Goal: Information Seeking & Learning: Learn about a topic

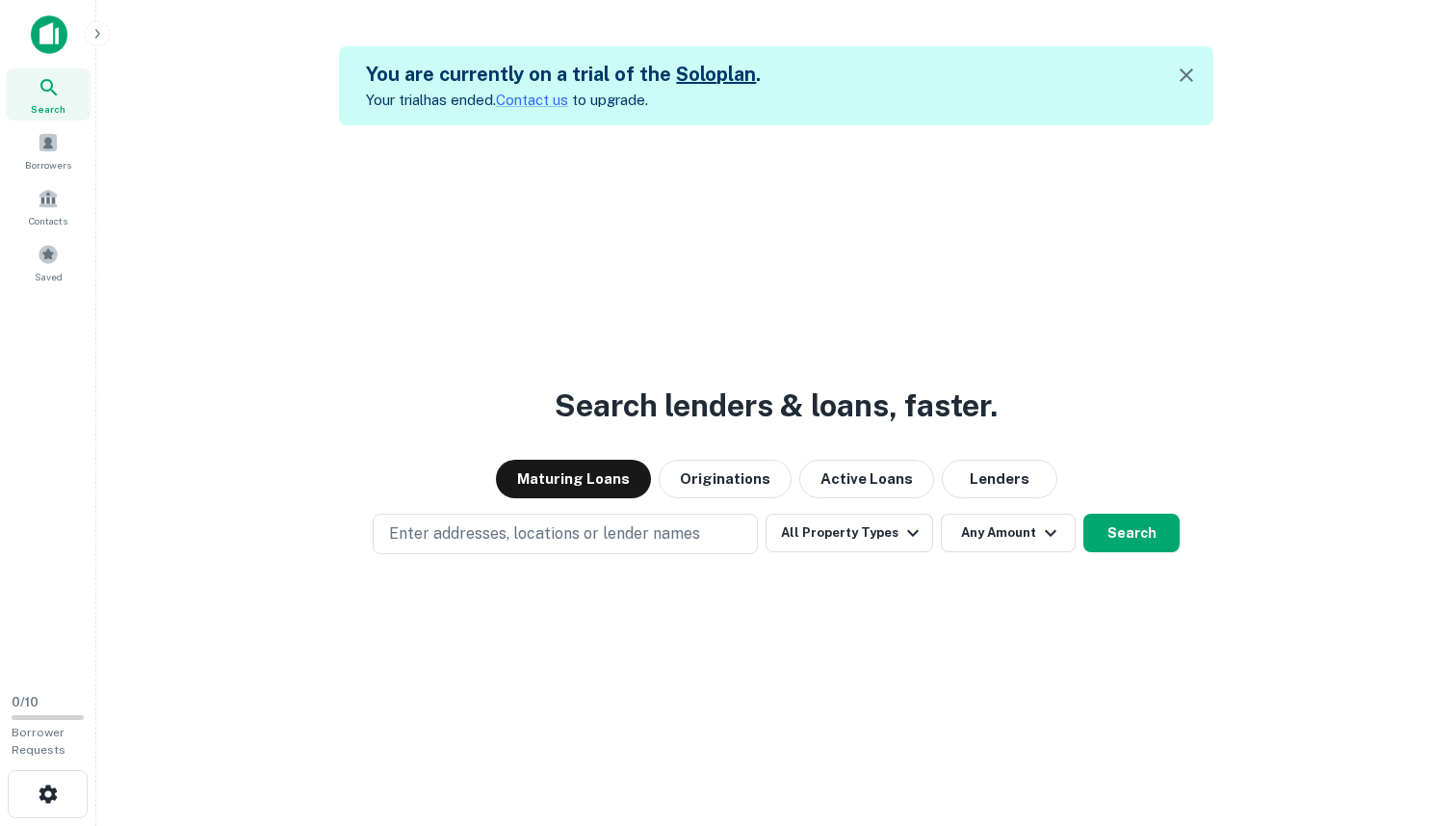
click at [101, 35] on icon "button" at bounding box center [98, 34] width 16 height 16
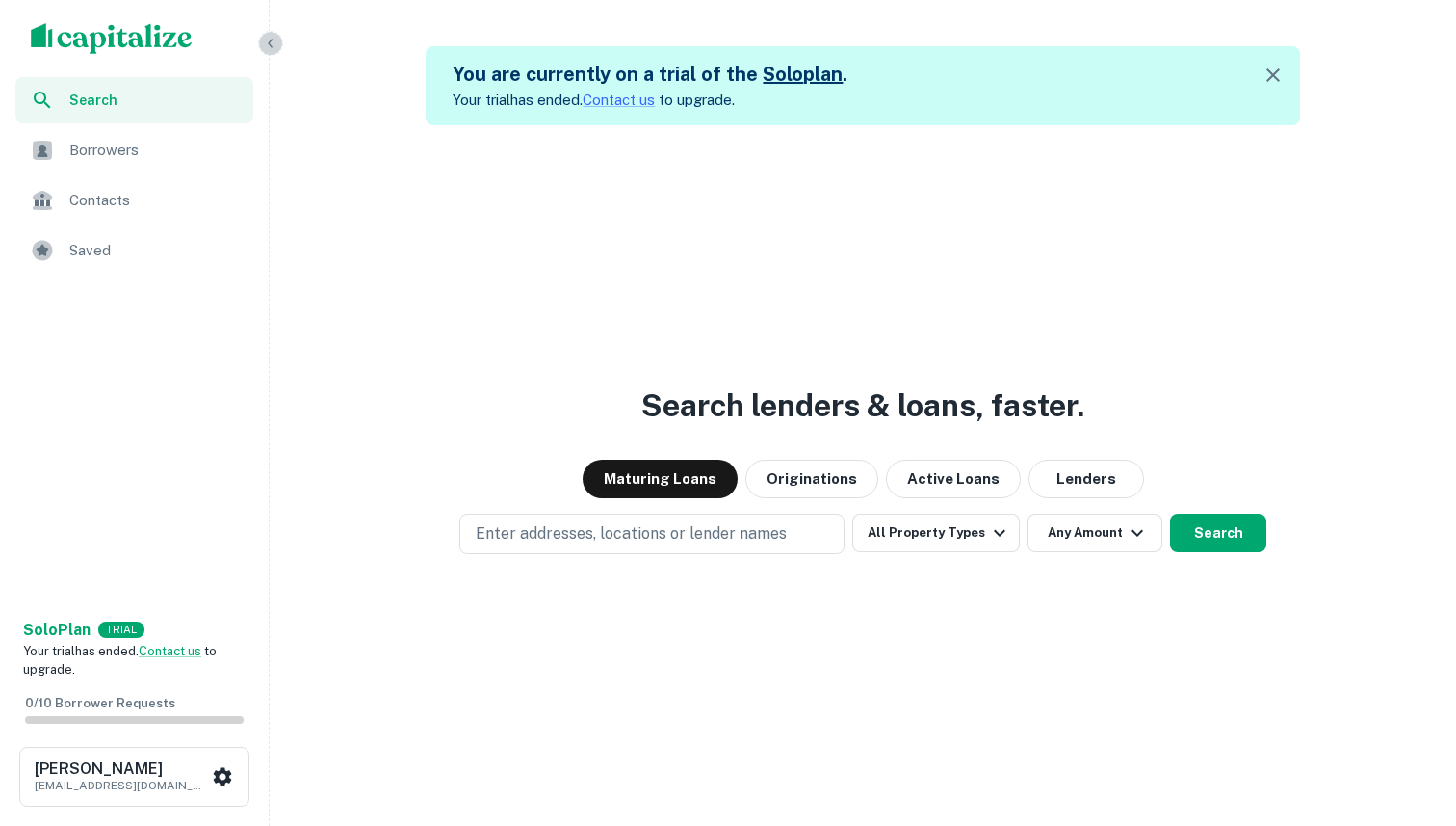
click at [271, 46] on icon "button" at bounding box center [270, 42] width 5 height 9
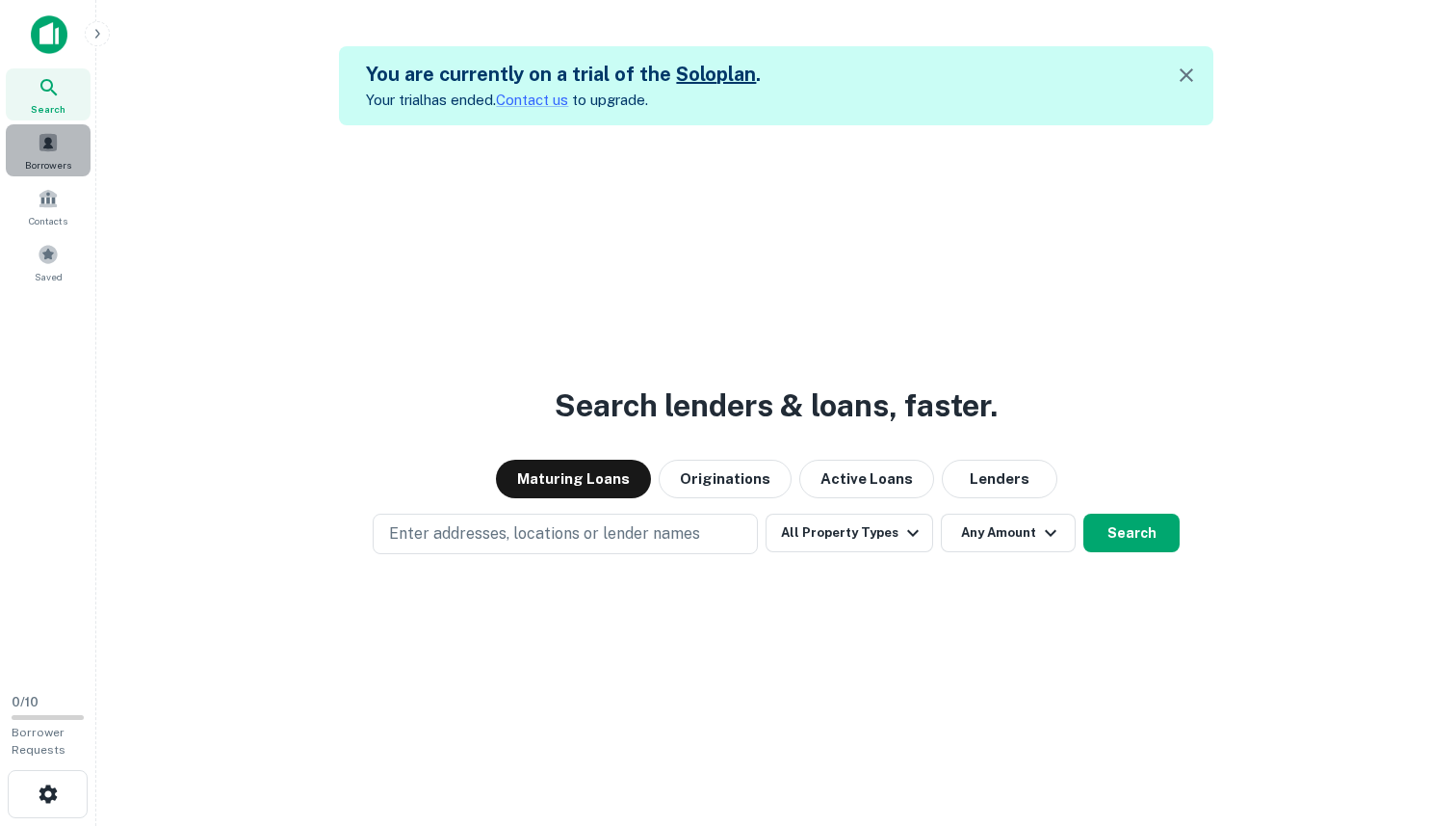
click at [52, 161] on span "Borrowers" at bounding box center [47, 165] width 46 height 16
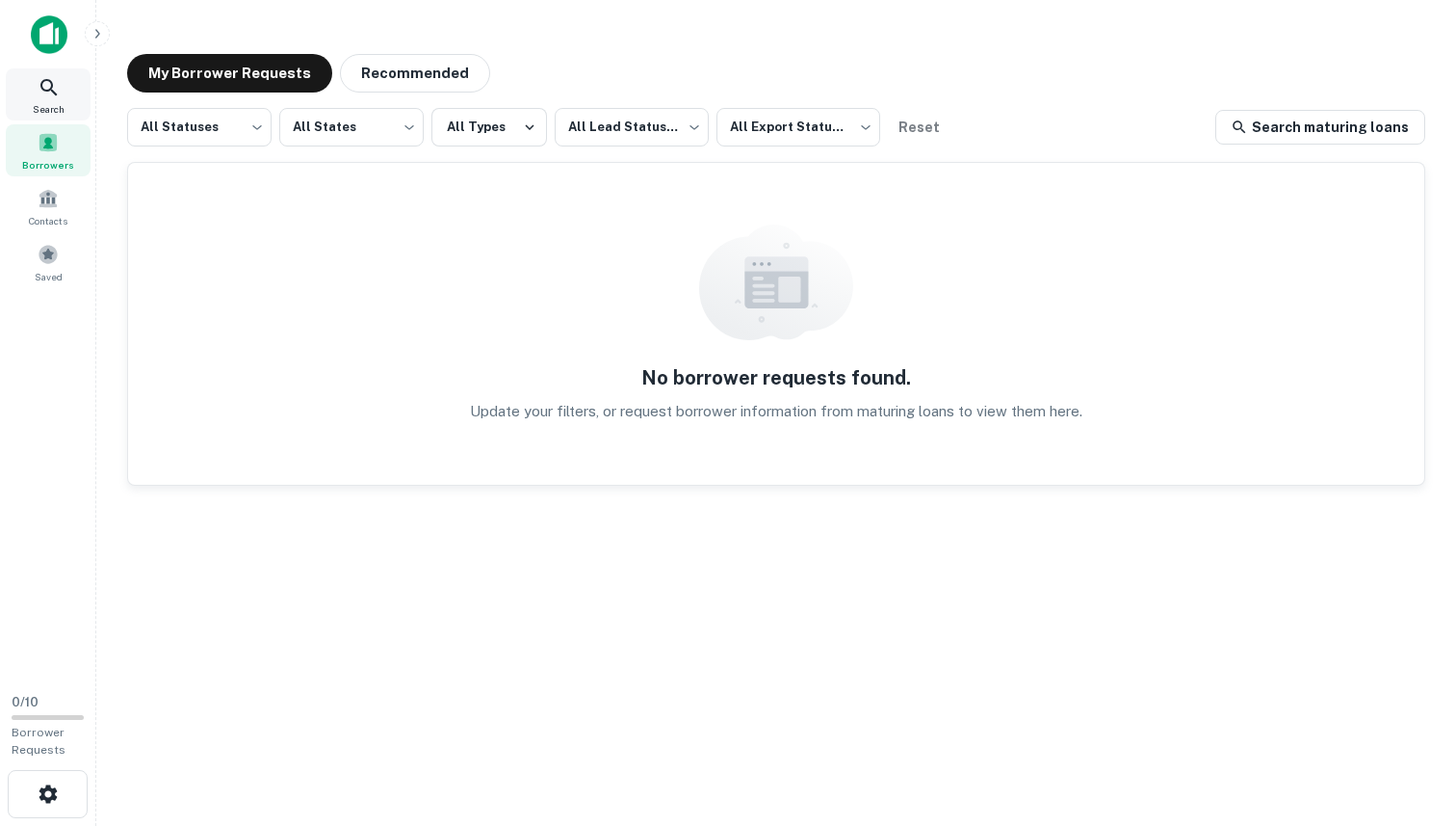
click at [31, 84] on div "Search" at bounding box center [48, 94] width 85 height 52
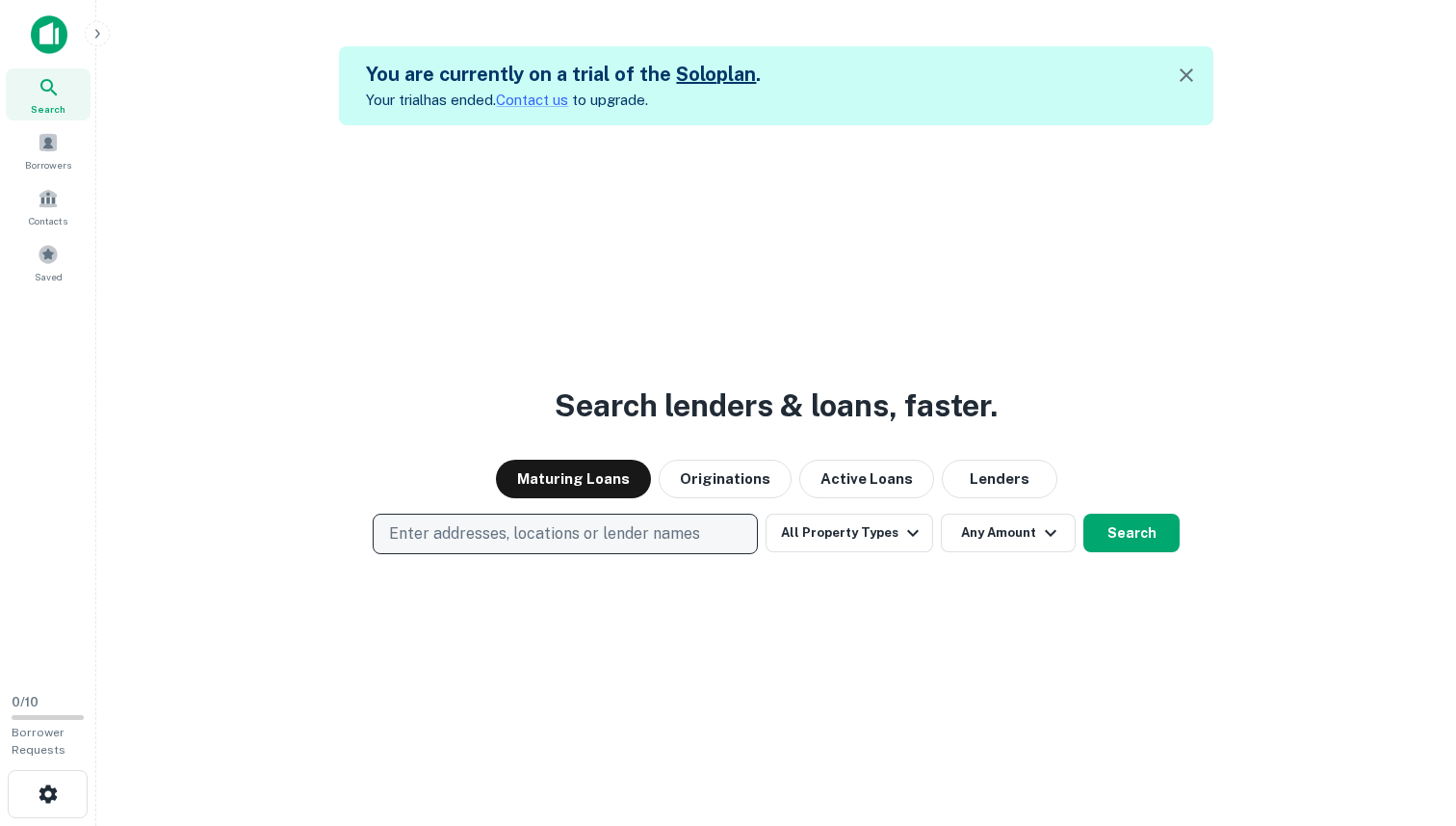
click at [663, 534] on p "Enter addresses, locations or lender names" at bounding box center [545, 533] width 311 height 23
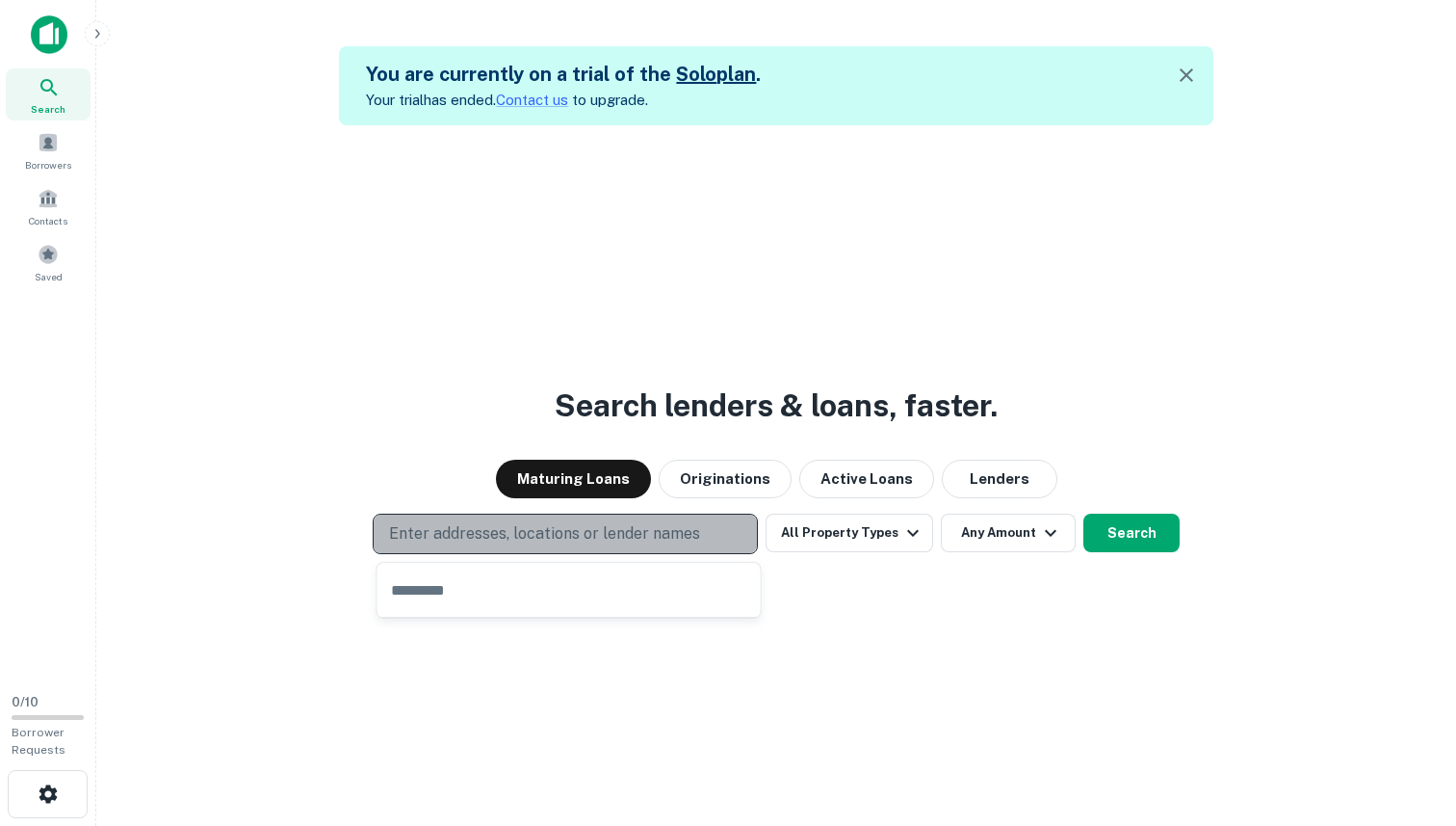
click at [646, 536] on p "Enter addresses, locations or lender names" at bounding box center [545, 533] width 311 height 23
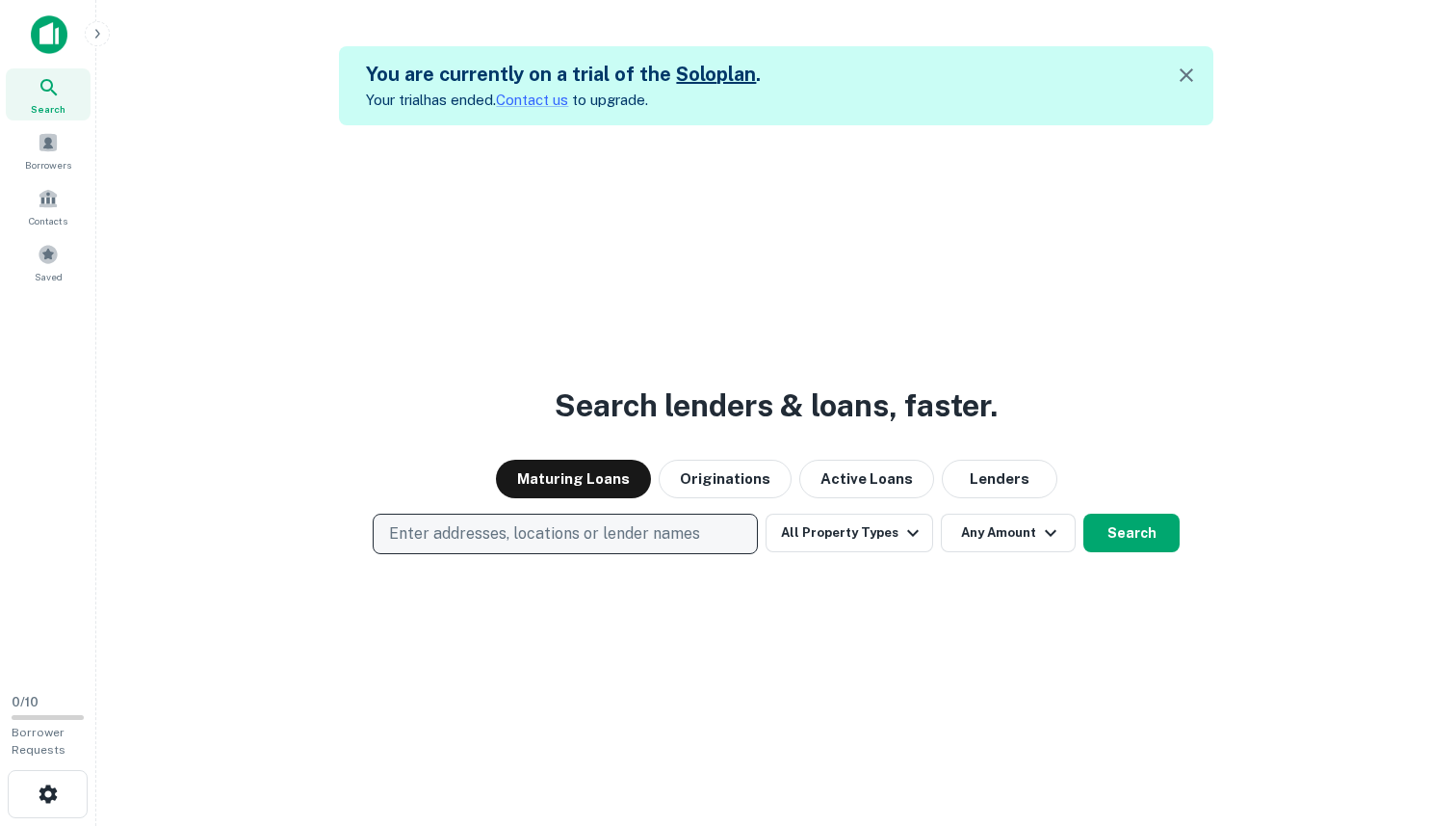
click at [626, 532] on p "Enter addresses, locations or lender names" at bounding box center [545, 533] width 311 height 23
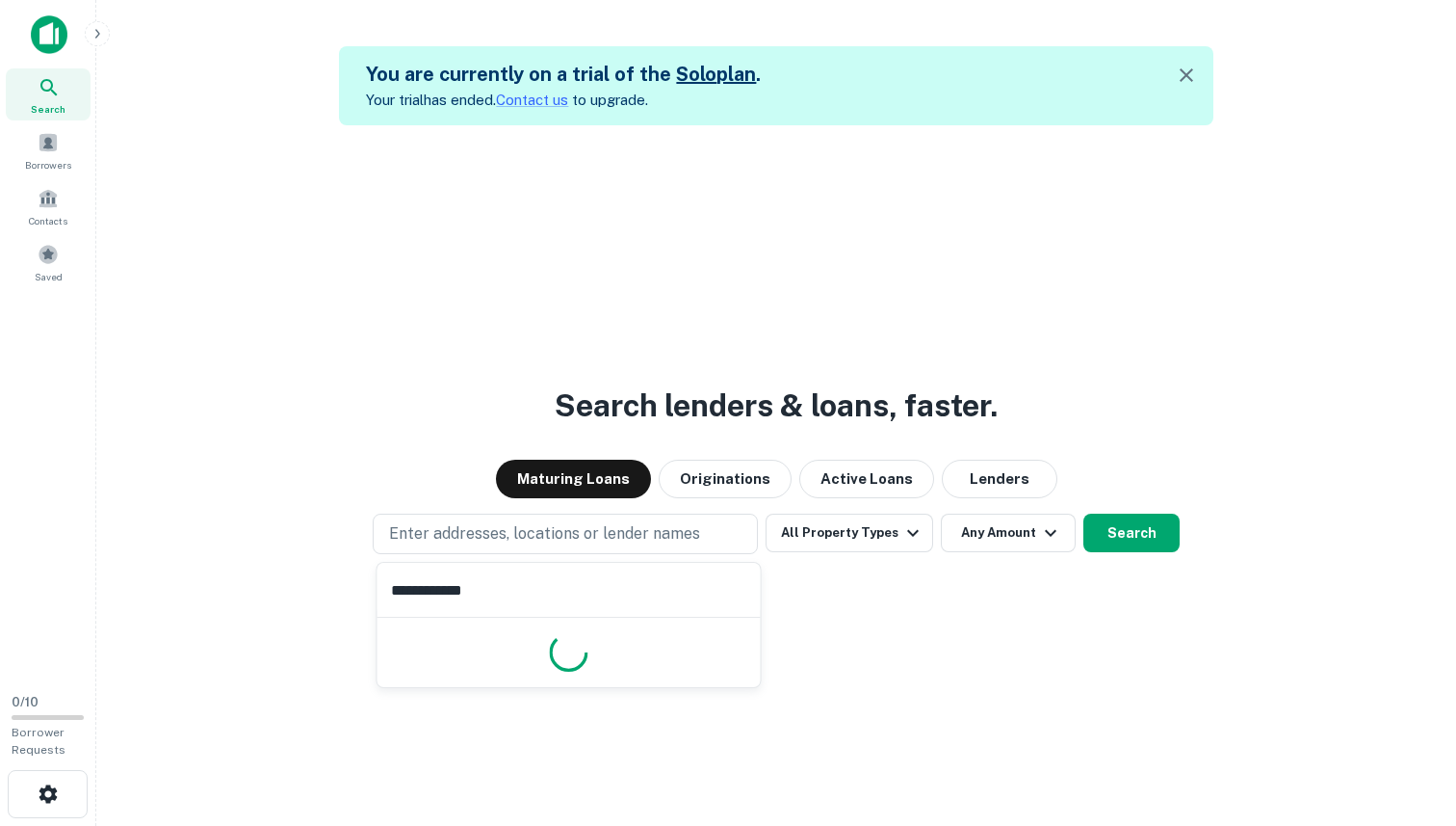
type input "**********"
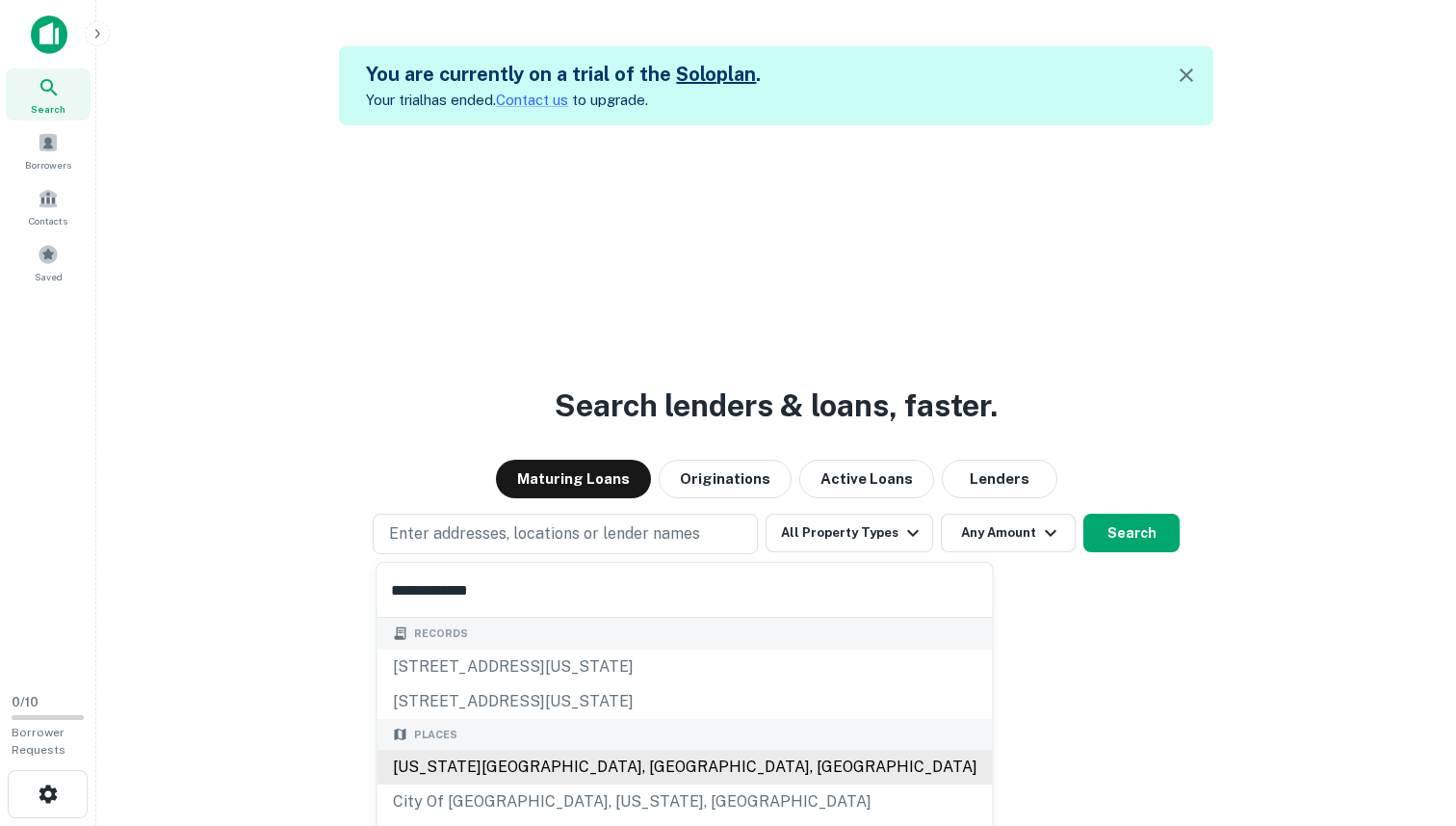
click at [464, 766] on div "New York City, NY, USA" at bounding box center [685, 767] width 616 height 34
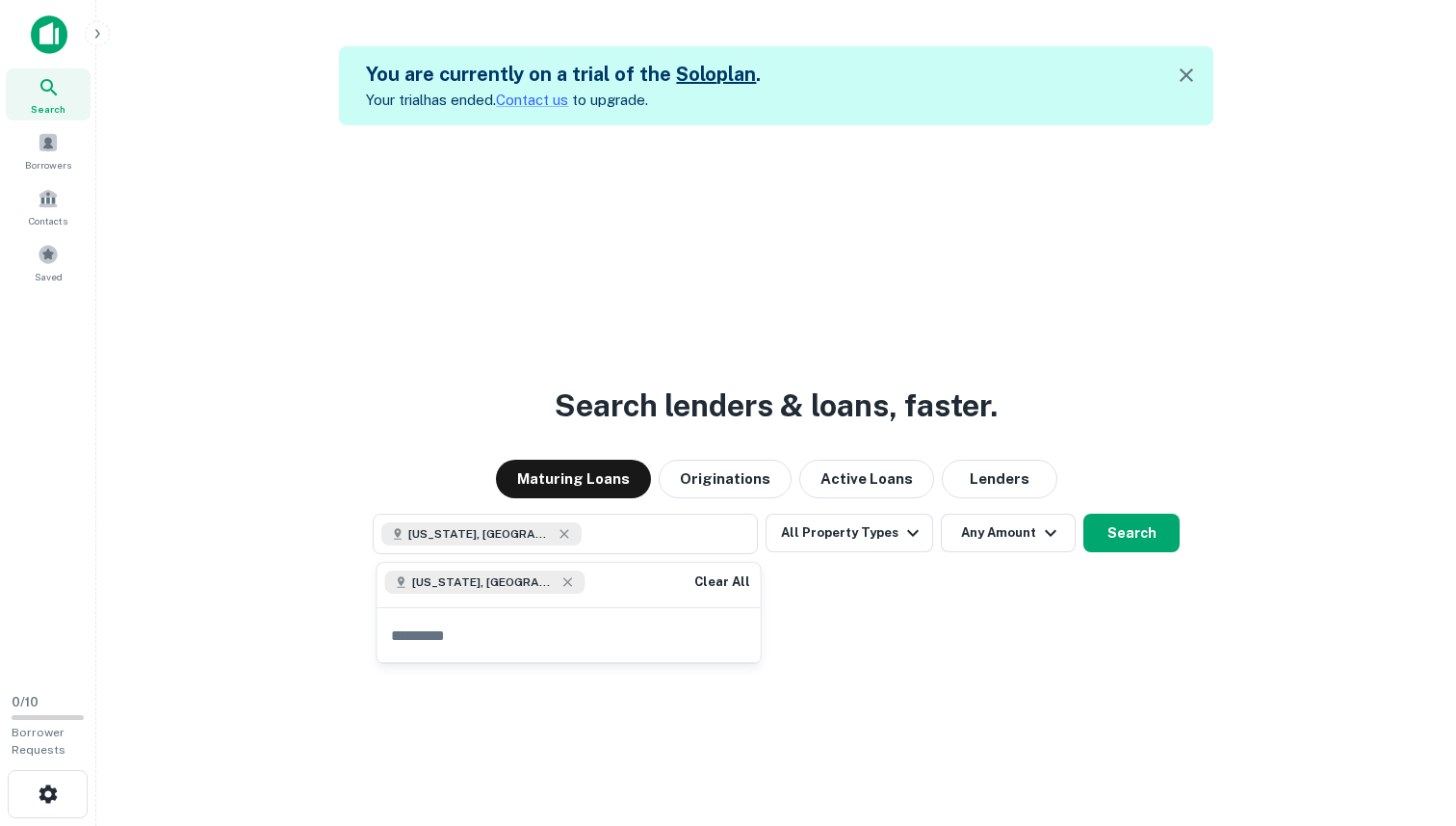
click at [952, 622] on div "Search lenders & loans, faster. Maturing Loans Originations Active Loans Lender…" at bounding box center [775, 538] width 1329 height 826
click at [840, 526] on button "All Property Types" at bounding box center [849, 532] width 167 height 38
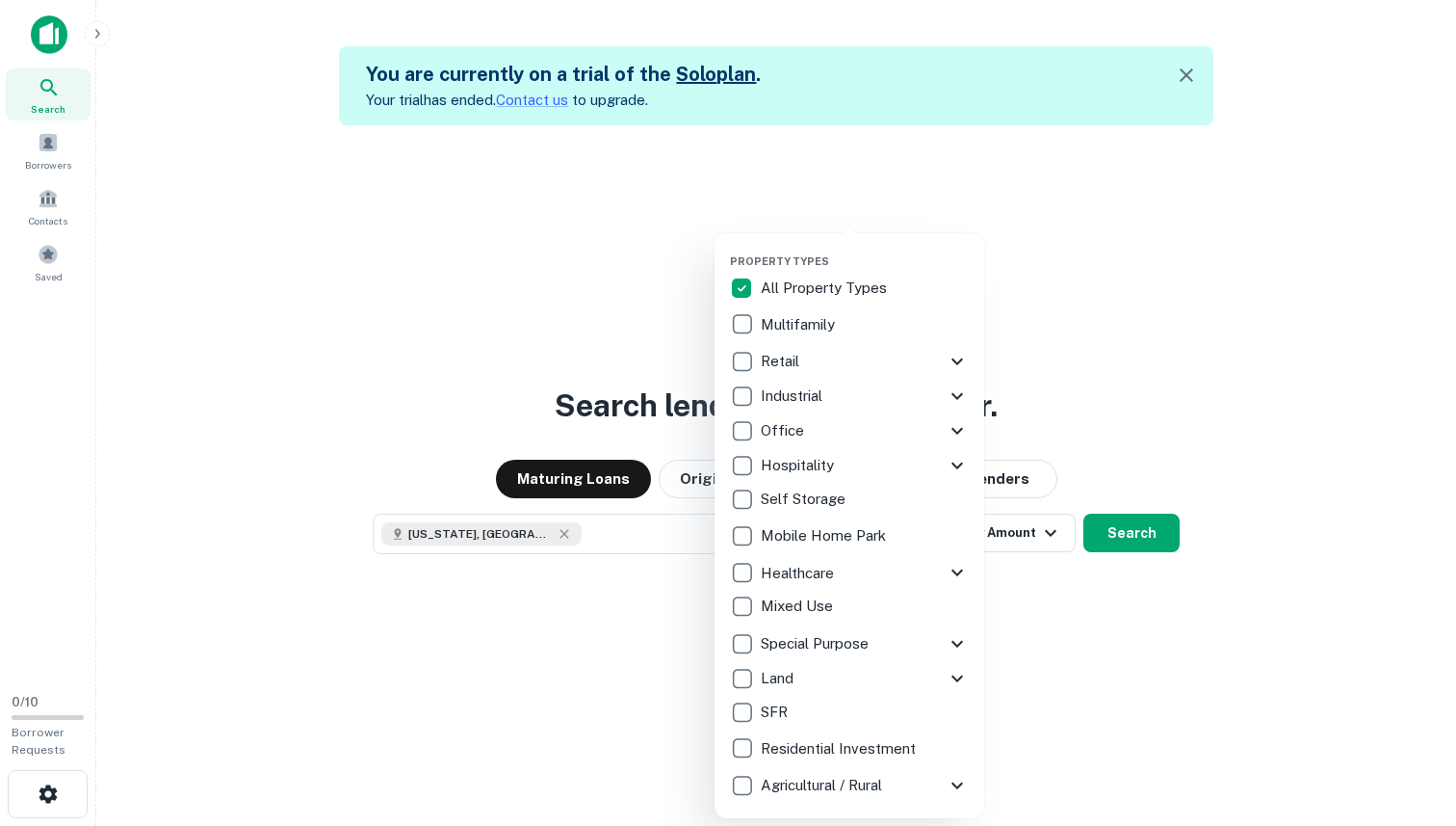
click at [968, 422] on icon at bounding box center [957, 430] width 23 height 23
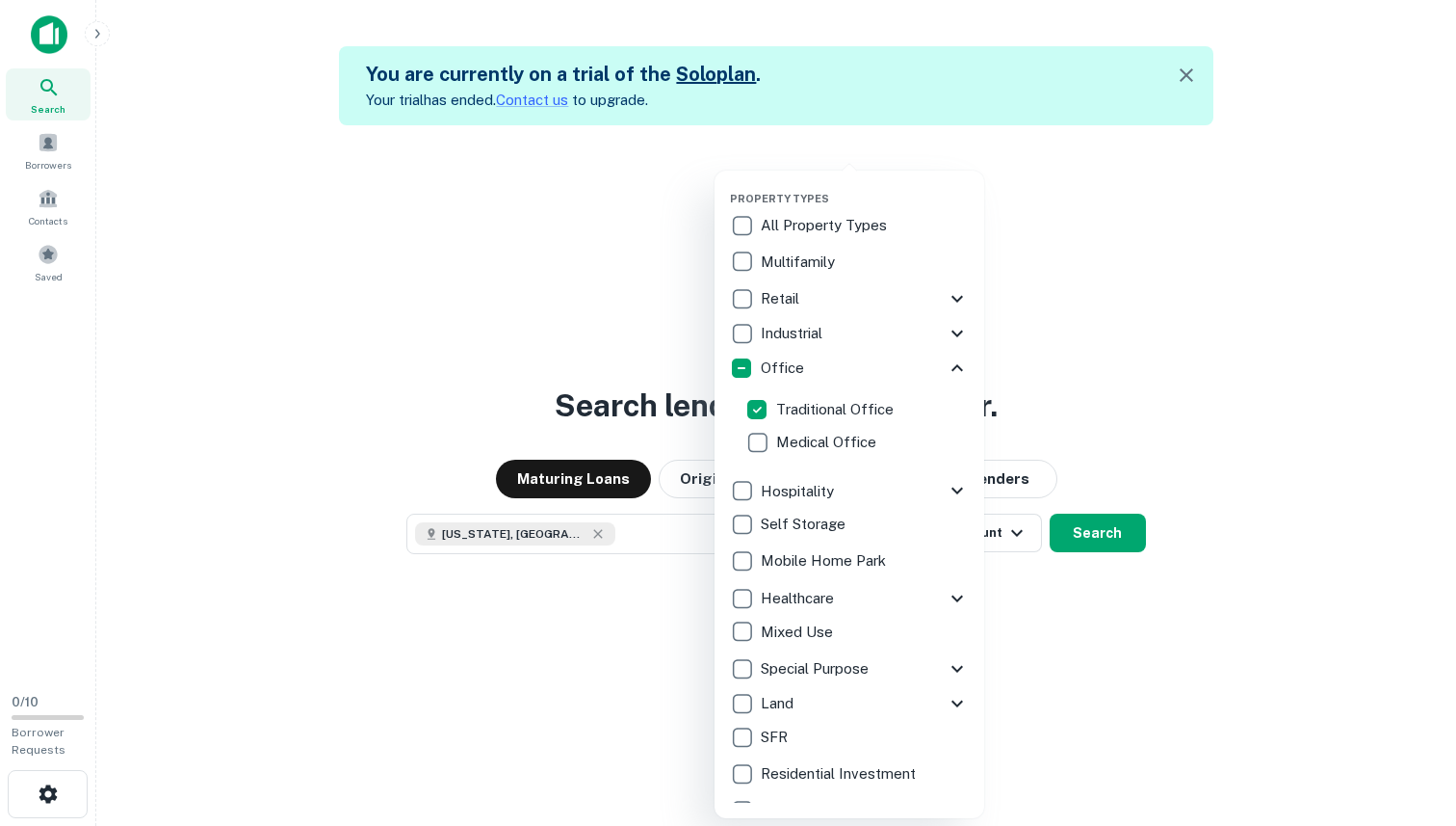
click at [1136, 460] on div at bounding box center [728, 413] width 1456 height 826
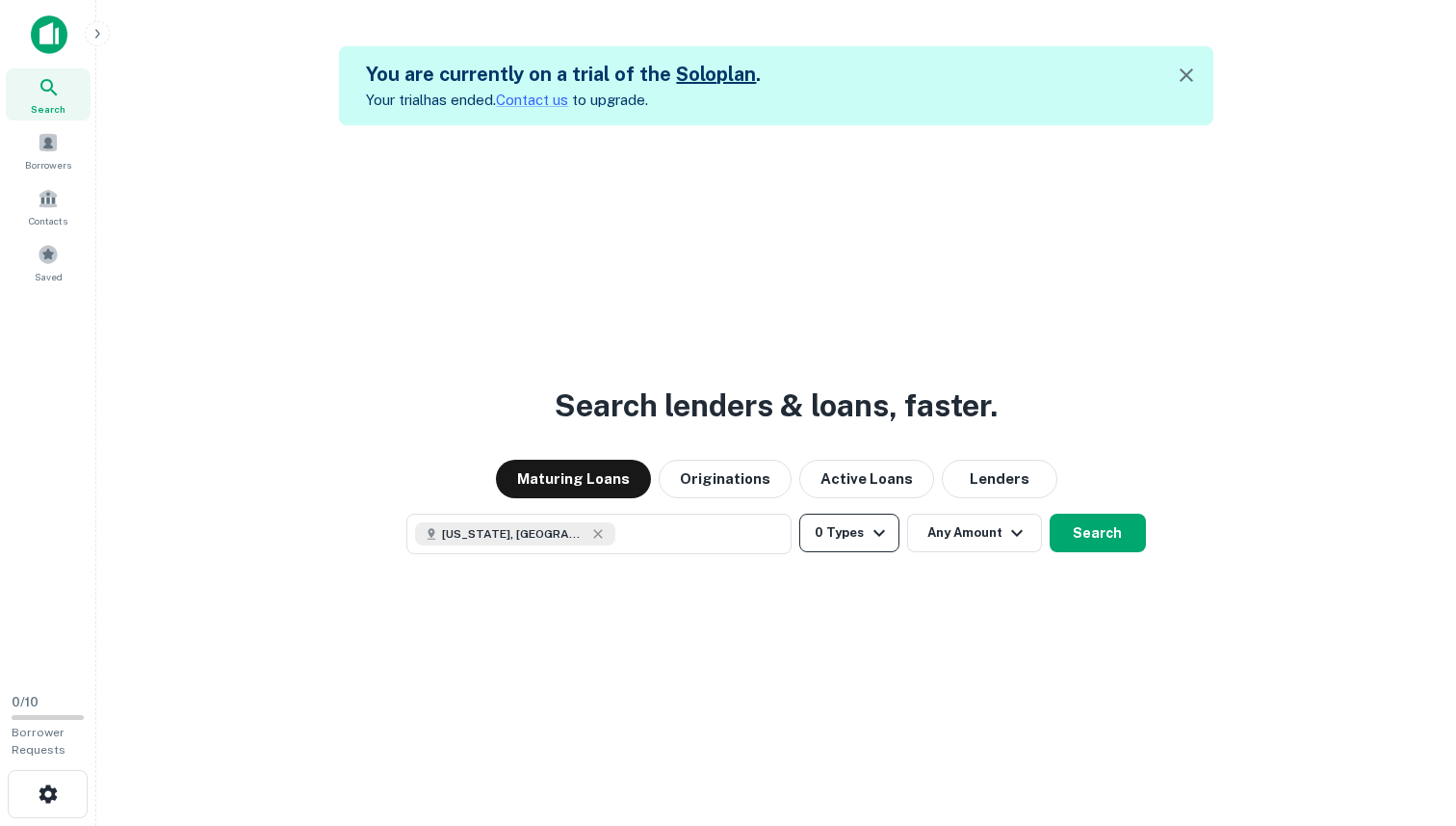
click at [878, 529] on icon "button" at bounding box center [879, 532] width 23 height 23
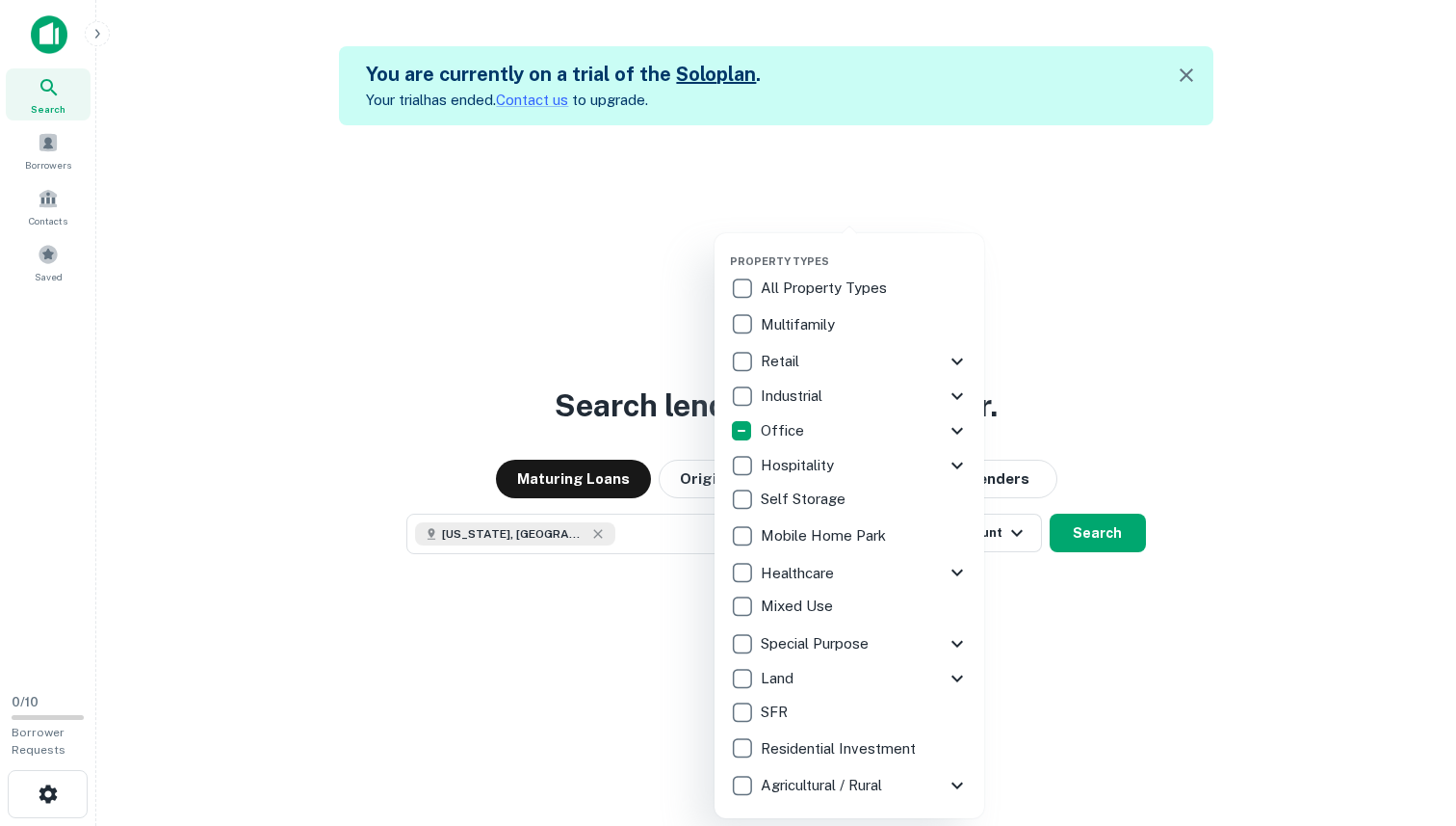
click at [1132, 661] on div at bounding box center [728, 413] width 1456 height 826
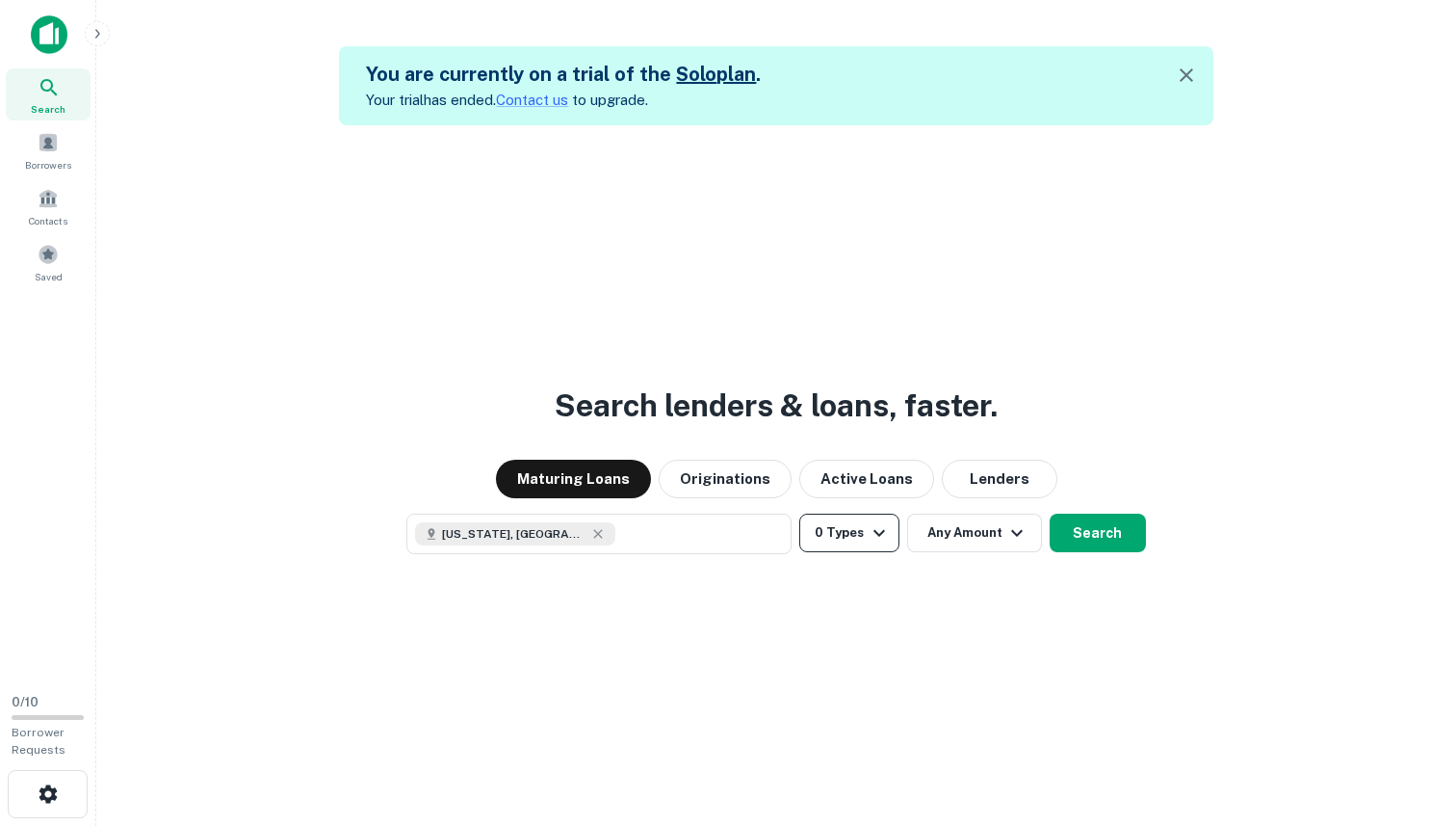
click at [851, 520] on button "0 Types" at bounding box center [849, 532] width 99 height 38
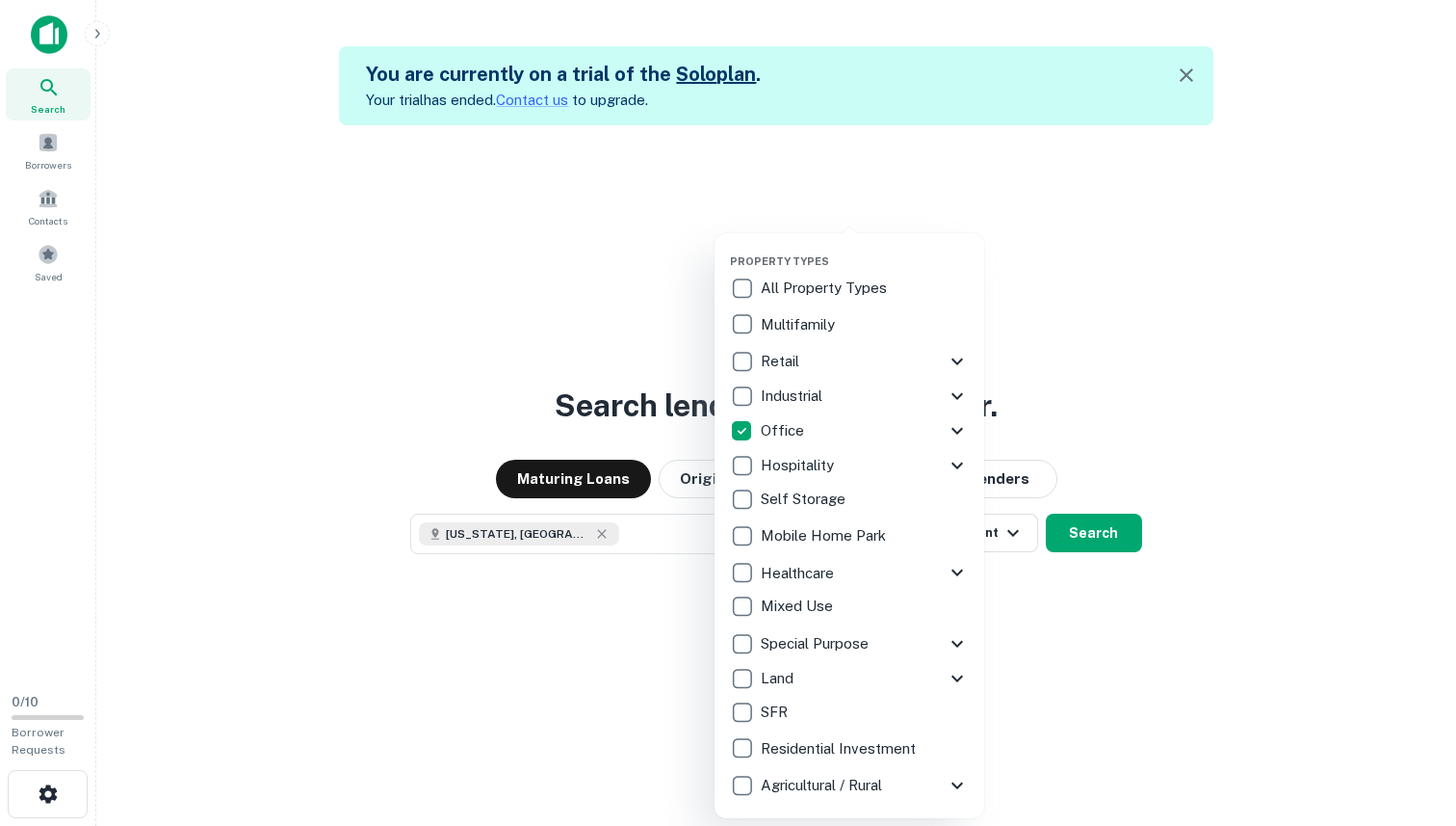
click at [1114, 687] on div at bounding box center [728, 413] width 1456 height 826
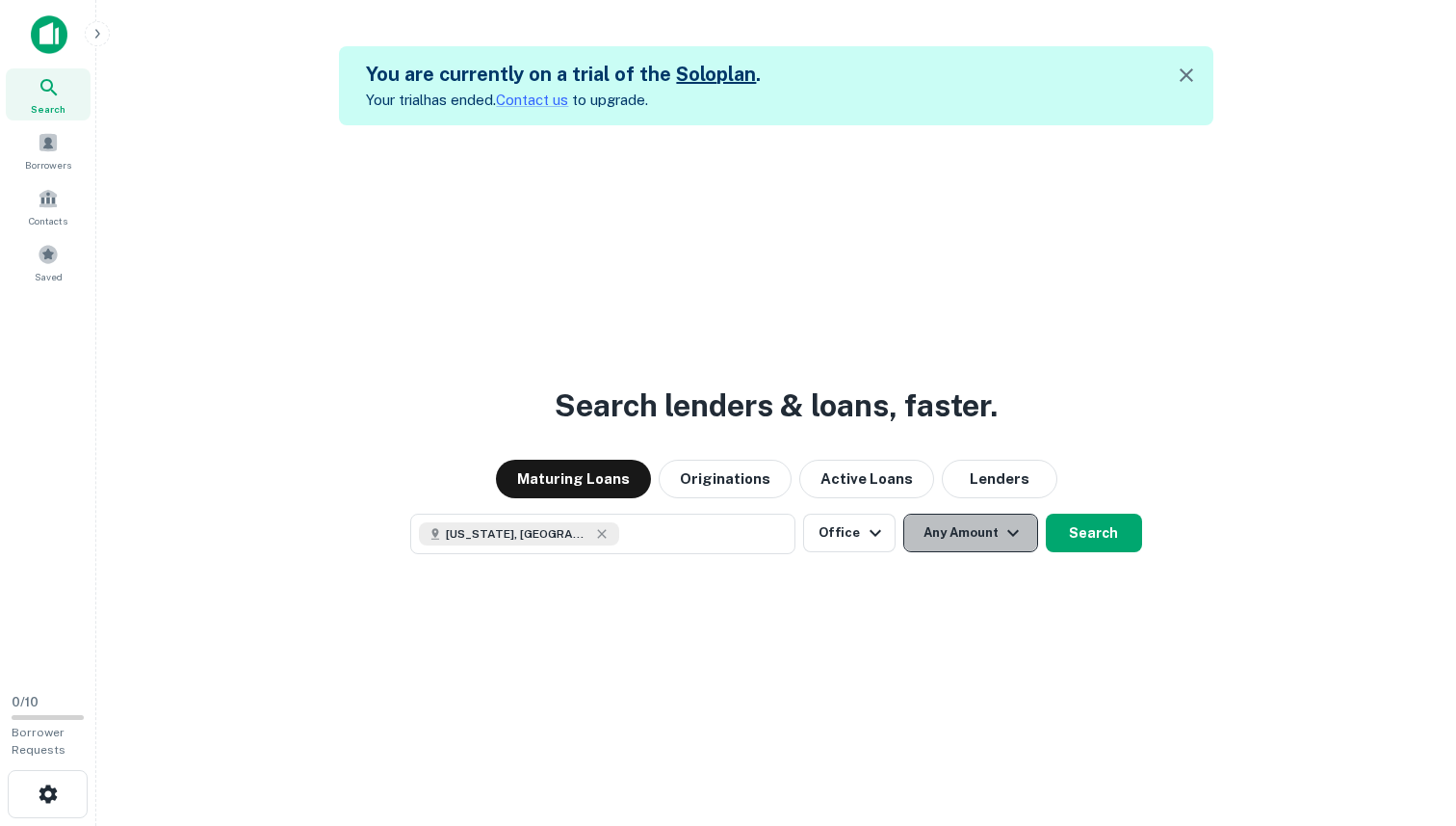
click at [978, 518] on button "Any Amount" at bounding box center [970, 532] width 135 height 38
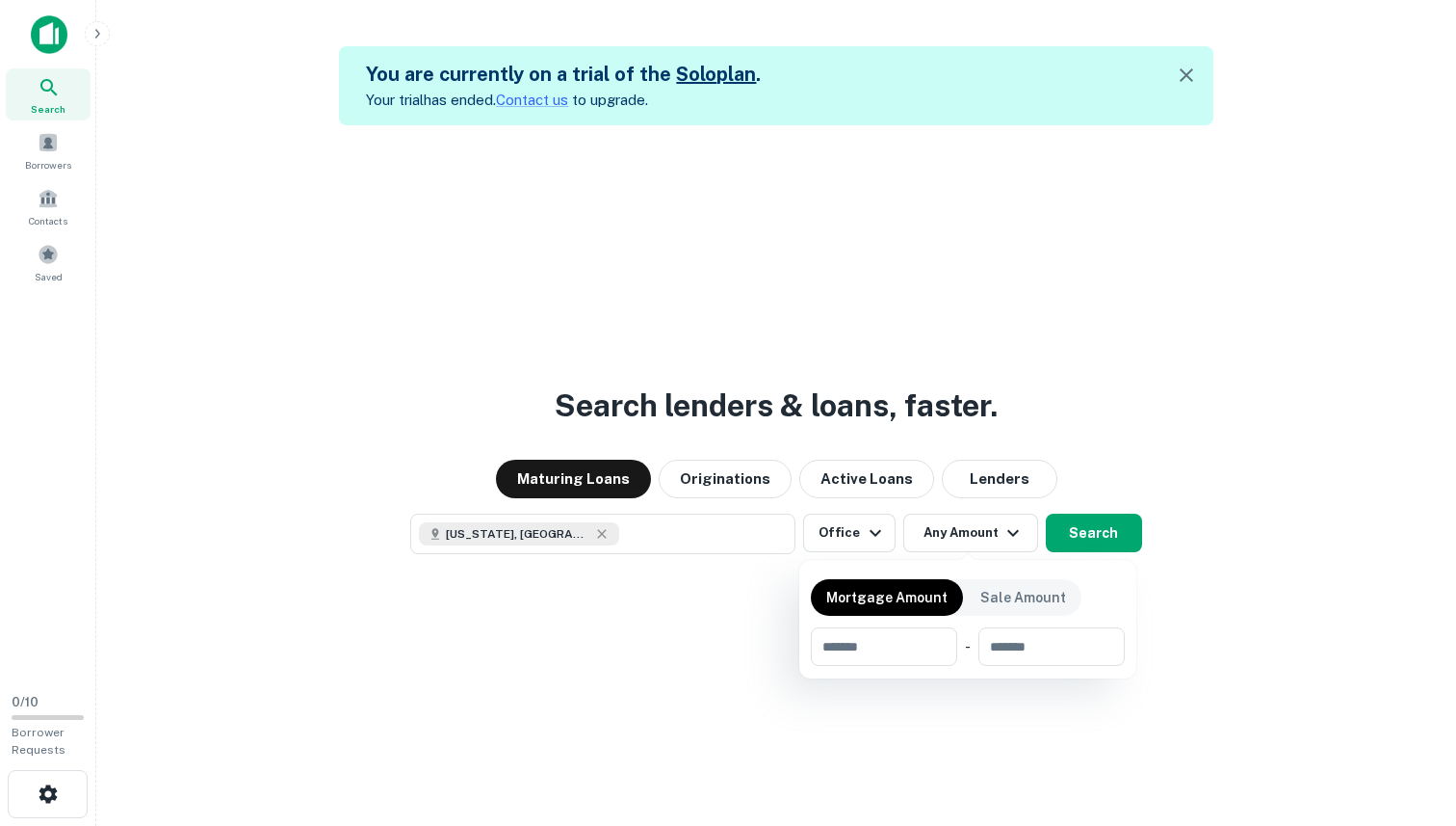
click at [1113, 522] on div at bounding box center [728, 413] width 1456 height 826
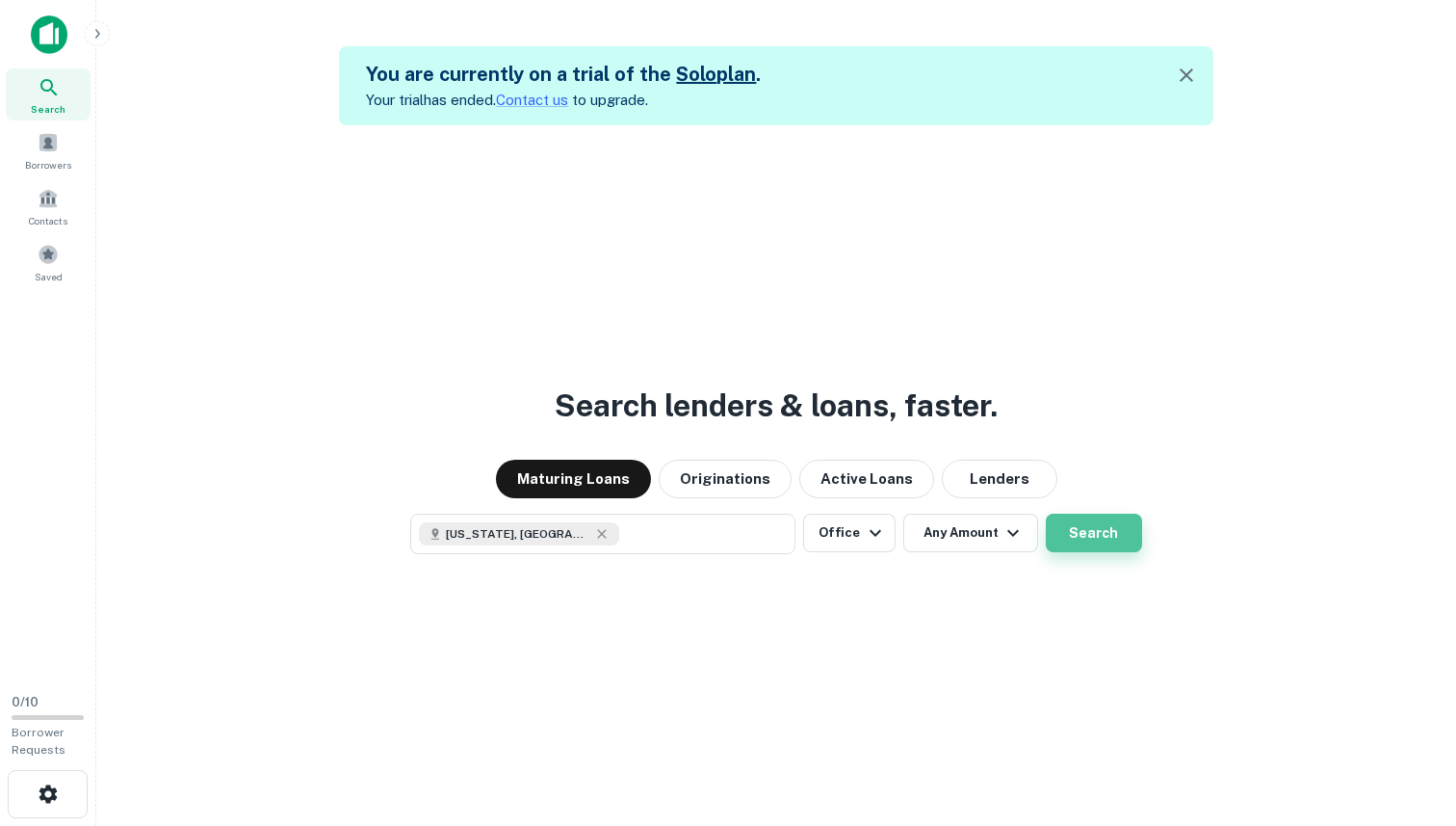
click at [1103, 524] on button "Search" at bounding box center [1094, 532] width 97 height 38
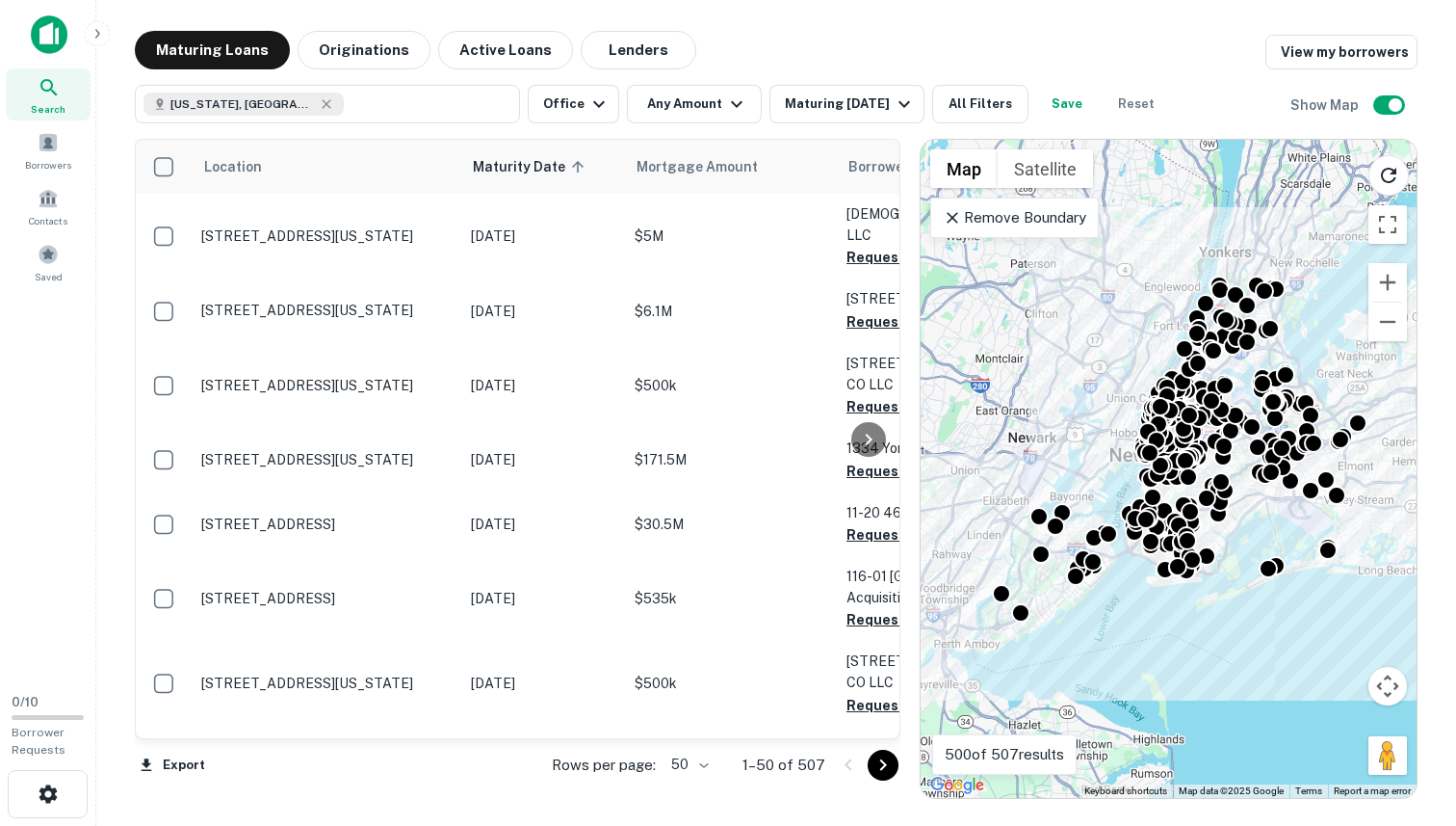
click at [1058, 448] on div "To activate drag with keyboard, press Alt + Enter. Once in keyboard drag state,…" at bounding box center [1169, 469] width 496 height 658
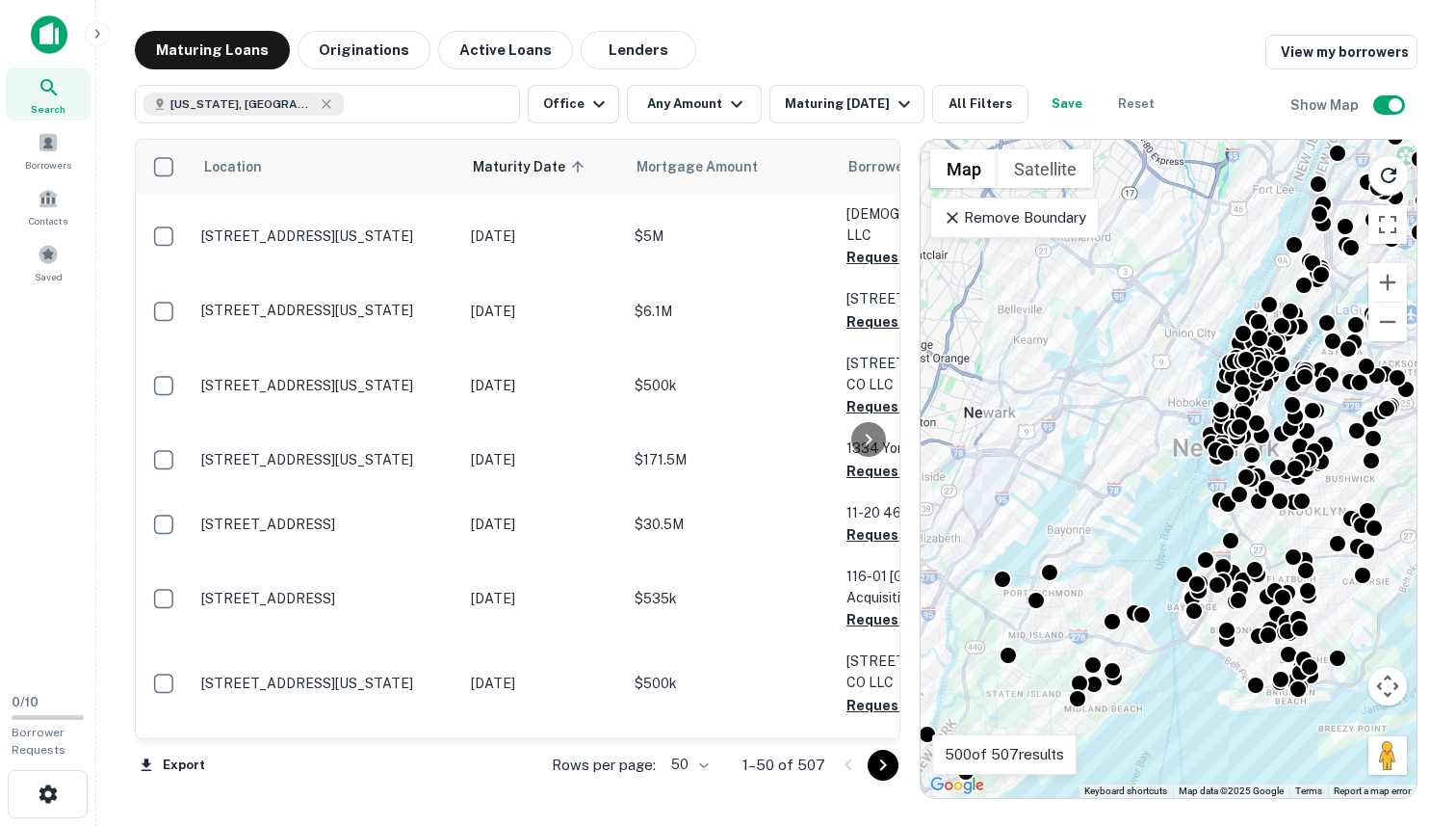
drag, startPoint x: 1119, startPoint y: 462, endPoint x: 966, endPoint y: 391, distance: 168.7
click at [966, 391] on div "To activate drag with keyboard, press Alt + Enter. Once in keyboard drag state,…" at bounding box center [1169, 469] width 496 height 658
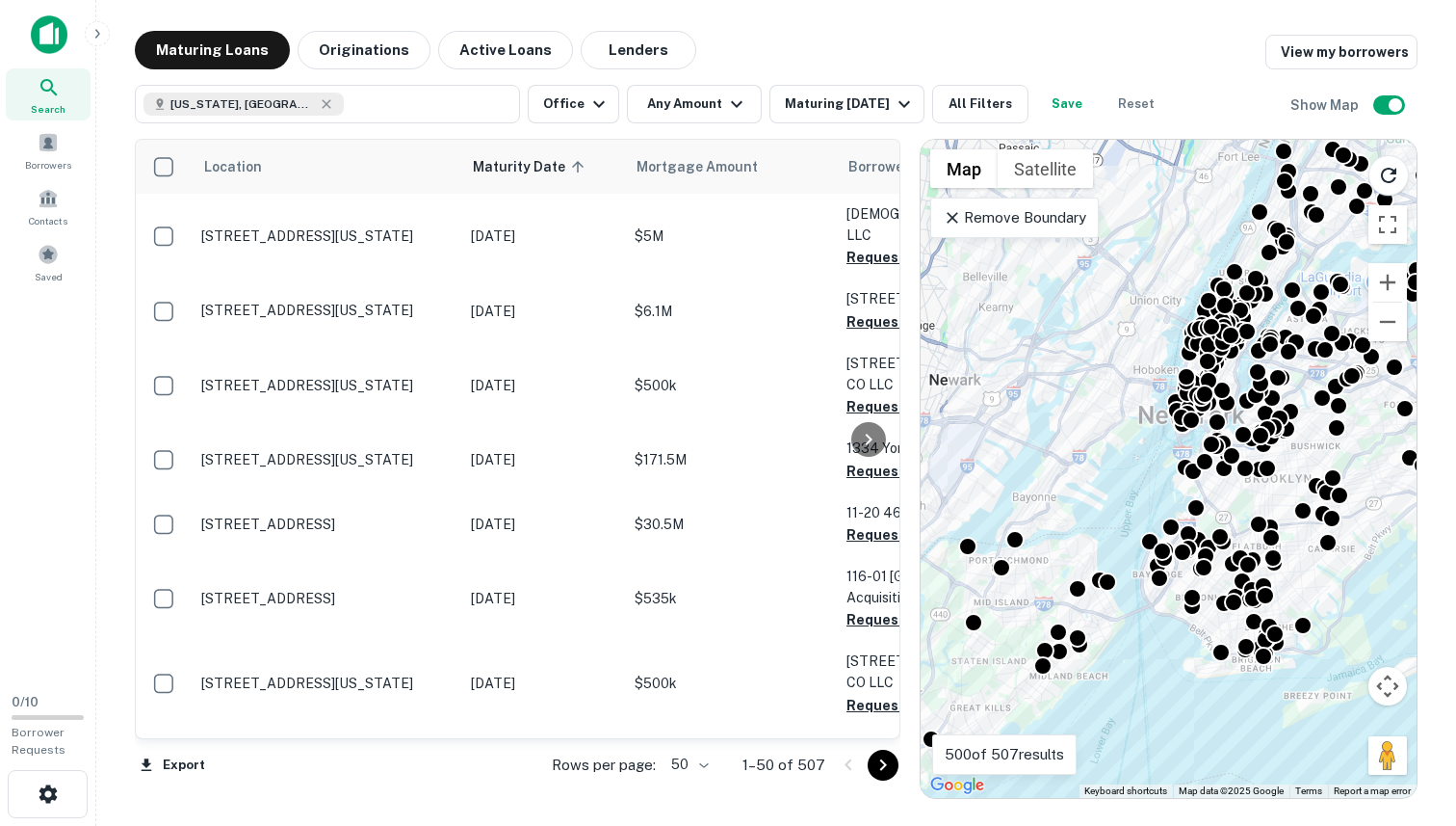
click at [1047, 410] on div "To activate drag with keyboard, press Alt + Enter. Once in keyboard drag state,…" at bounding box center [1169, 469] width 496 height 658
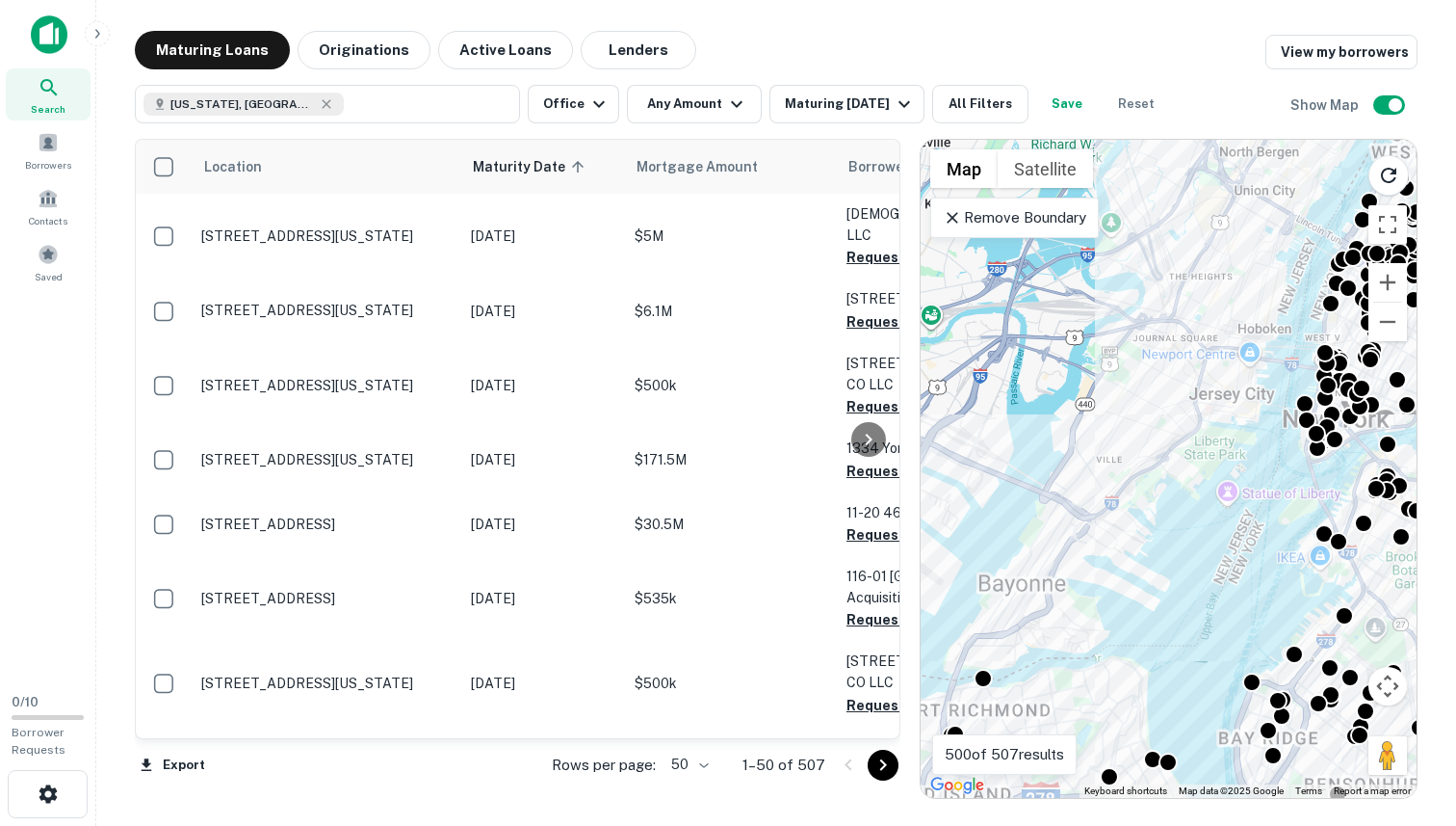
drag, startPoint x: 1118, startPoint y: 420, endPoint x: 966, endPoint y: 420, distance: 152.0
click at [972, 420] on div "To activate drag with keyboard, press Alt + Enter. Once in keyboard drag state,…" at bounding box center [1169, 469] width 496 height 658
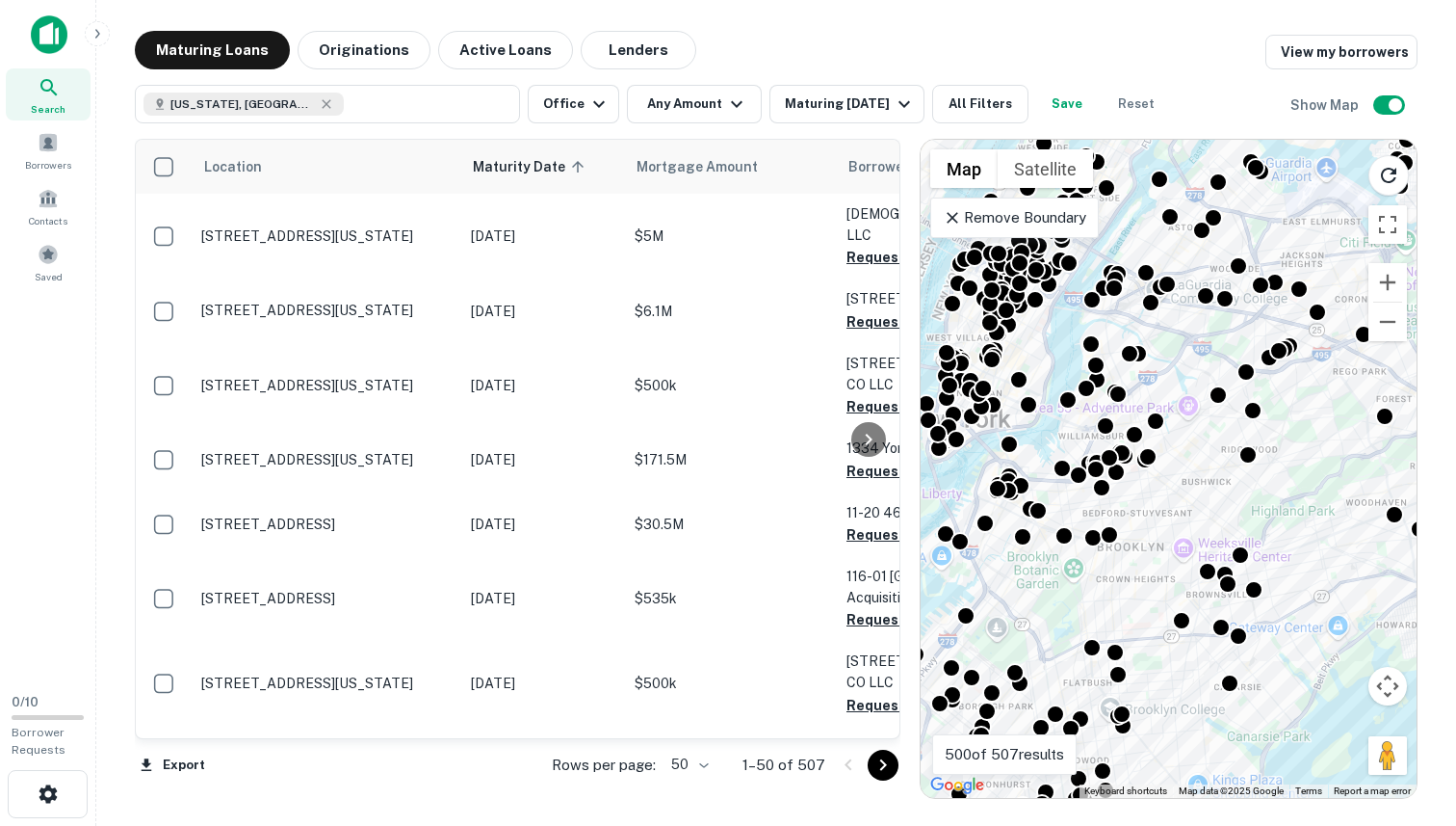
click at [1044, 371] on div "To activate drag with keyboard, press Alt + Enter. Once in keyboard drag state,…" at bounding box center [1169, 469] width 496 height 658
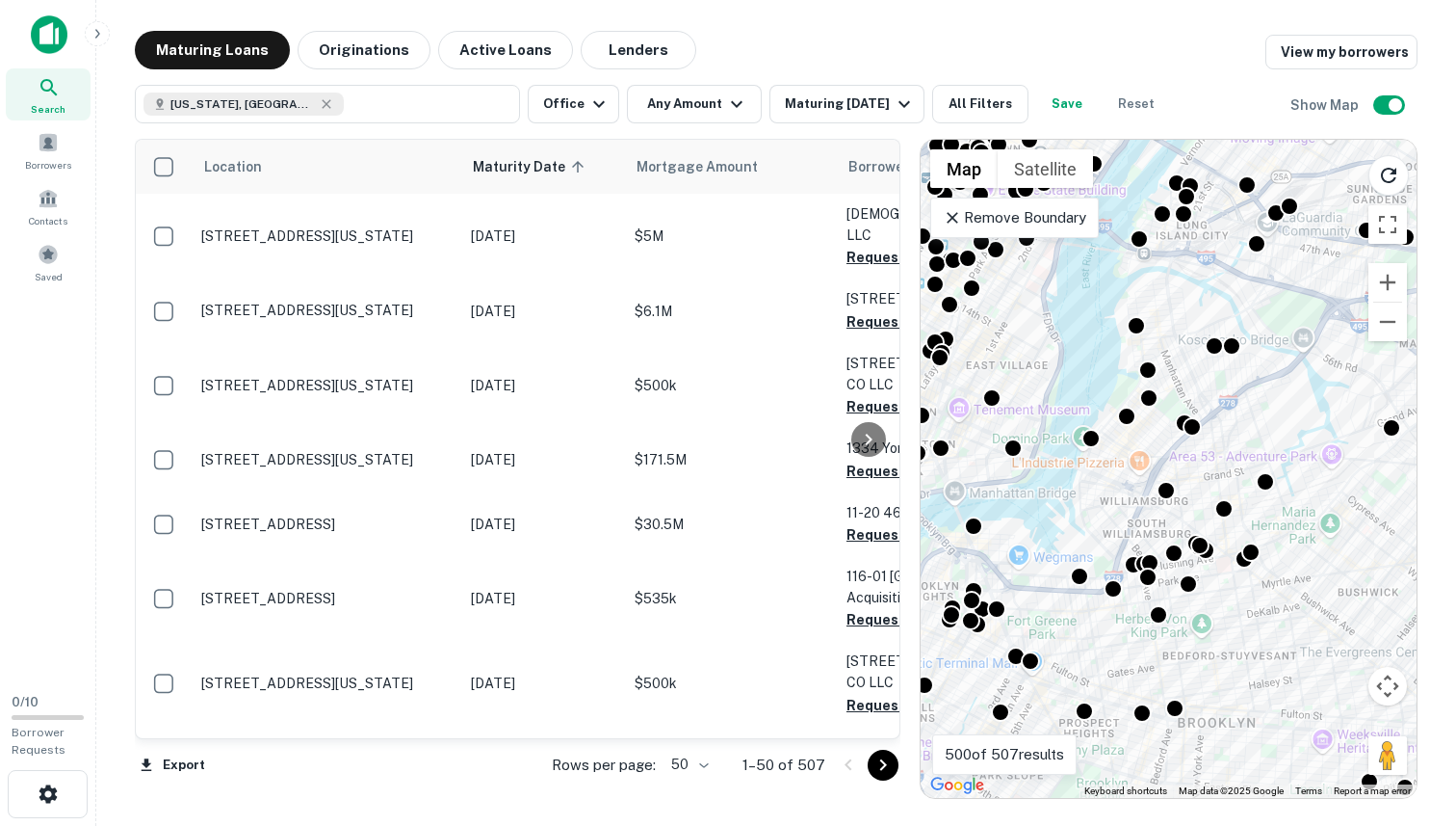
drag, startPoint x: 1025, startPoint y: 328, endPoint x: 1137, endPoint y: 448, distance: 164.1
click at [1135, 445] on div "To activate drag with keyboard, press Alt + Enter. Once in keyboard drag state,…" at bounding box center [1169, 469] width 496 height 658
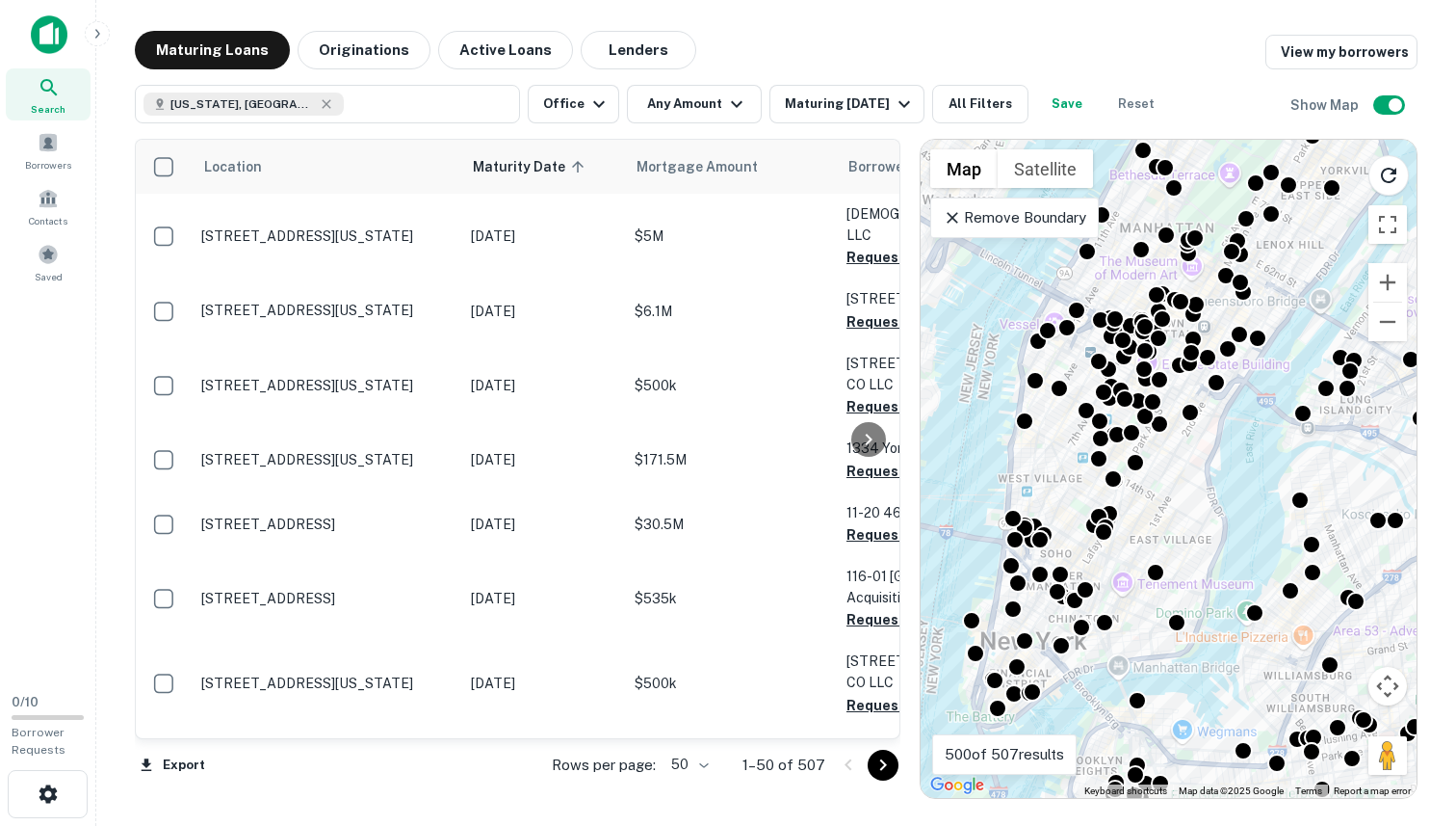
click at [1079, 360] on div "To activate drag with keyboard, press Alt + Enter. Once in keyboard drag state,…" at bounding box center [1169, 469] width 496 height 658
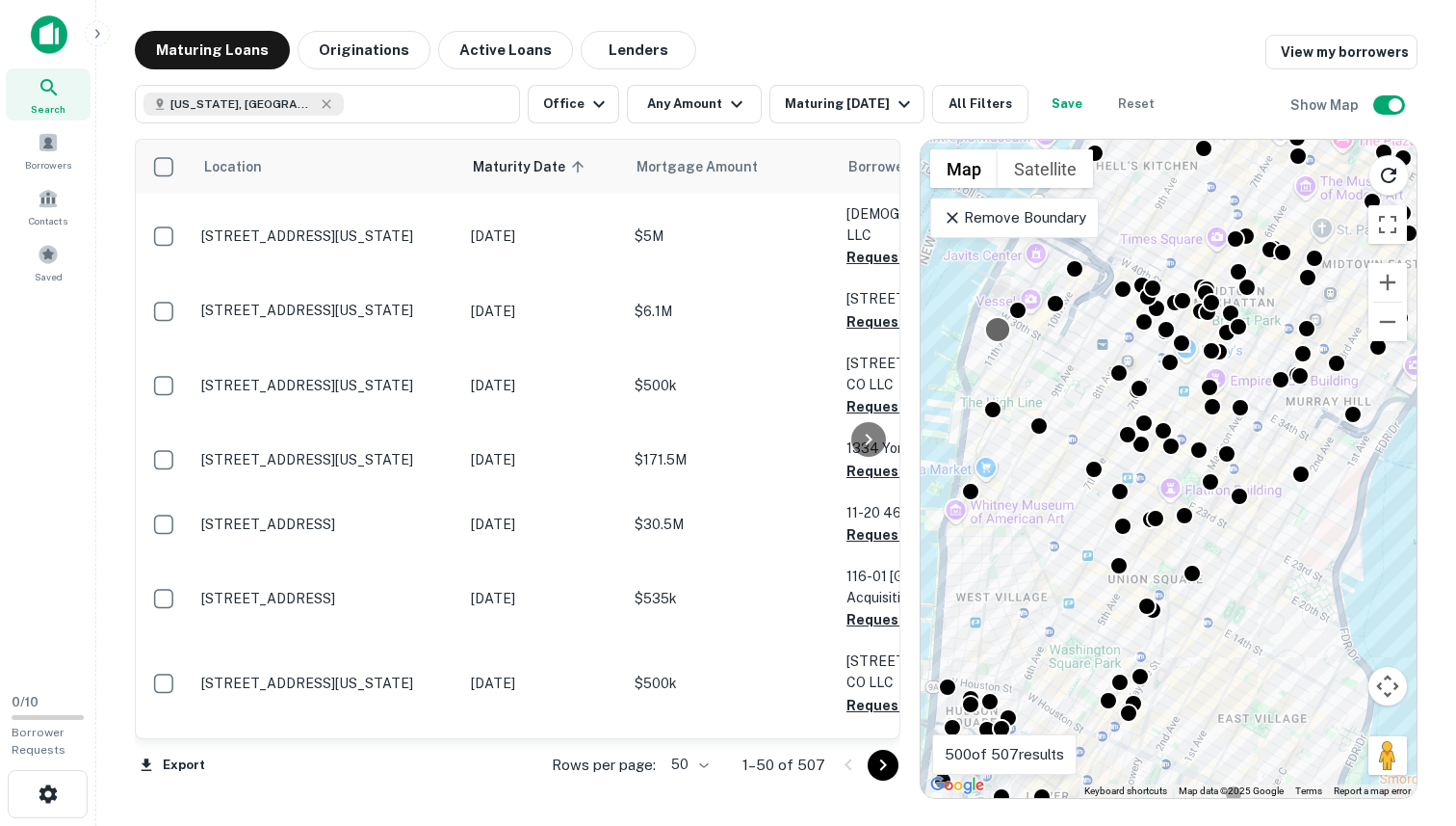
click at [999, 330] on div at bounding box center [997, 329] width 28 height 28
click at [983, 366] on div "To navigate, press the arrow keys. To activate drag with keyboard, press Alt + …" at bounding box center [1169, 469] width 496 height 658
click at [678, 161] on span "Mortgage Amount" at bounding box center [737, 166] width 147 height 23
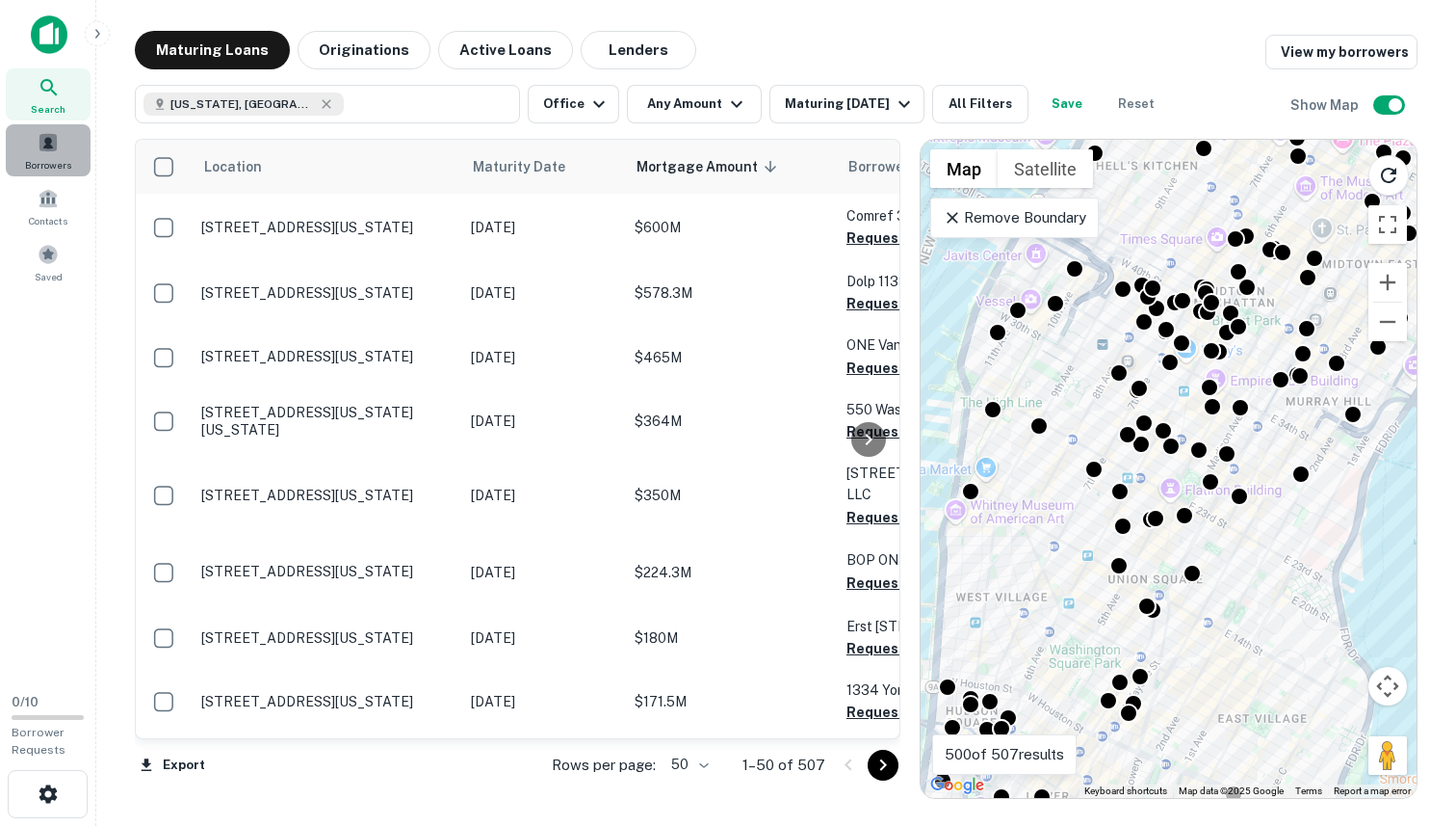
click at [68, 159] on span "Borrowers" at bounding box center [47, 165] width 46 height 16
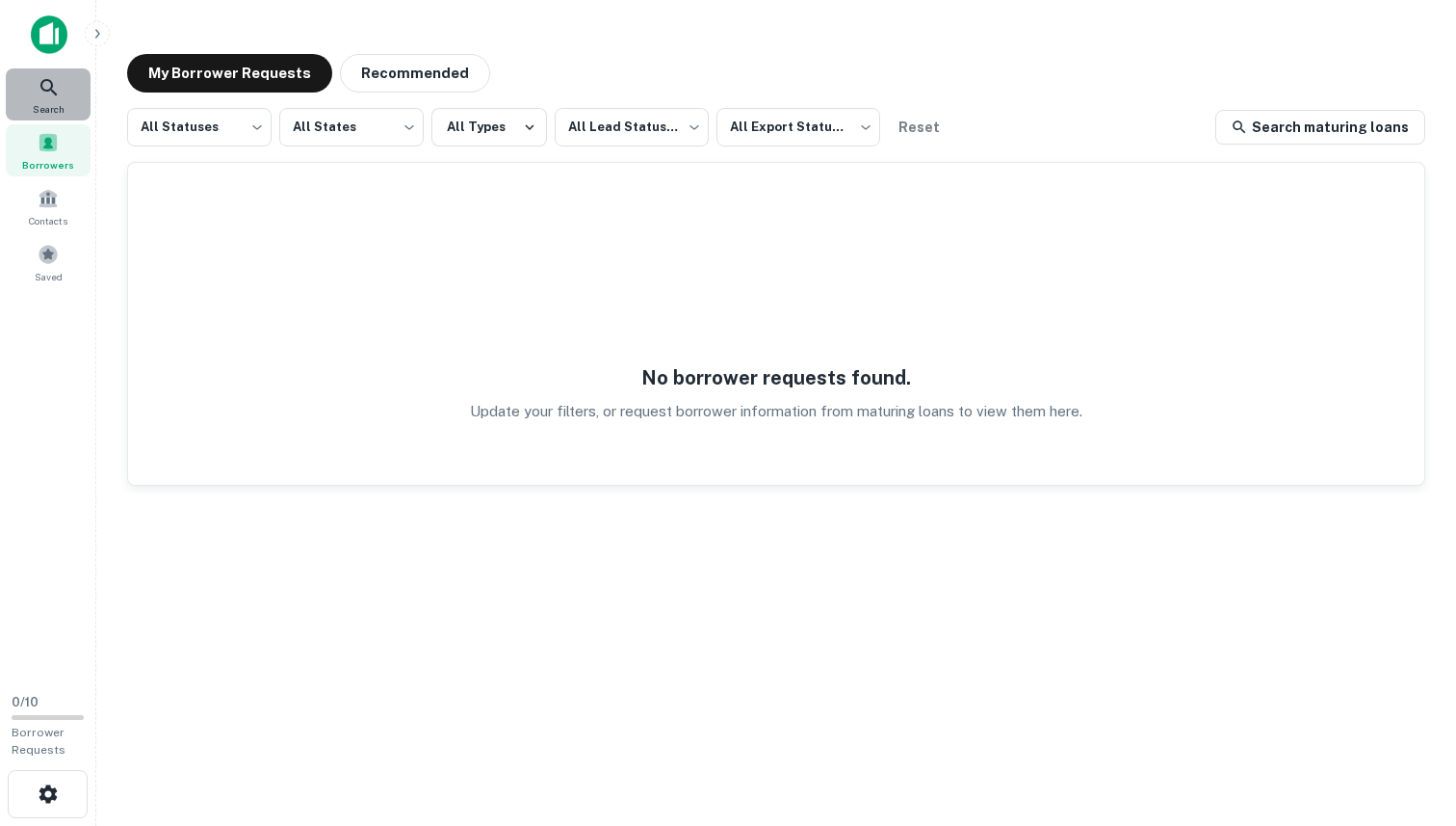
click at [55, 100] on div "Search" at bounding box center [48, 94] width 85 height 52
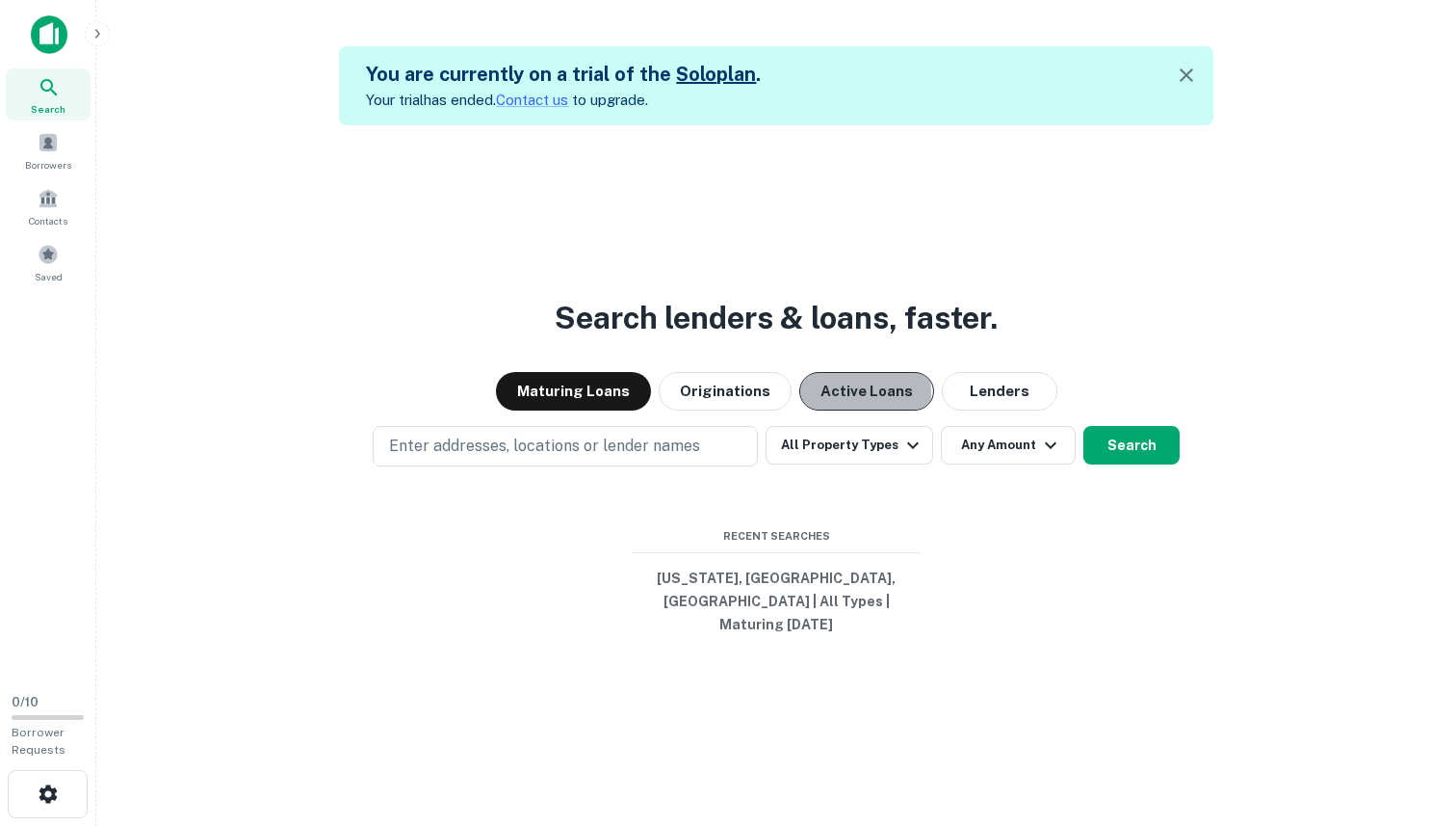
click at [821, 405] on button "Active Loans" at bounding box center [867, 390] width 135 height 38
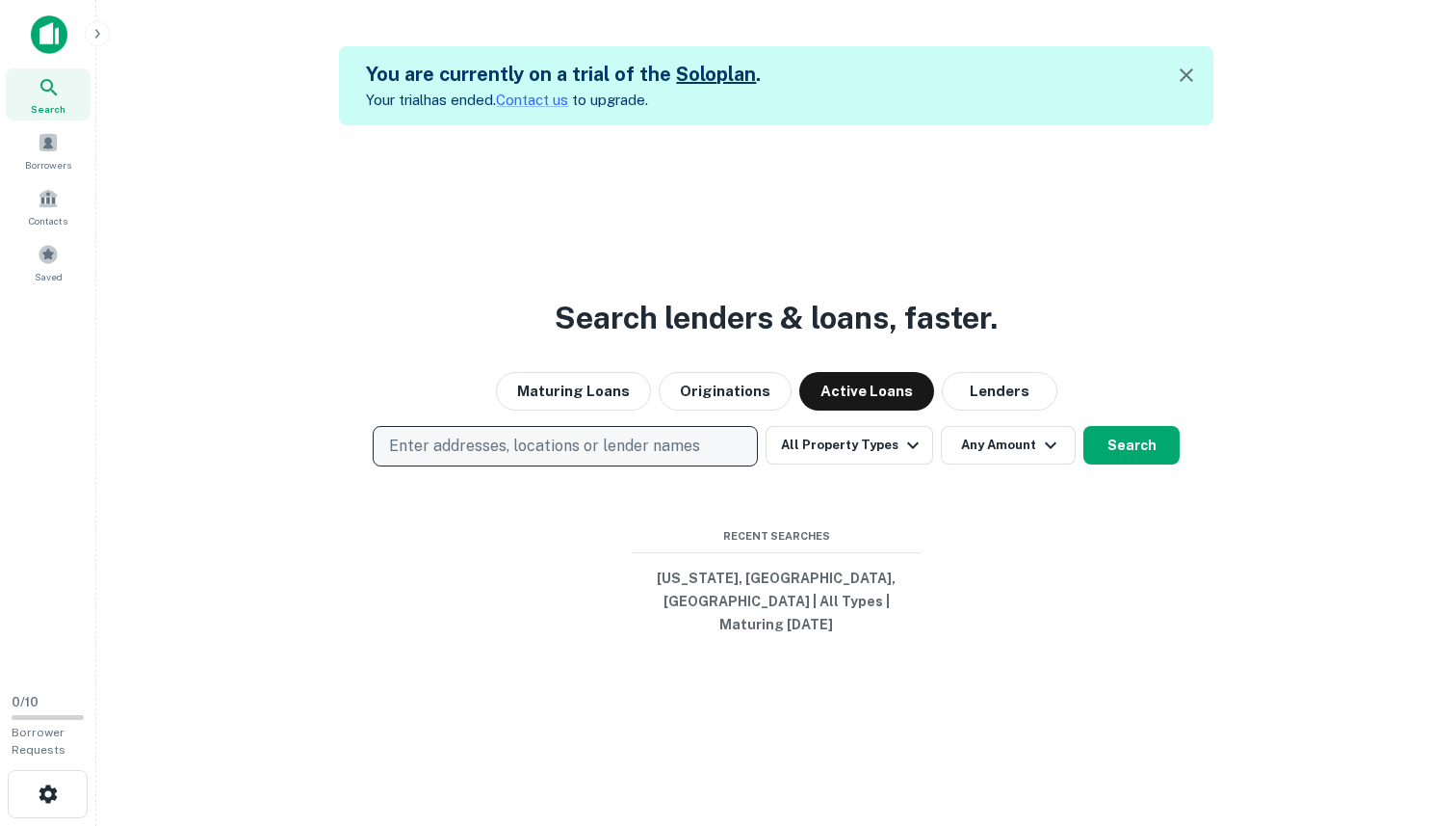
click at [675, 466] on button "Enter addresses, locations or lender names" at bounding box center [564, 446] width 385 height 40
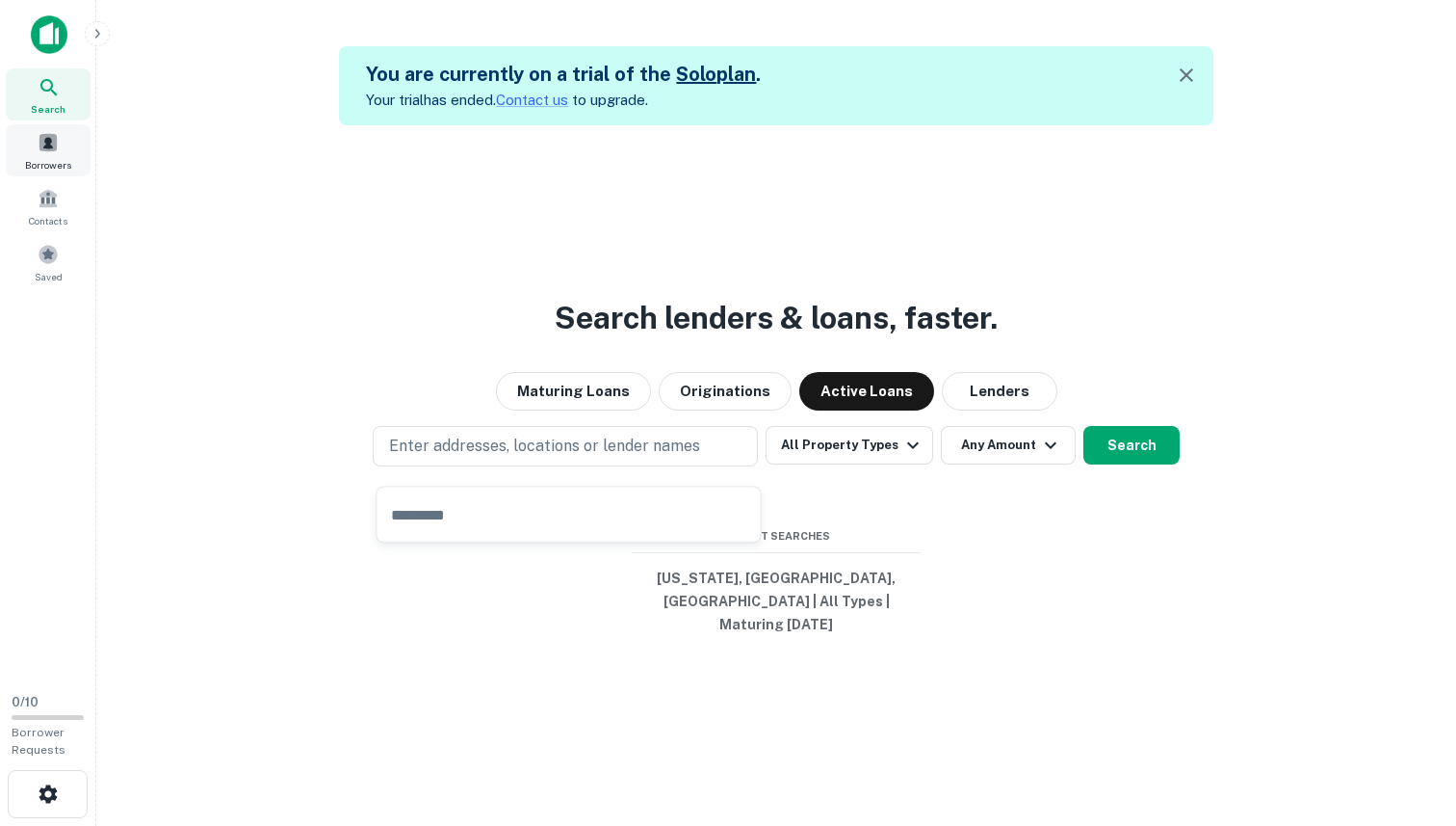
click at [37, 133] on span at bounding box center [48, 143] width 22 height 22
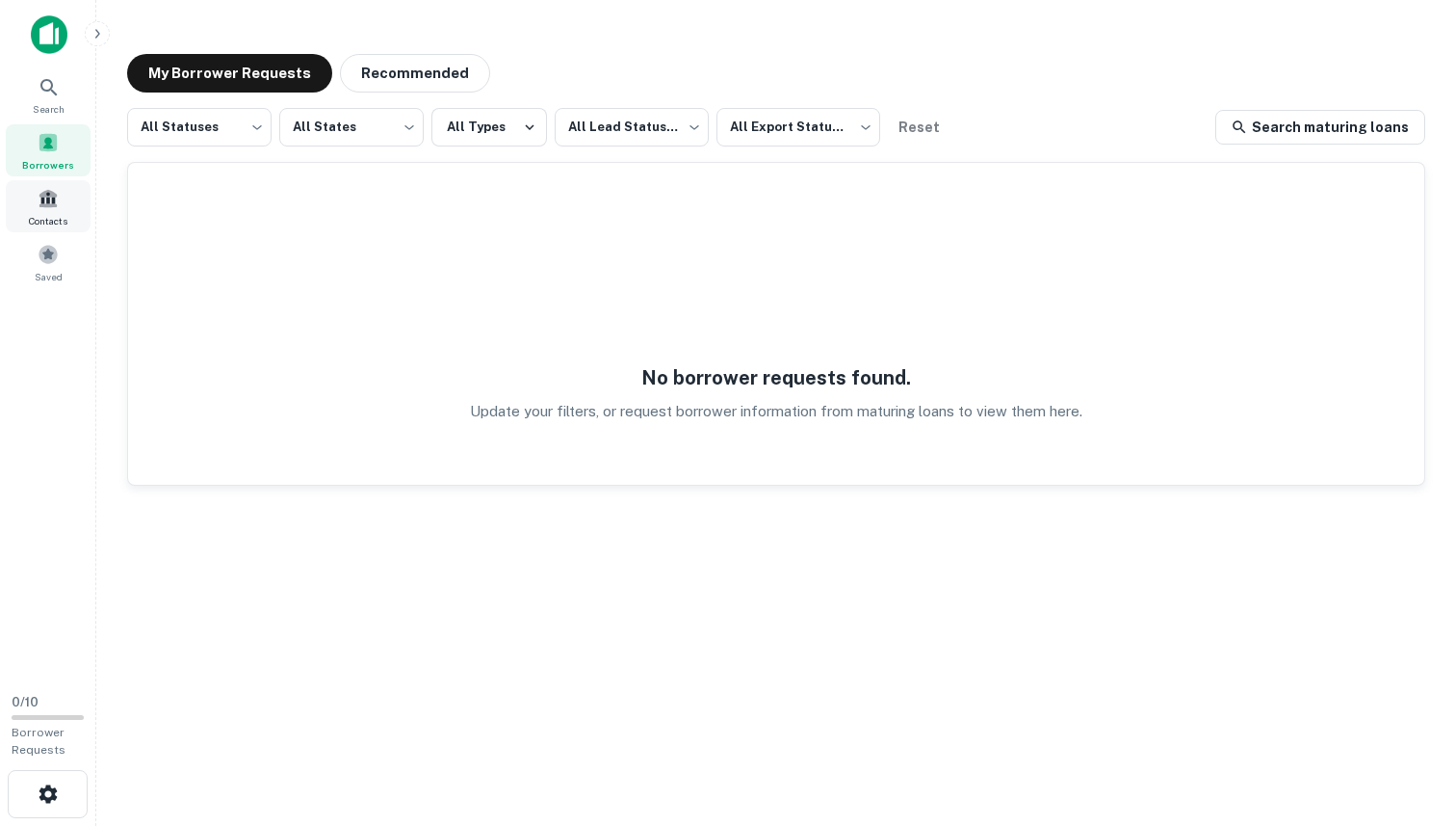
click at [49, 194] on span at bounding box center [48, 199] width 22 height 22
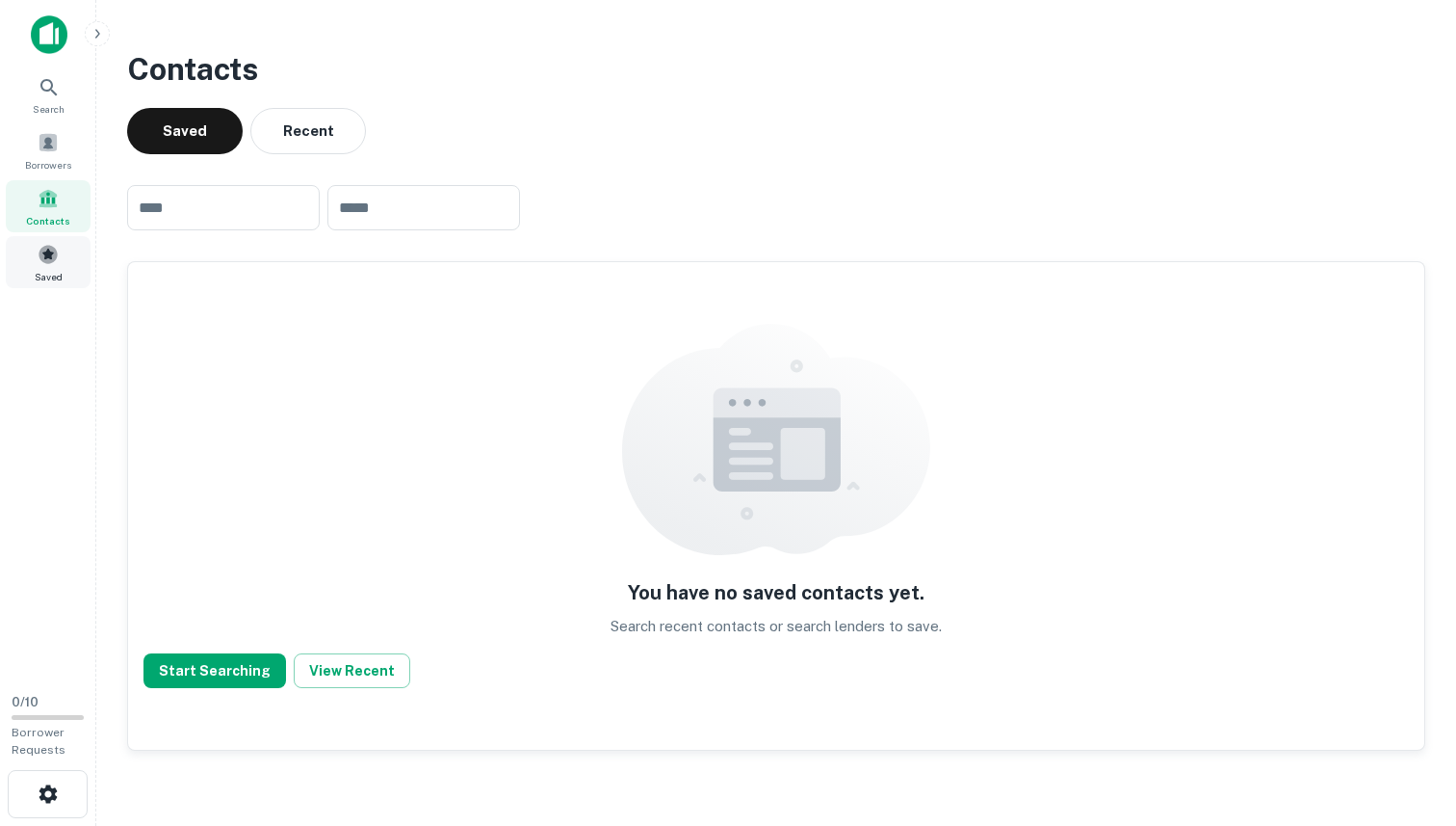
click at [48, 274] on span "Saved" at bounding box center [48, 277] width 28 height 16
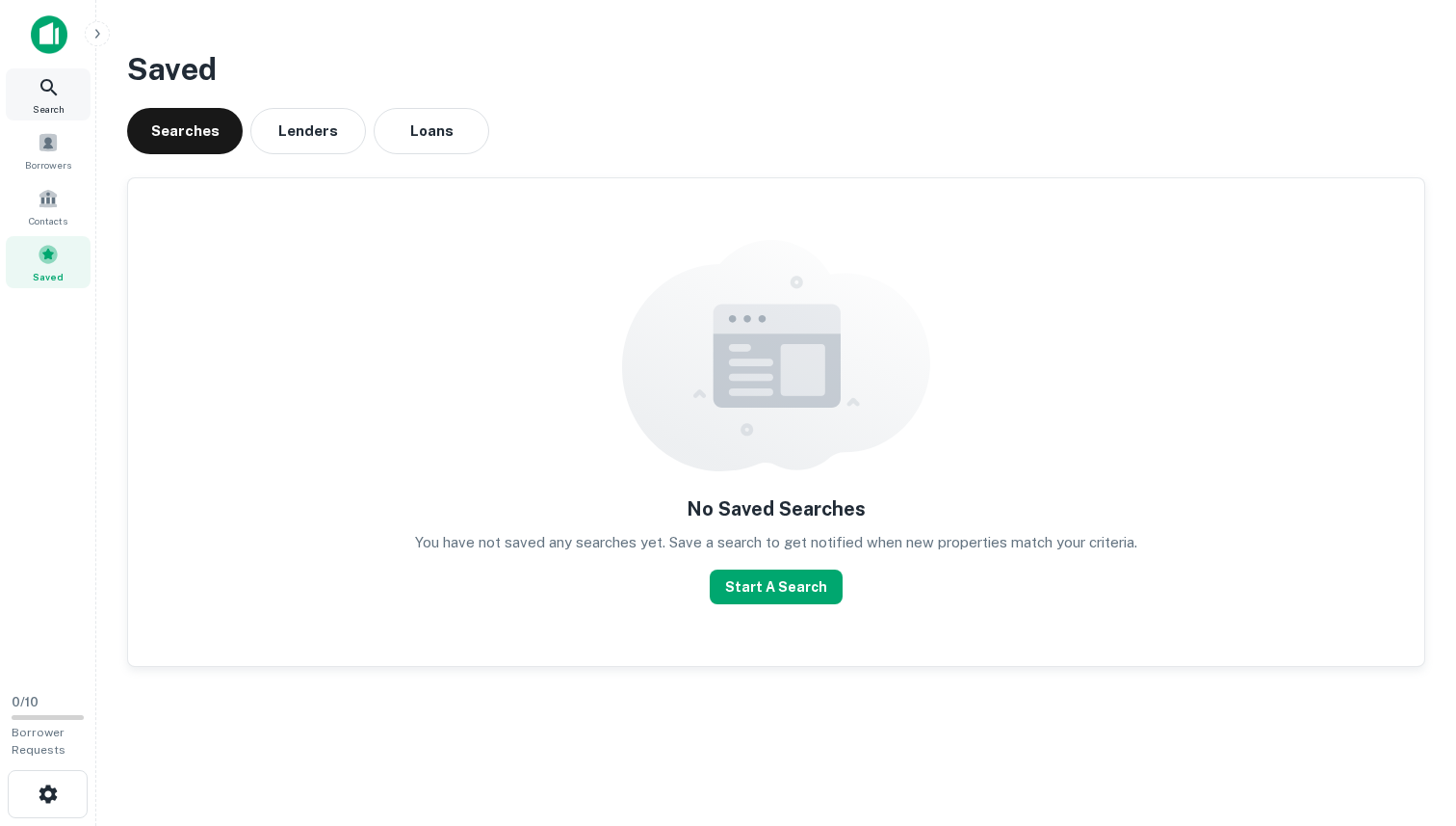
click at [52, 72] on div "Search" at bounding box center [48, 94] width 85 height 52
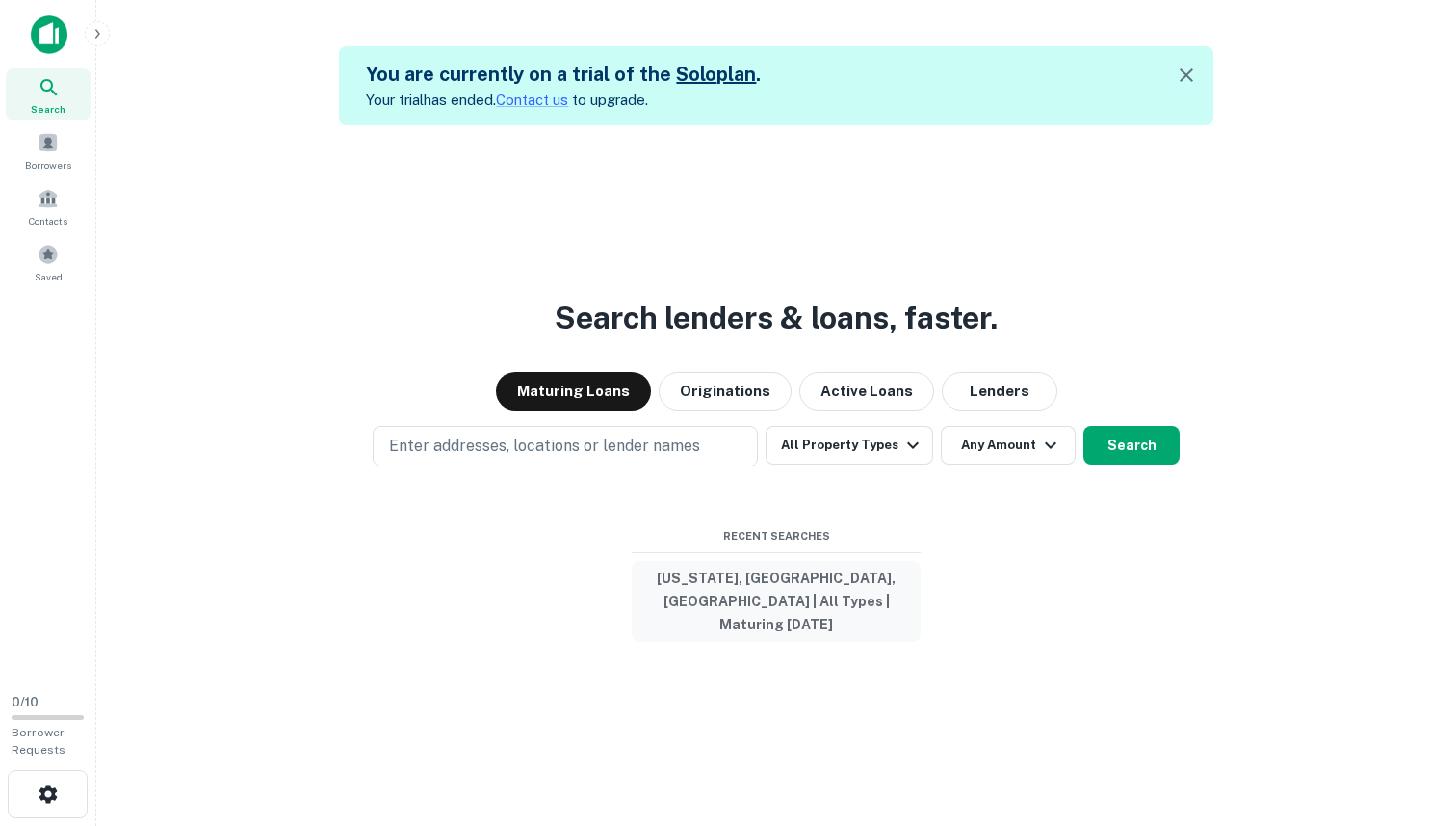
click at [790, 596] on button "[US_STATE], [GEOGRAPHIC_DATA], [GEOGRAPHIC_DATA] | All Types | Maturing [DATE]" at bounding box center [775, 601] width 289 height 81
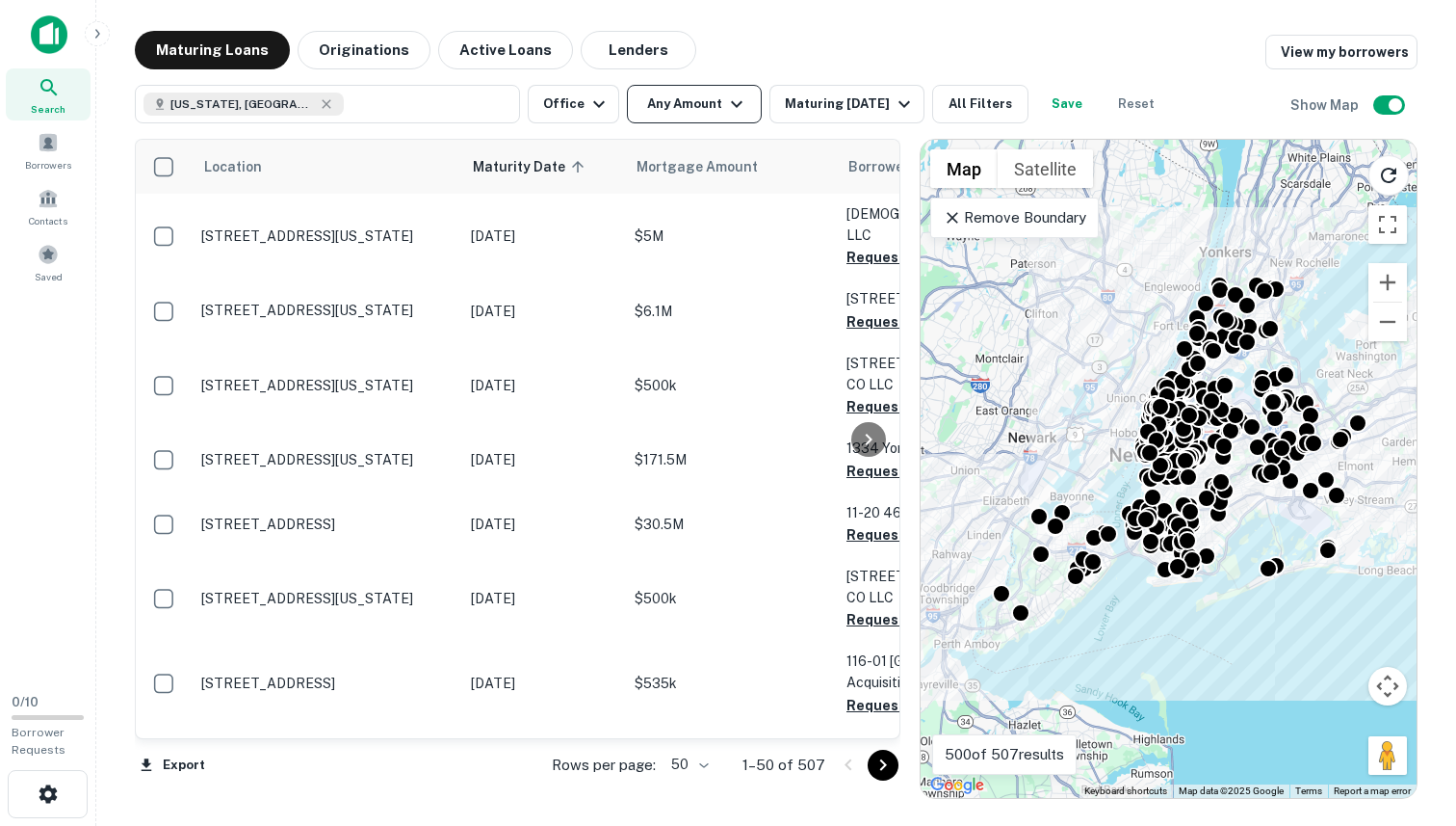
click at [665, 109] on button "Any Amount" at bounding box center [695, 103] width 135 height 38
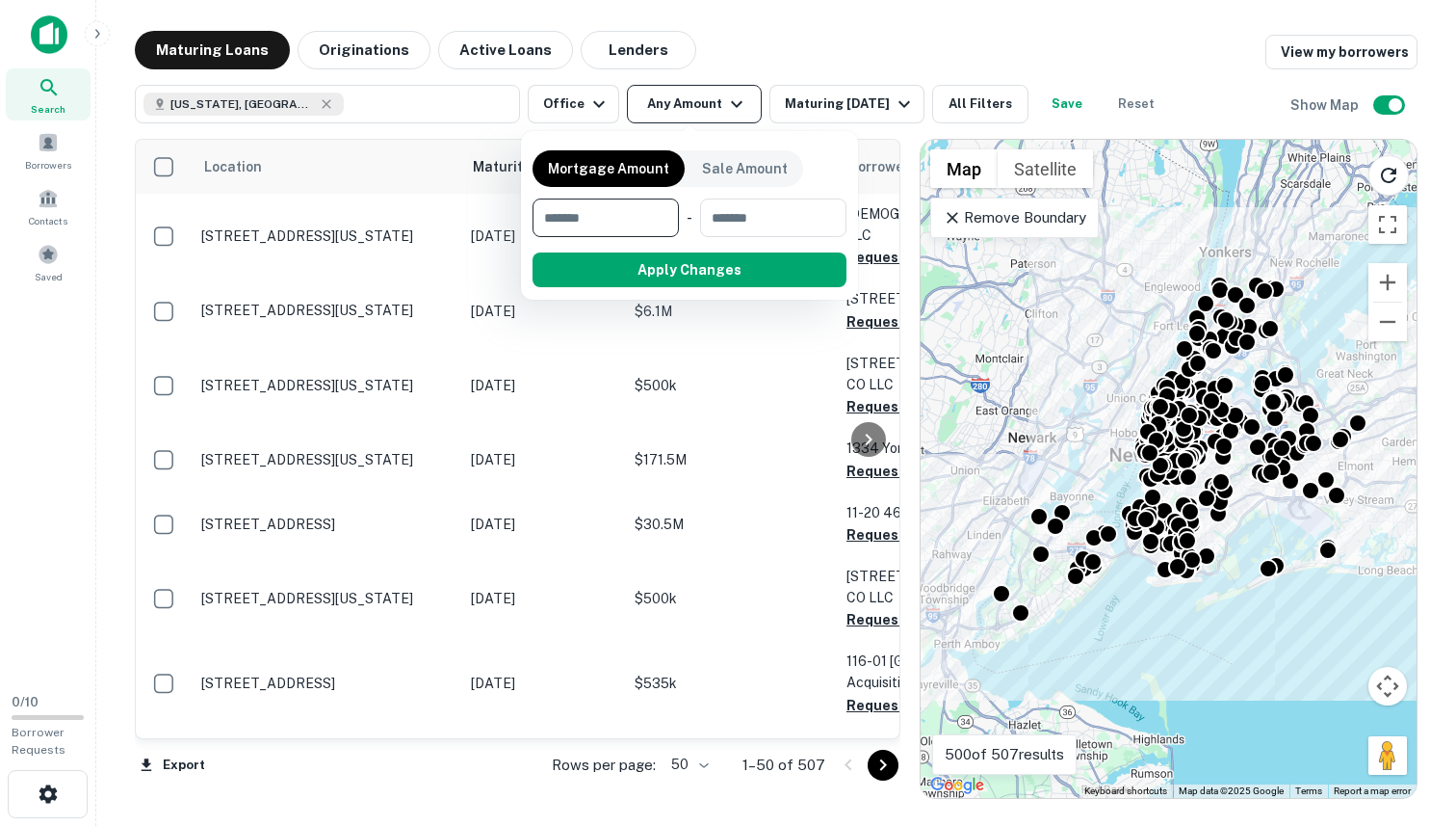
click at [665, 109] on div at bounding box center [728, 413] width 1456 height 826
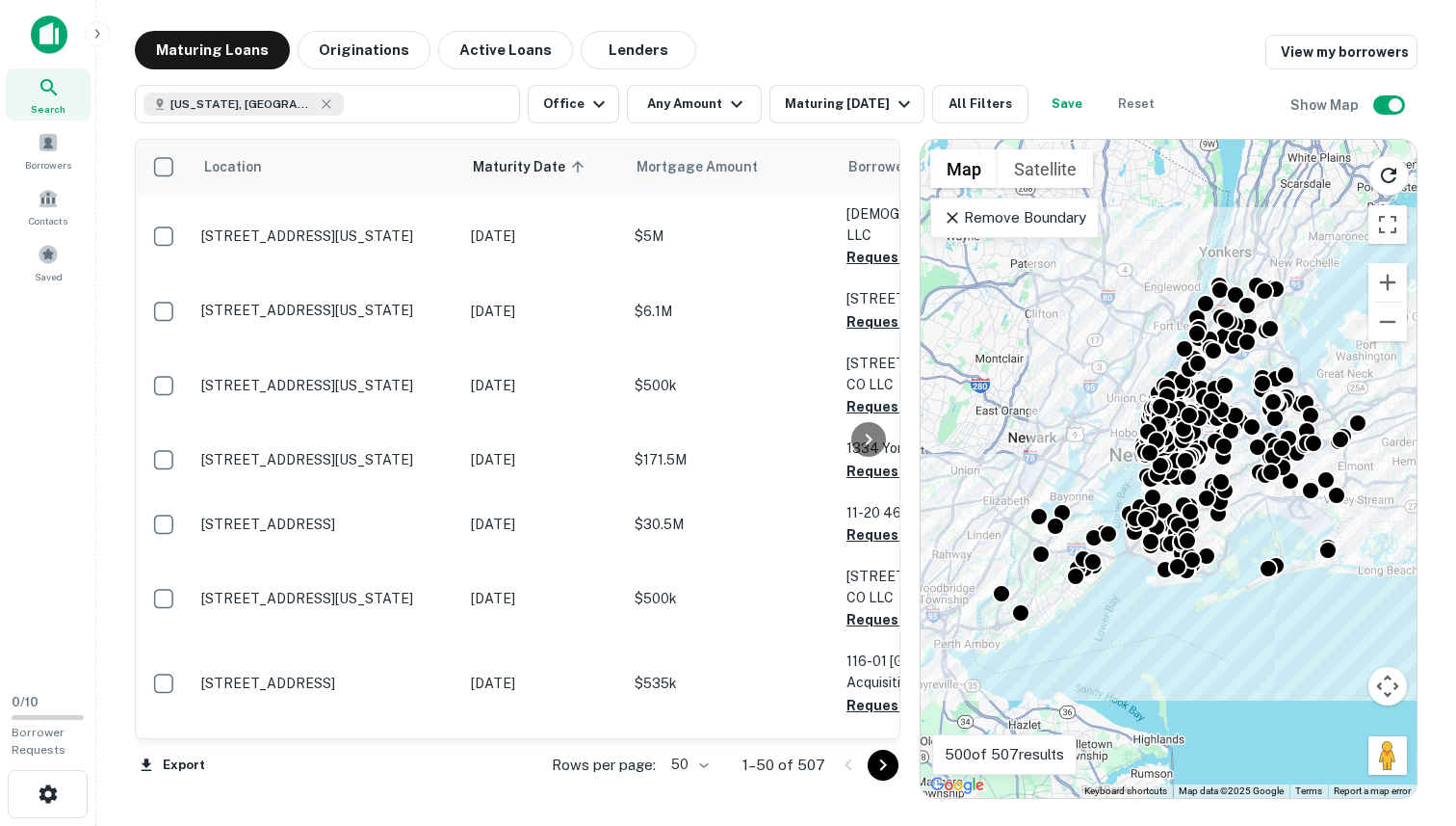
click at [1101, 451] on div "To activate drag with keyboard, press Alt + Enter. Once in keyboard drag state,…" at bounding box center [1169, 469] width 496 height 658
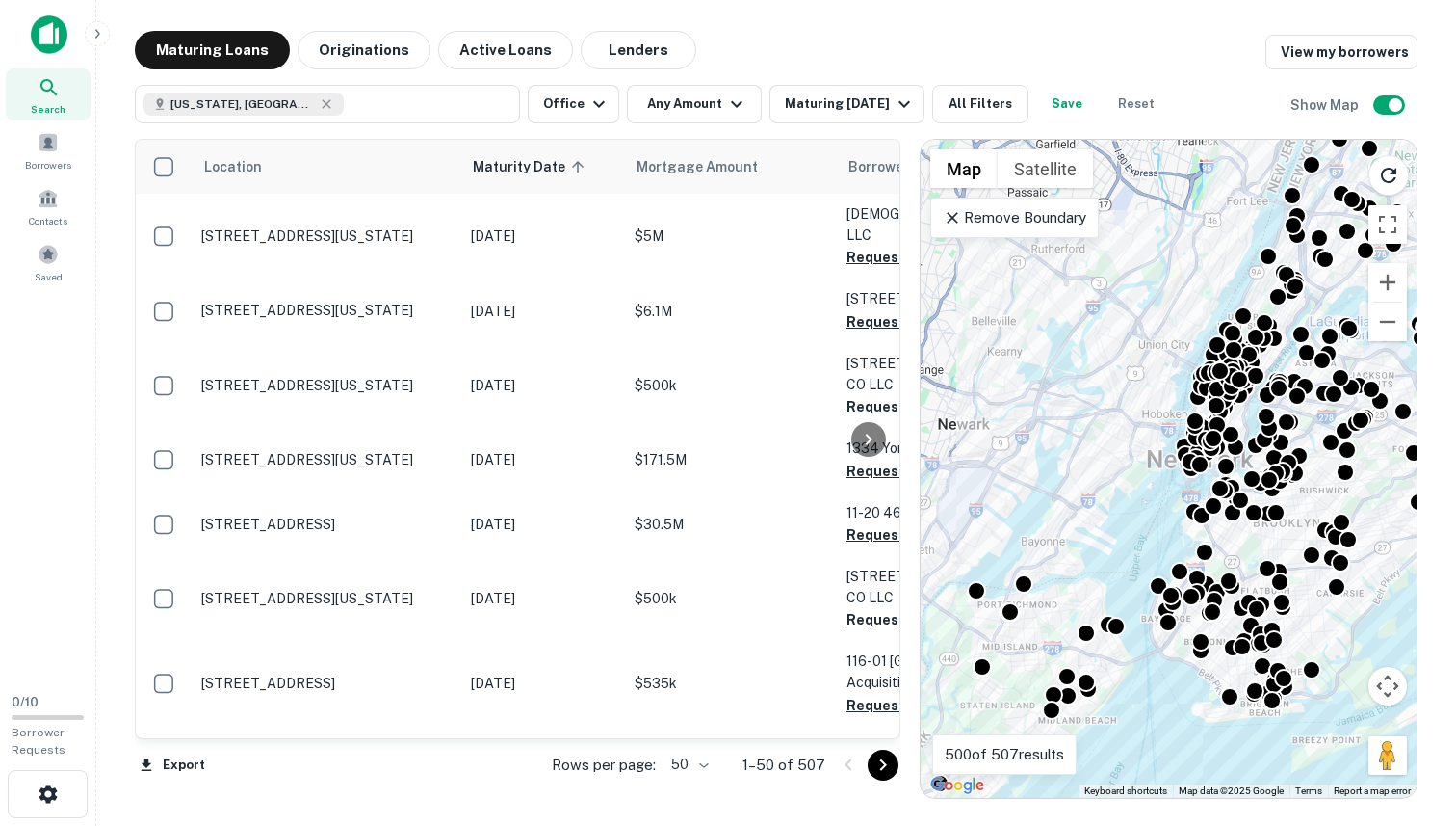
click at [1158, 363] on div "To activate drag with keyboard, press Alt + Enter. Once in keyboard drag state,…" at bounding box center [1169, 469] width 496 height 658
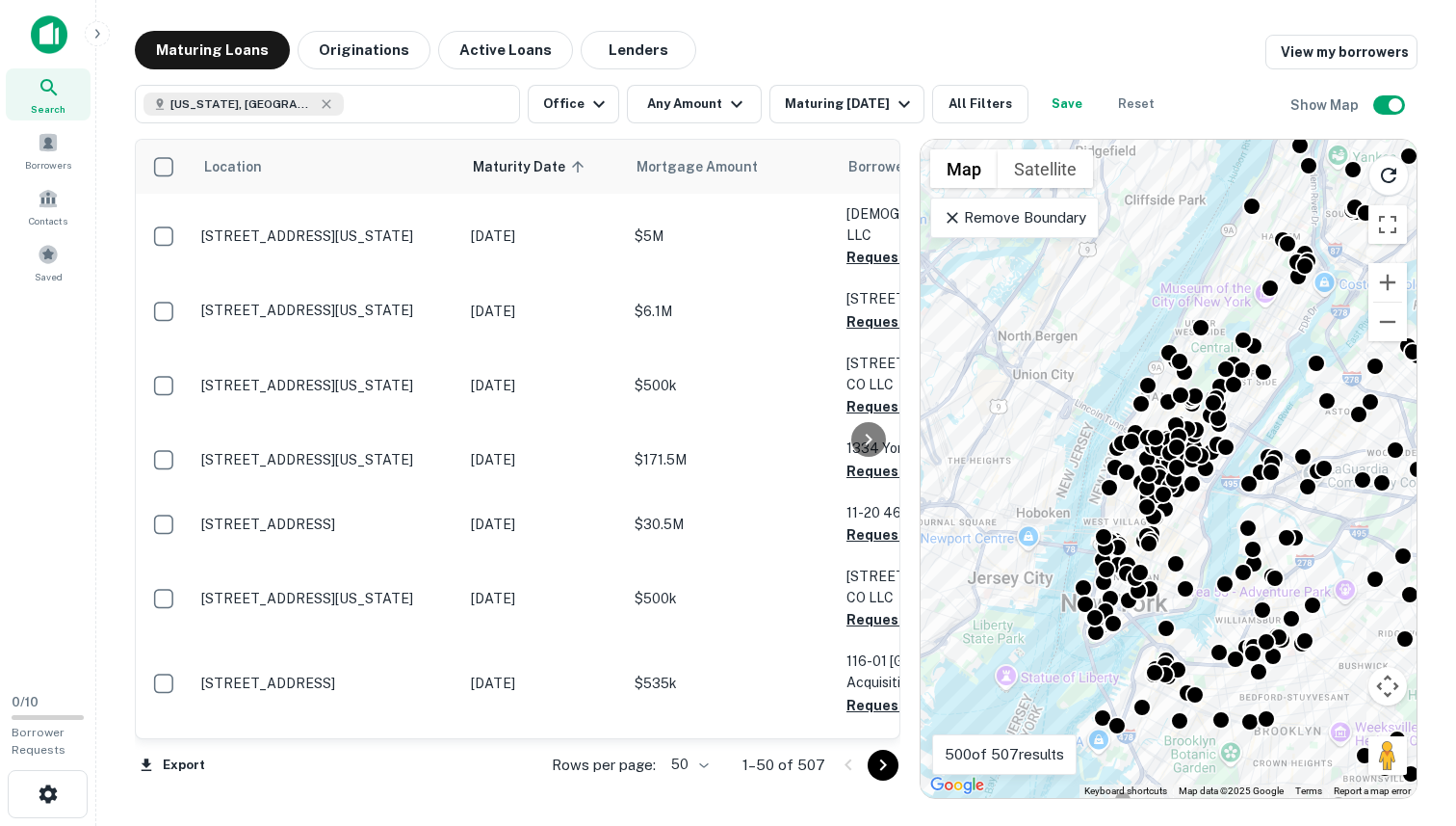
drag, startPoint x: 1224, startPoint y: 340, endPoint x: 1083, endPoint y: 392, distance: 150.3
click at [1086, 391] on div "To activate drag with keyboard, press Alt + Enter. Once in keyboard drag state,…" at bounding box center [1169, 469] width 496 height 658
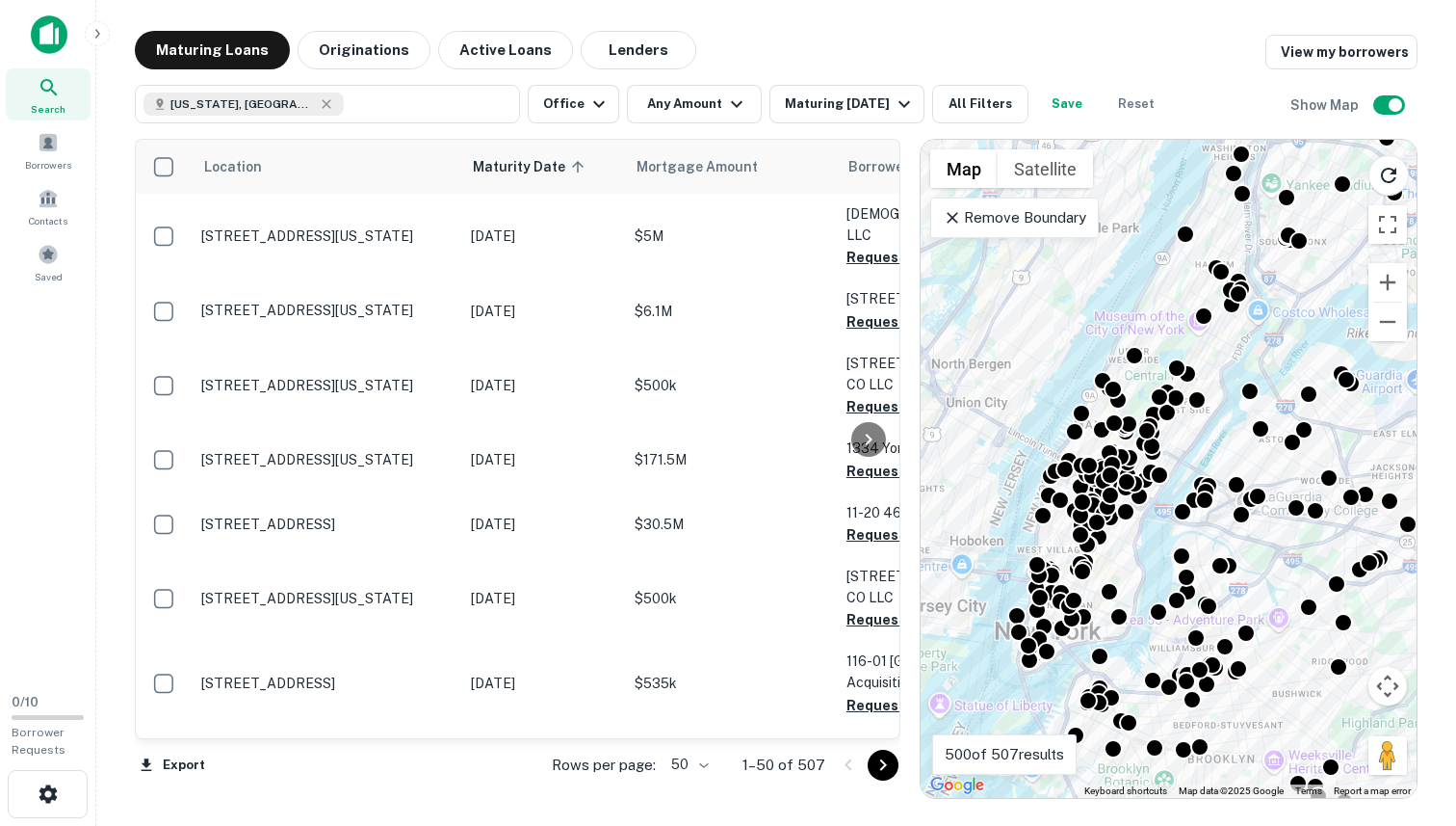
click at [1172, 315] on div "To activate drag with keyboard, press Alt + Enter. Once in keyboard drag state,…" at bounding box center [1169, 469] width 496 height 658
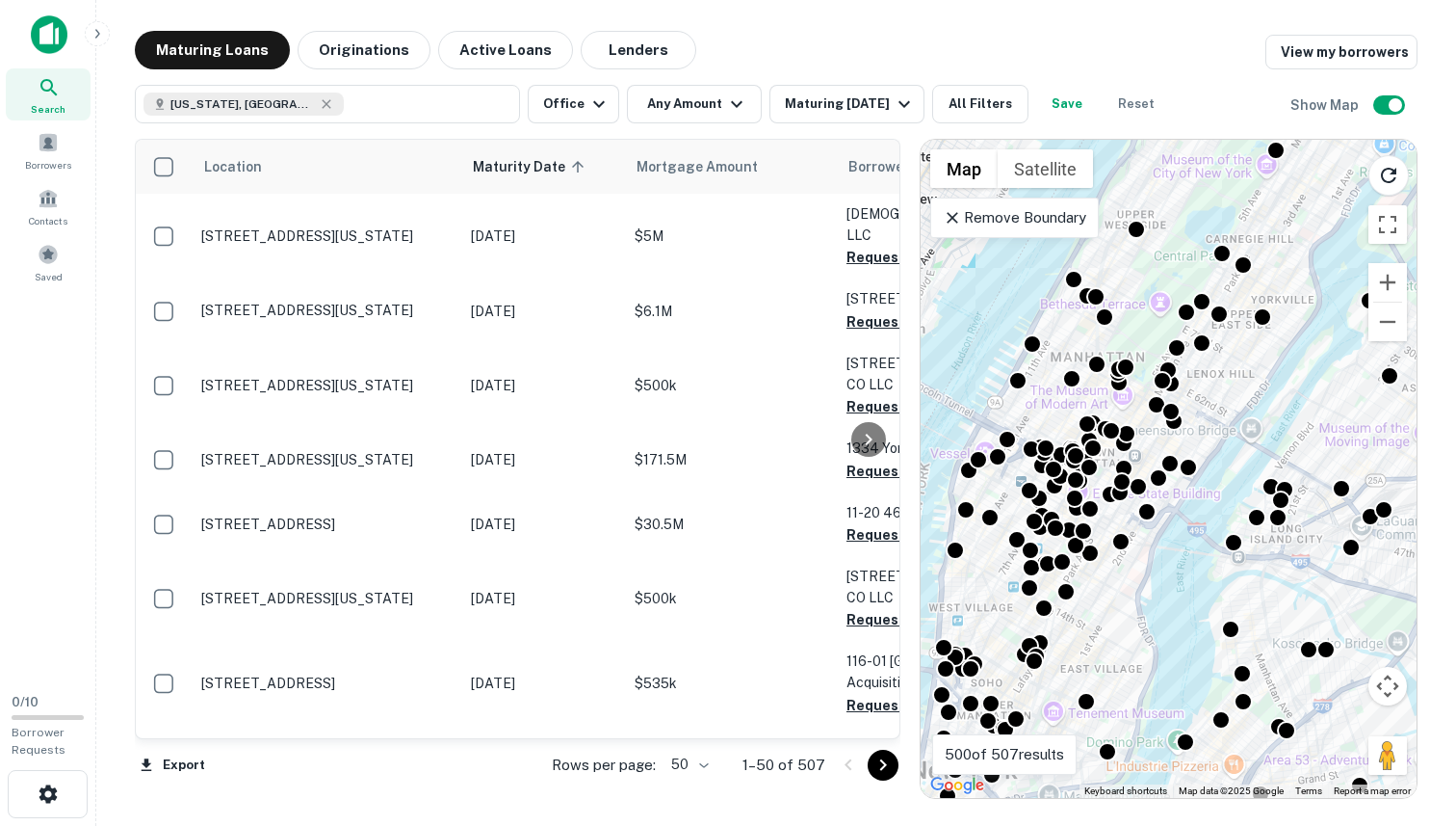
drag, startPoint x: 1106, startPoint y: 467, endPoint x: 1147, endPoint y: 290, distance: 181.7
click at [1147, 290] on div "To activate drag with keyboard, press Alt + Enter. Once in keyboard drag state,…" at bounding box center [1169, 469] width 496 height 658
click at [994, 593] on div "To activate drag with keyboard, press Alt + Enter. Once in keyboard drag state,…" at bounding box center [1169, 469] width 496 height 658
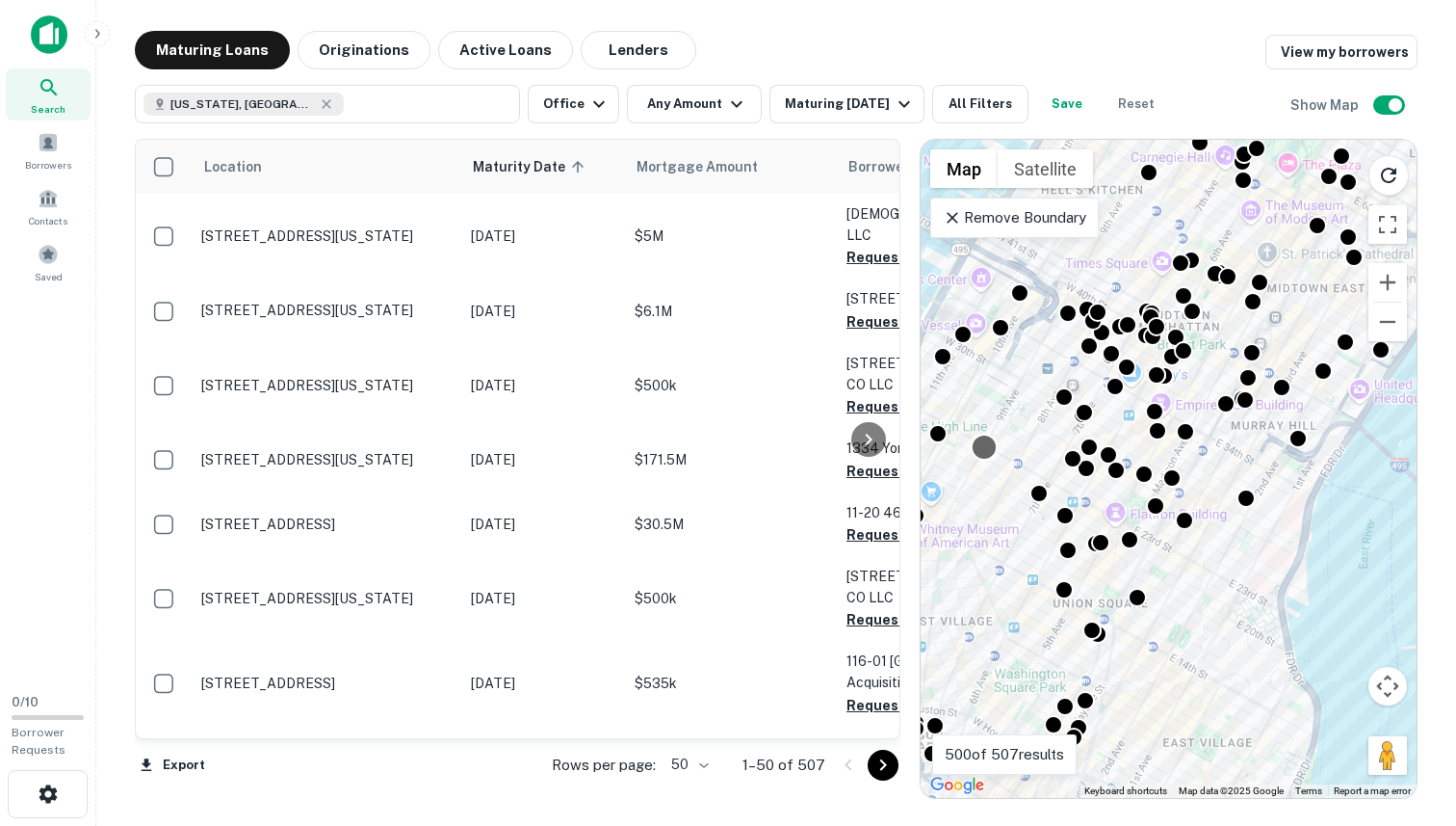
click at [983, 439] on div at bounding box center [984, 447] width 28 height 28
click at [985, 511] on div "To navigate, press the arrow keys. To activate drag with keyboard, press Alt + …" at bounding box center [1169, 469] width 496 height 658
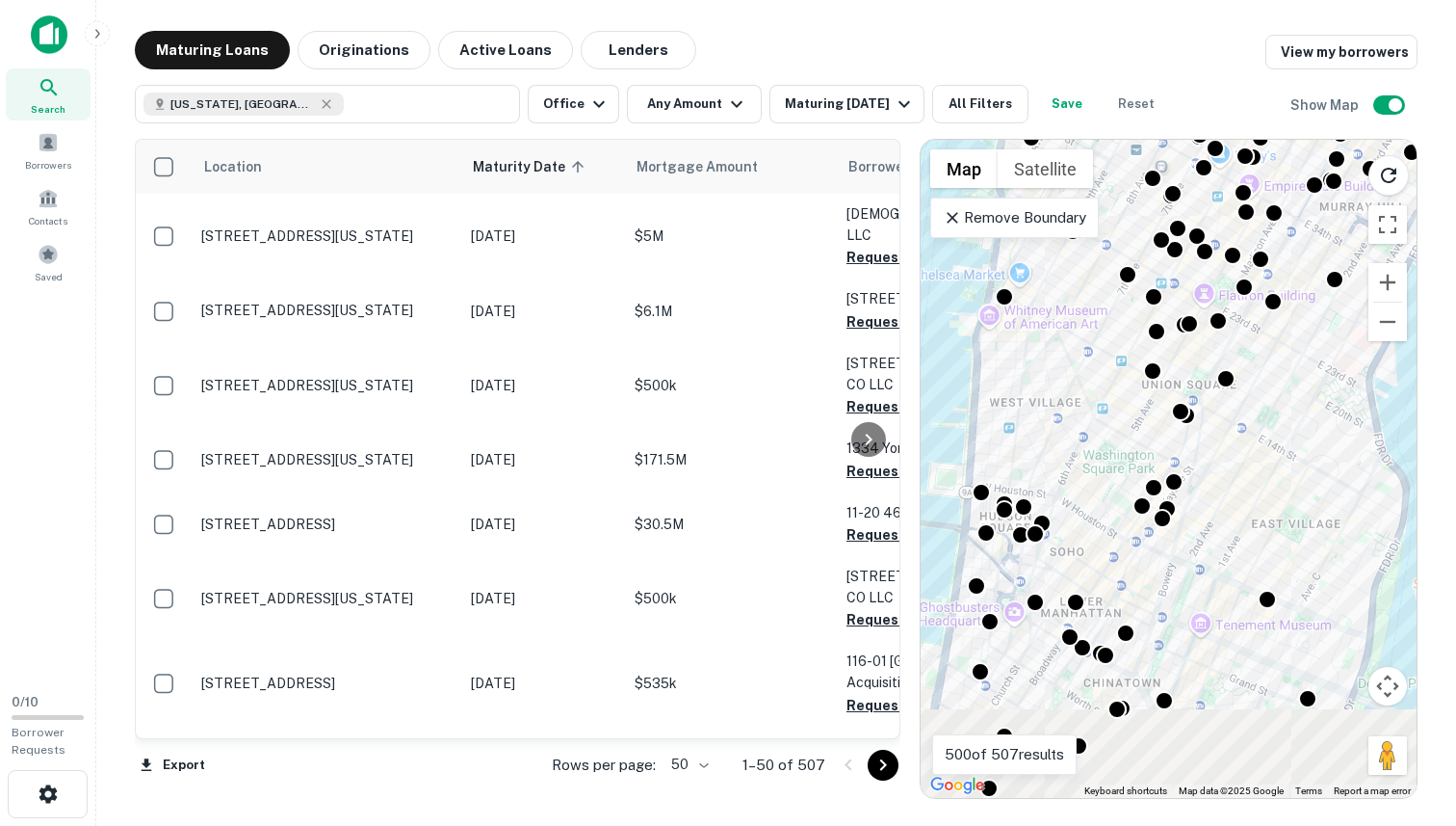
drag, startPoint x: 994, startPoint y: 624, endPoint x: 1128, endPoint y: 335, distance: 318.6
click at [1128, 335] on div "To activate drag with keyboard, press Alt + Enter. Once in keyboard drag state,…" at bounding box center [1169, 469] width 496 height 658
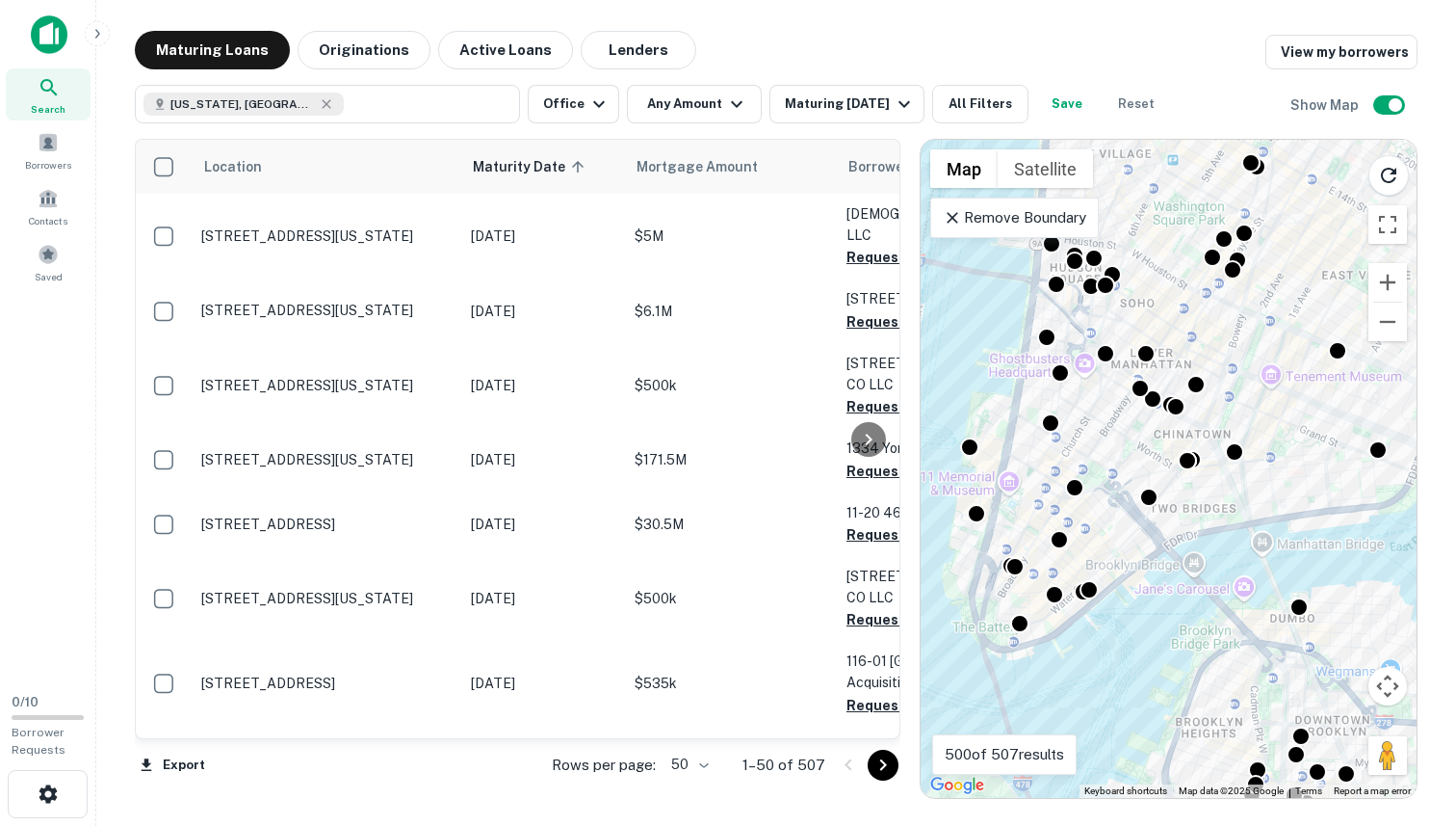
drag, startPoint x: 1048, startPoint y: 611, endPoint x: 1080, endPoint y: 412, distance: 201.6
click at [1080, 412] on div "To activate drag with keyboard, press Alt + Enter. Once in keyboard drag state,…" at bounding box center [1169, 469] width 496 height 658
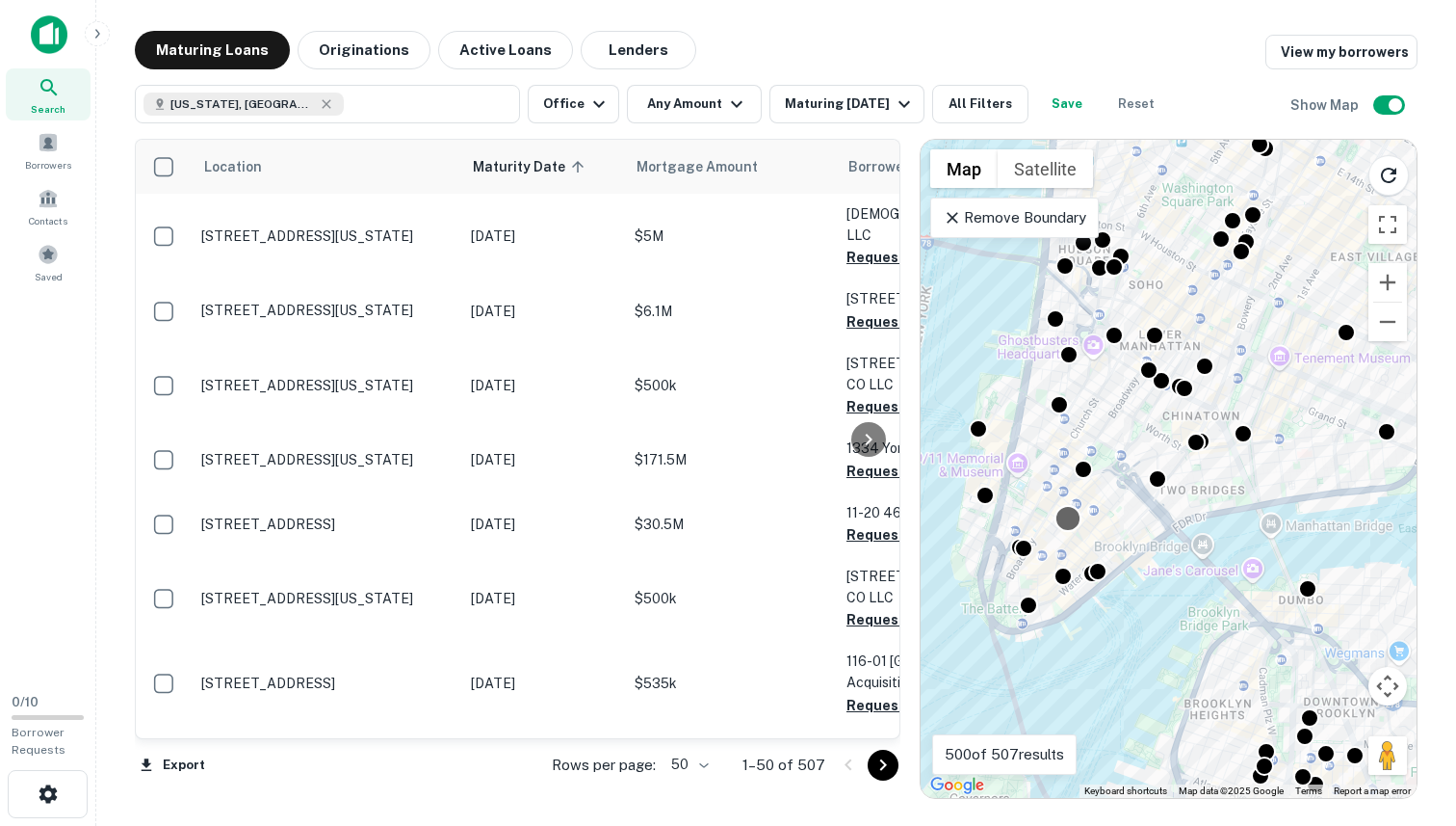
click at [1071, 526] on div at bounding box center [1068, 517] width 28 height 28
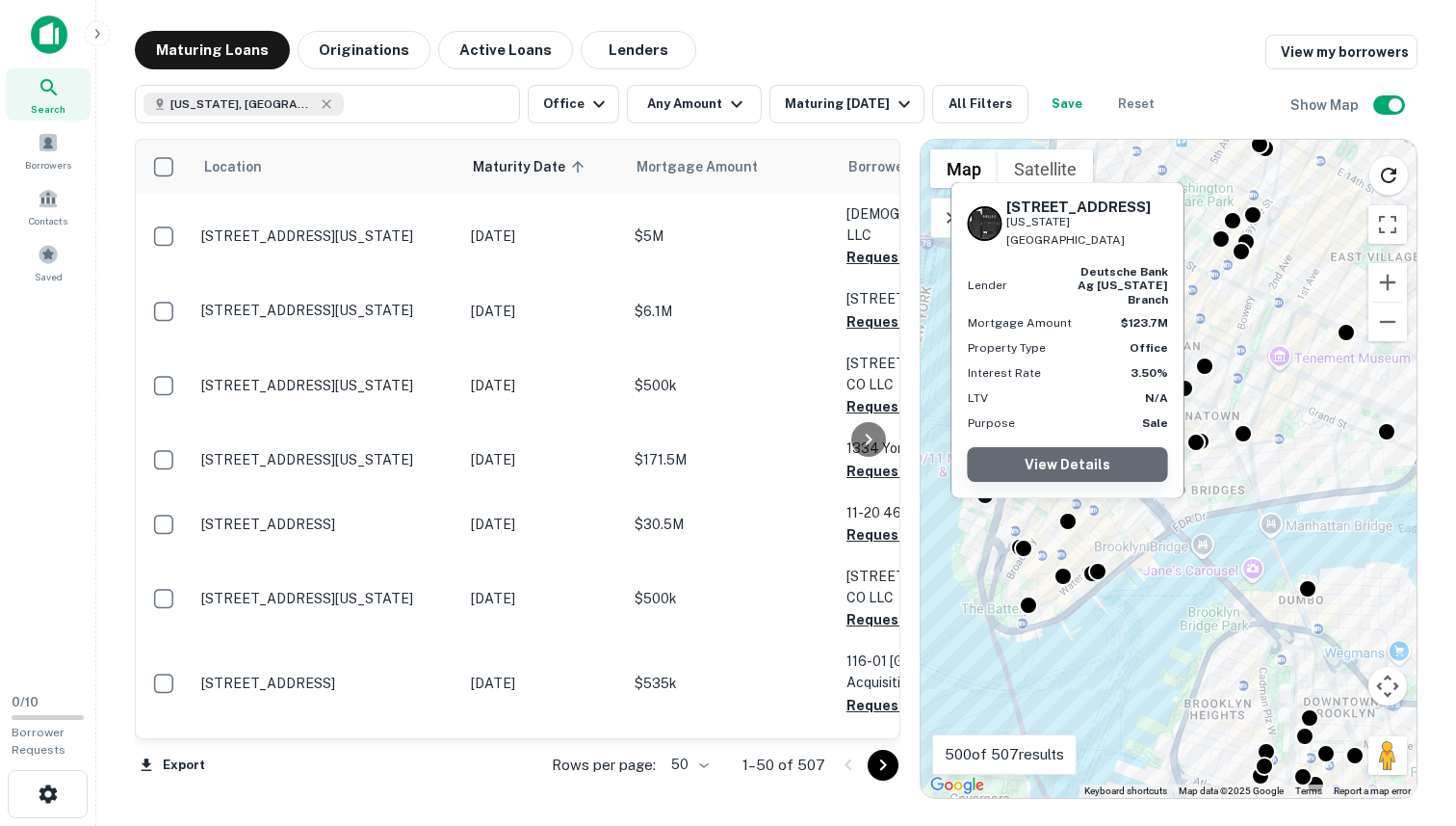
click at [1057, 463] on link "View Details" at bounding box center [1068, 464] width 200 height 34
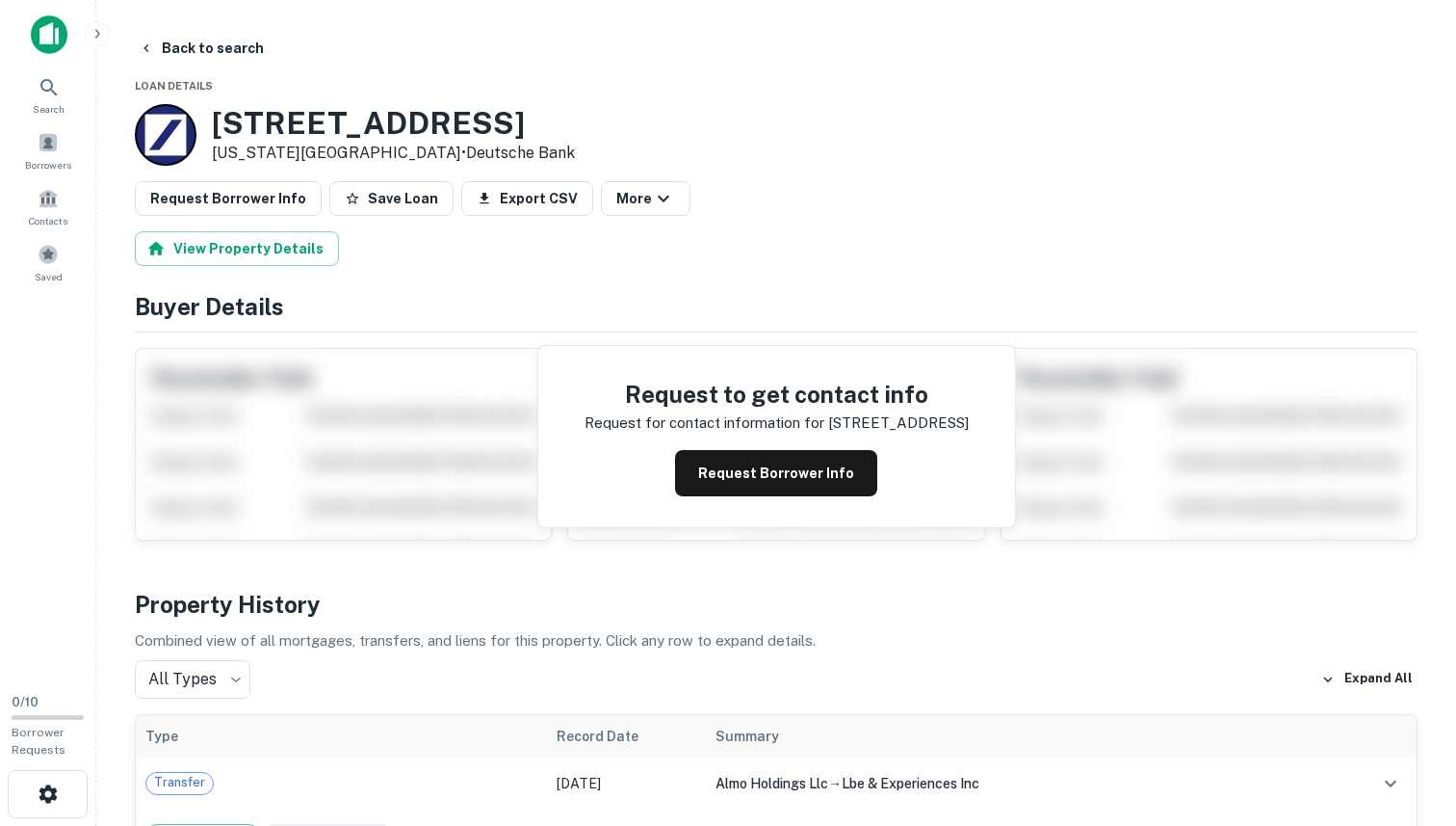
click at [720, 289] on h4 "Buyer Details" at bounding box center [776, 306] width 1283 height 34
click at [233, 53] on button "Back to search" at bounding box center [201, 47] width 141 height 34
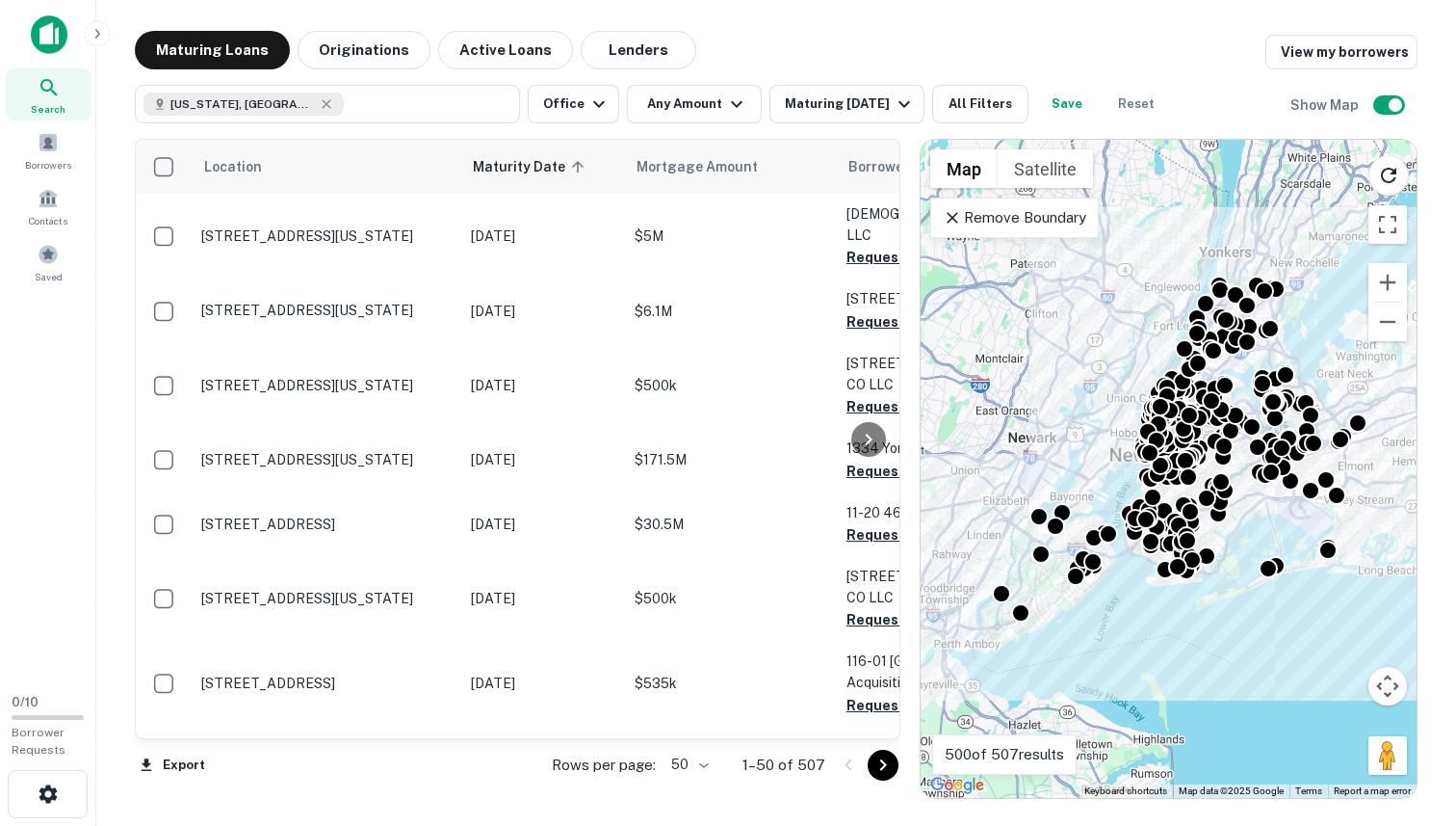
click at [1076, 463] on div "To activate drag with keyboard, press Alt + Enter. Once in keyboard drag state,…" at bounding box center [1169, 469] width 496 height 658
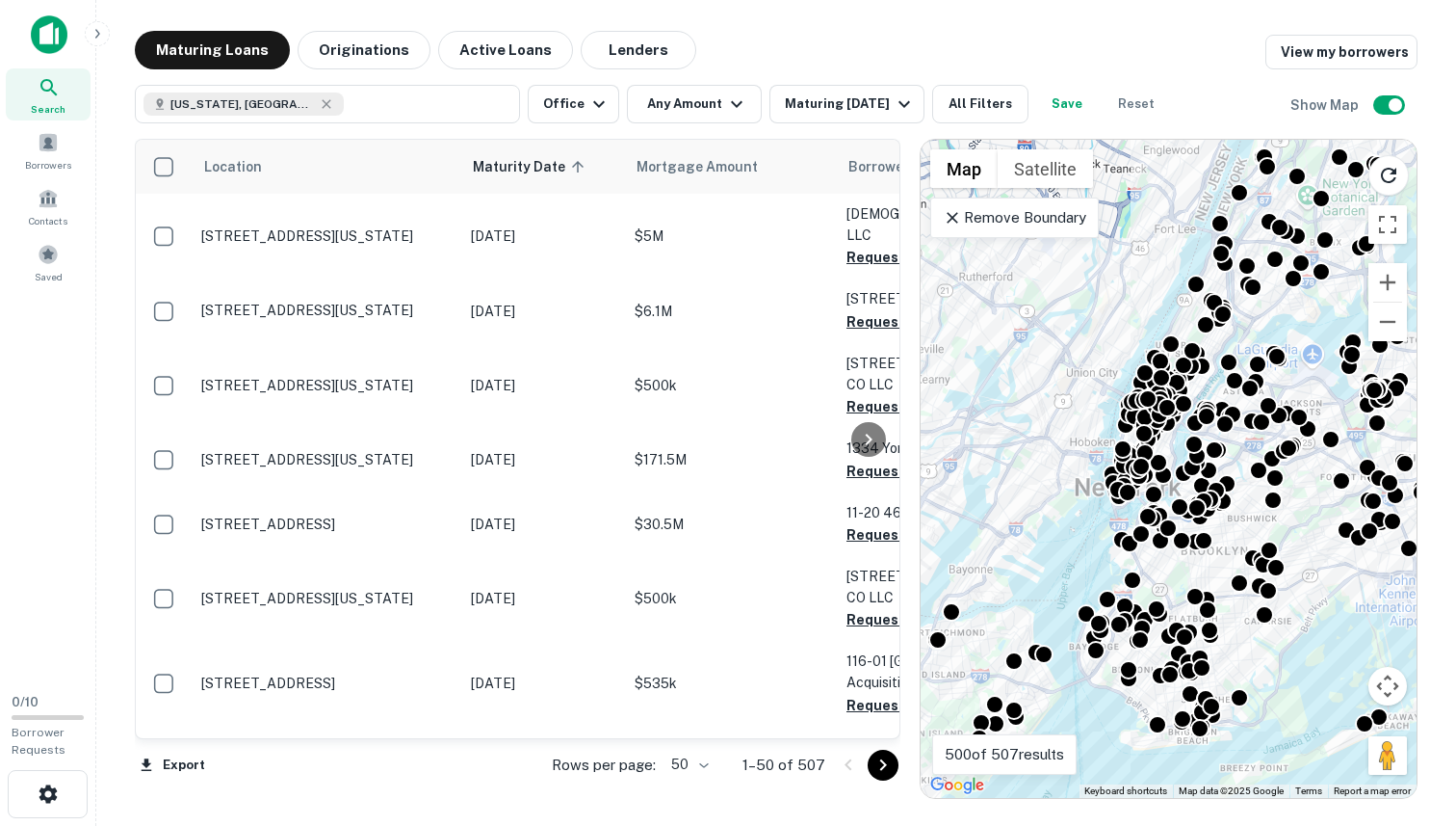
drag, startPoint x: 1188, startPoint y: 481, endPoint x: 1082, endPoint y: 525, distance: 114.8
click at [1082, 525] on div "To activate drag with keyboard, press Alt + Enter. Once in keyboard drag state,…" at bounding box center [1169, 469] width 496 height 658
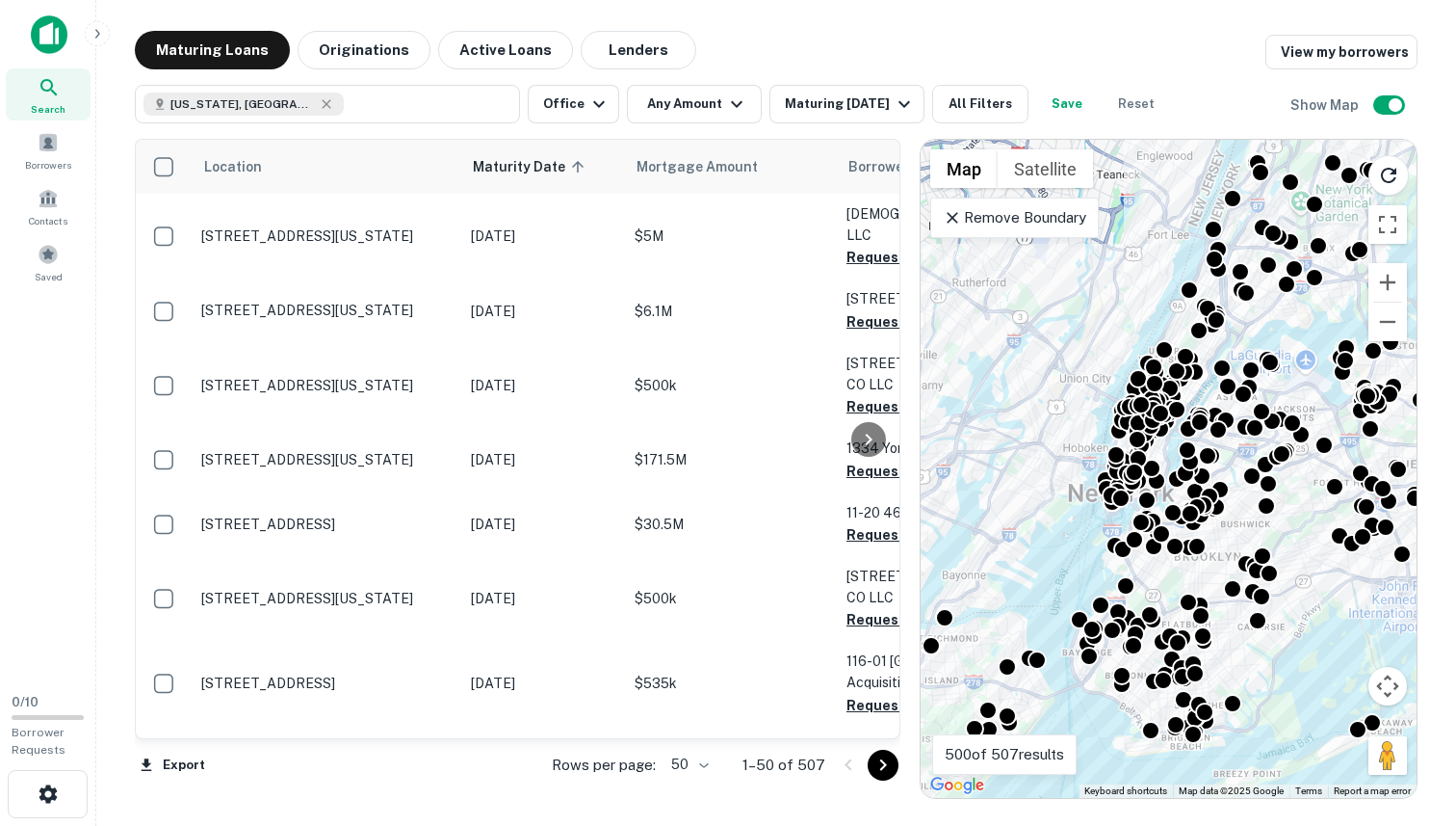
click at [1258, 322] on div "To activate drag with keyboard, press Alt + Enter. Once in keyboard drag state,…" at bounding box center [1169, 469] width 496 height 658
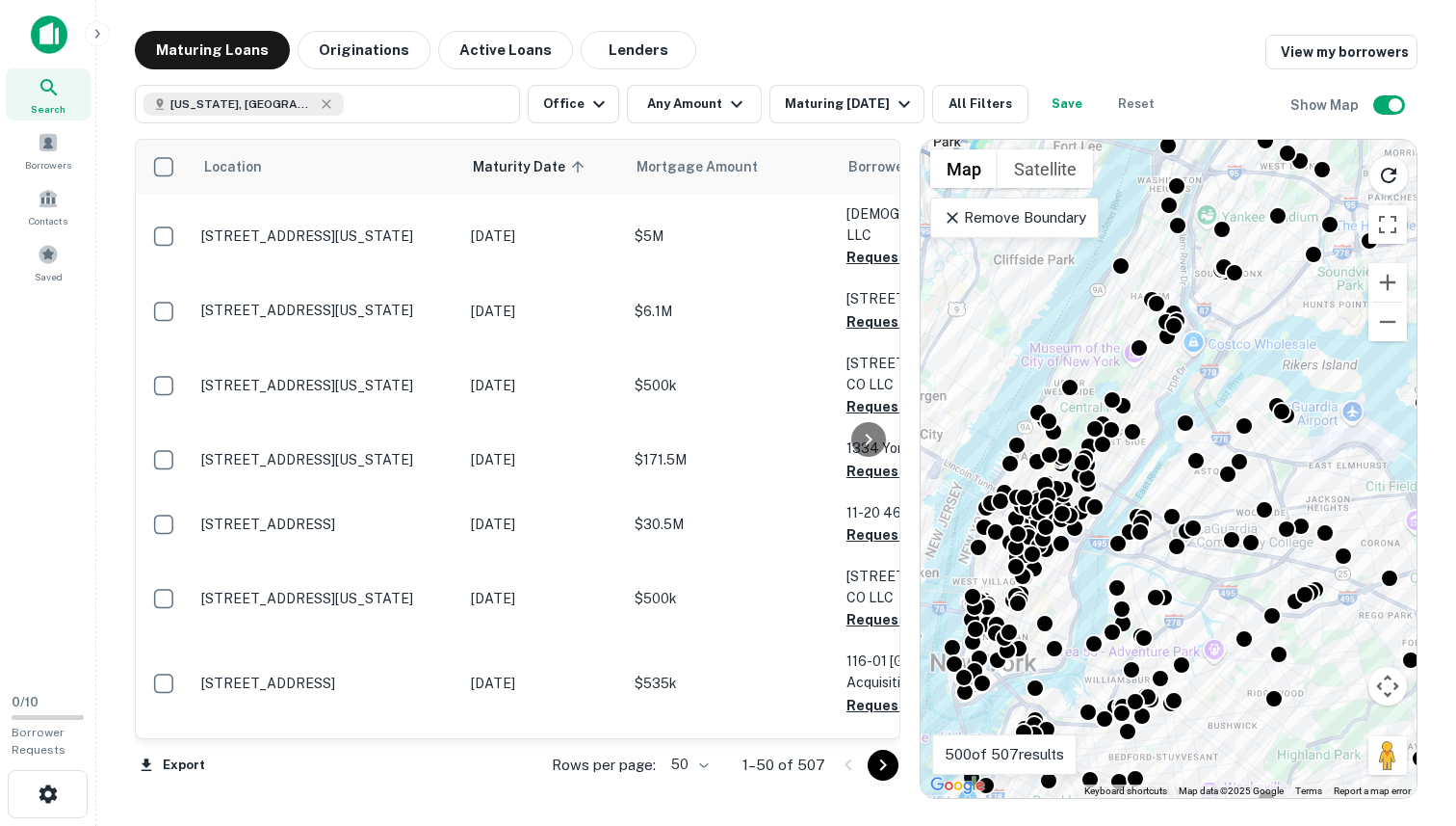
click at [1064, 585] on div "To activate drag with keyboard, press Alt + Enter. Once in keyboard drag state,…" at bounding box center [1169, 469] width 496 height 658
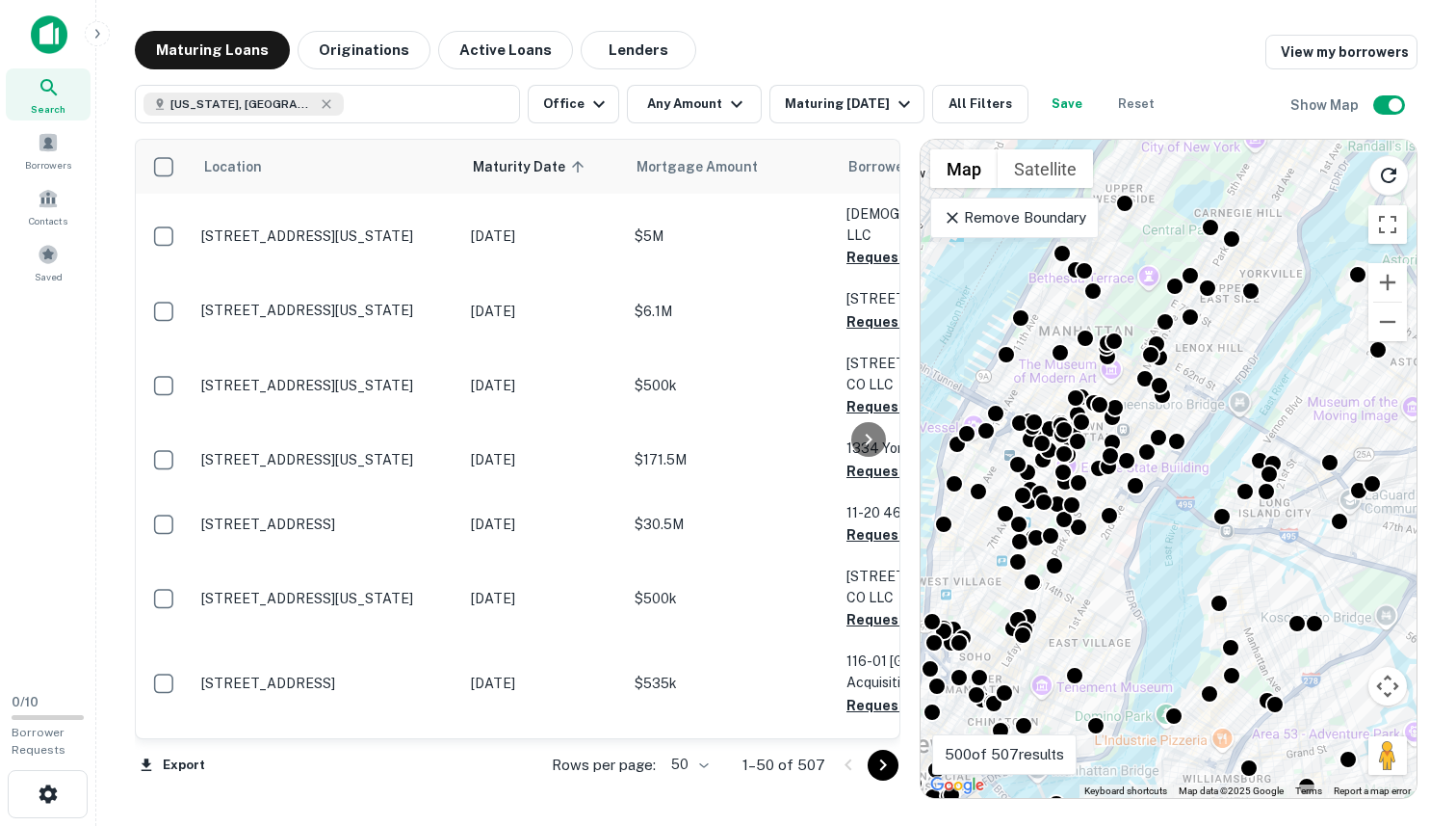
drag, startPoint x: 1072, startPoint y: 532, endPoint x: 1157, endPoint y: 548, distance: 86.5
click at [1157, 548] on div "To activate drag with keyboard, press Alt + Enter. Once in keyboard drag state,…" at bounding box center [1169, 469] width 496 height 658
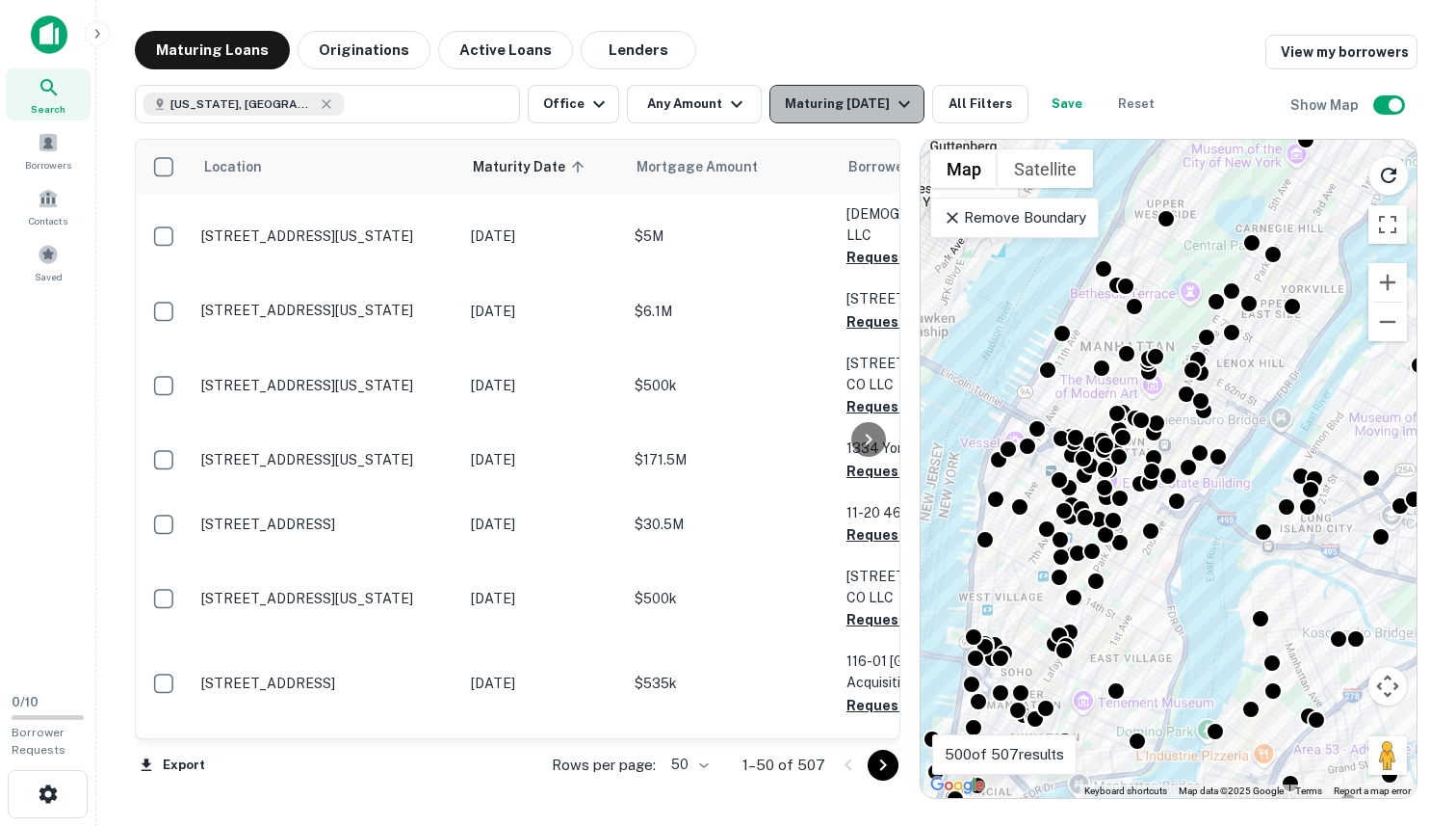
click at [901, 100] on icon "button" at bounding box center [903, 103] width 23 height 23
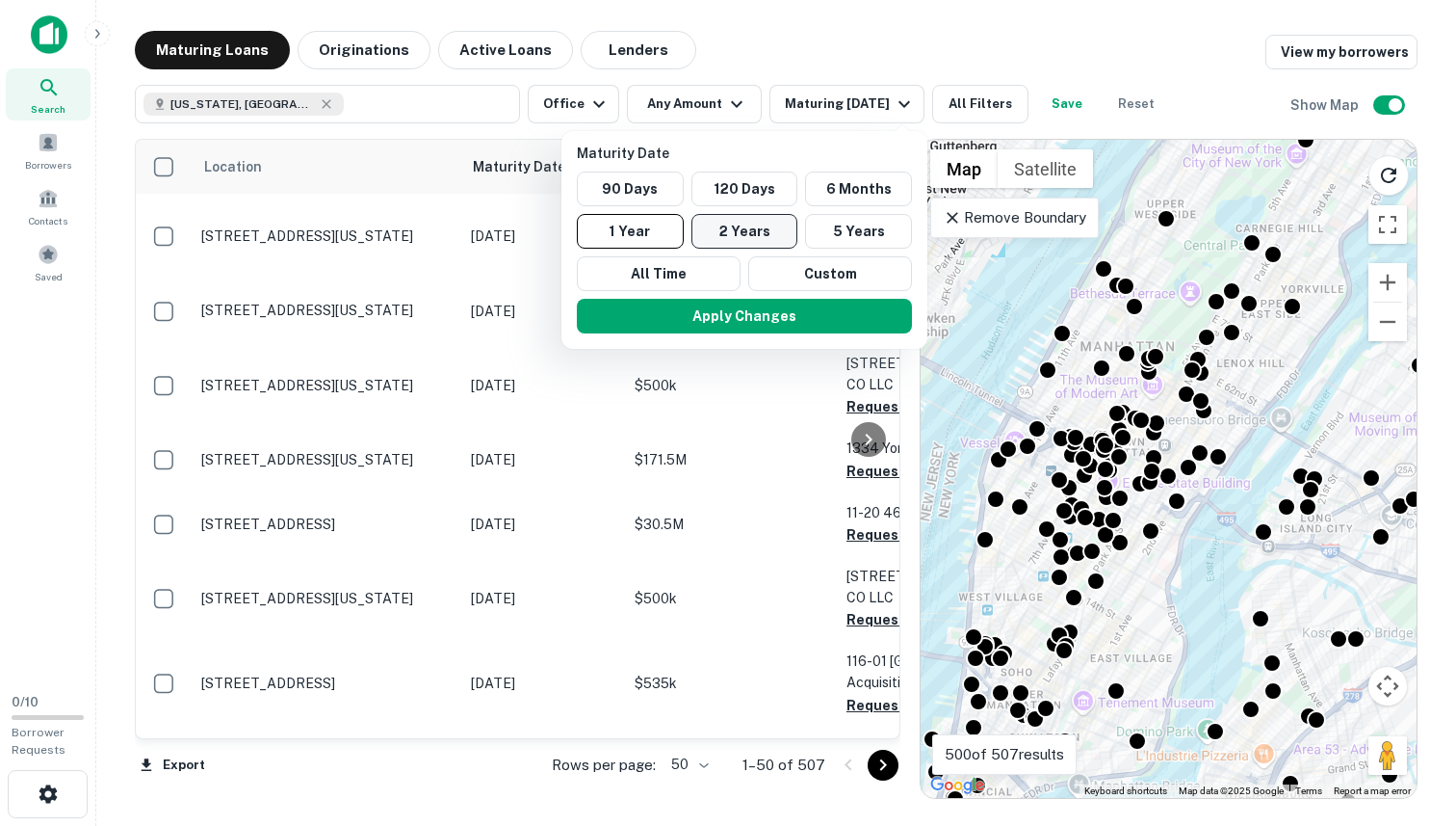
click at [721, 230] on button "2 Years" at bounding box center [745, 231] width 107 height 34
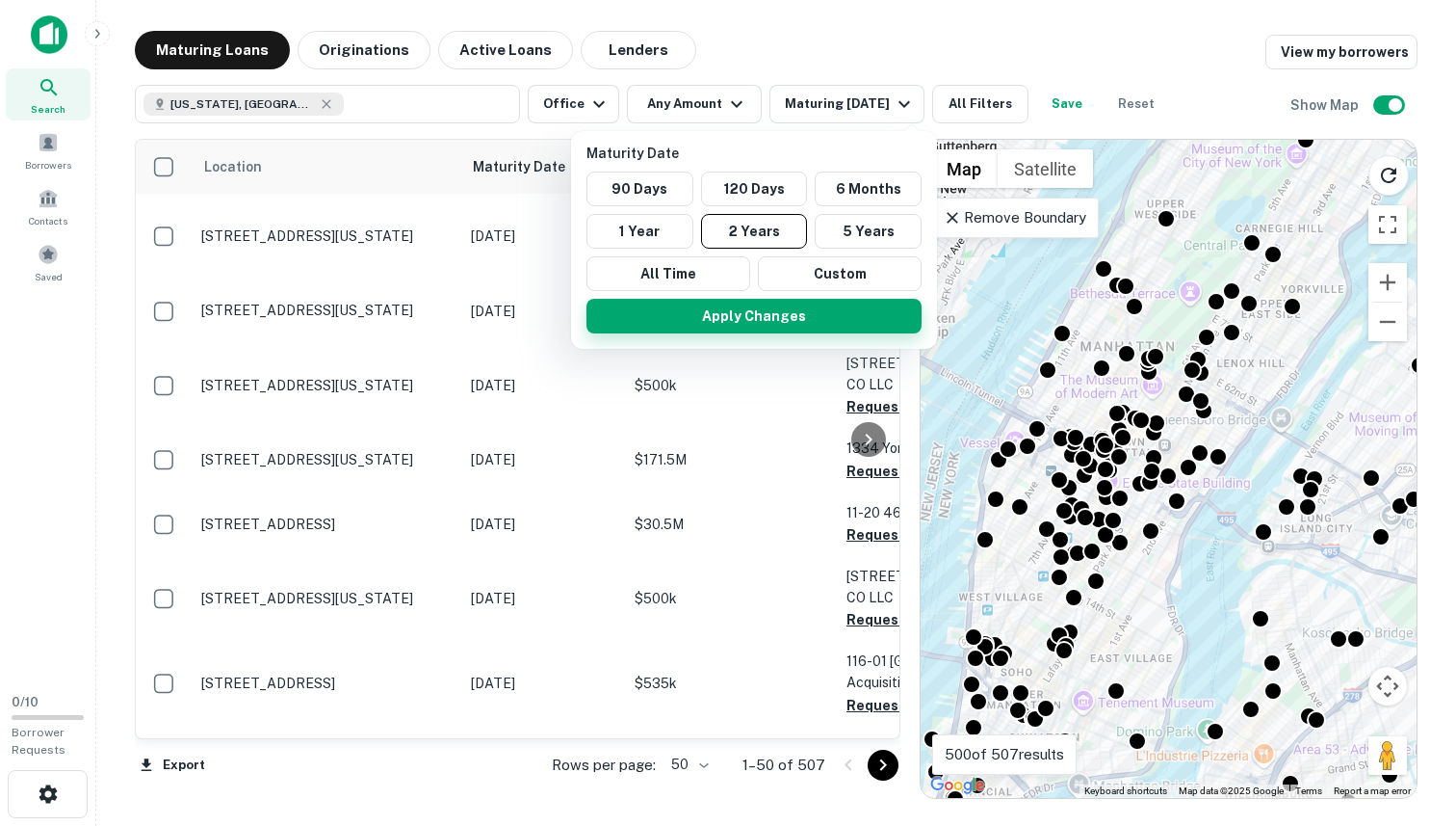
click at [762, 315] on button "Apply Changes" at bounding box center [754, 315] width 335 height 34
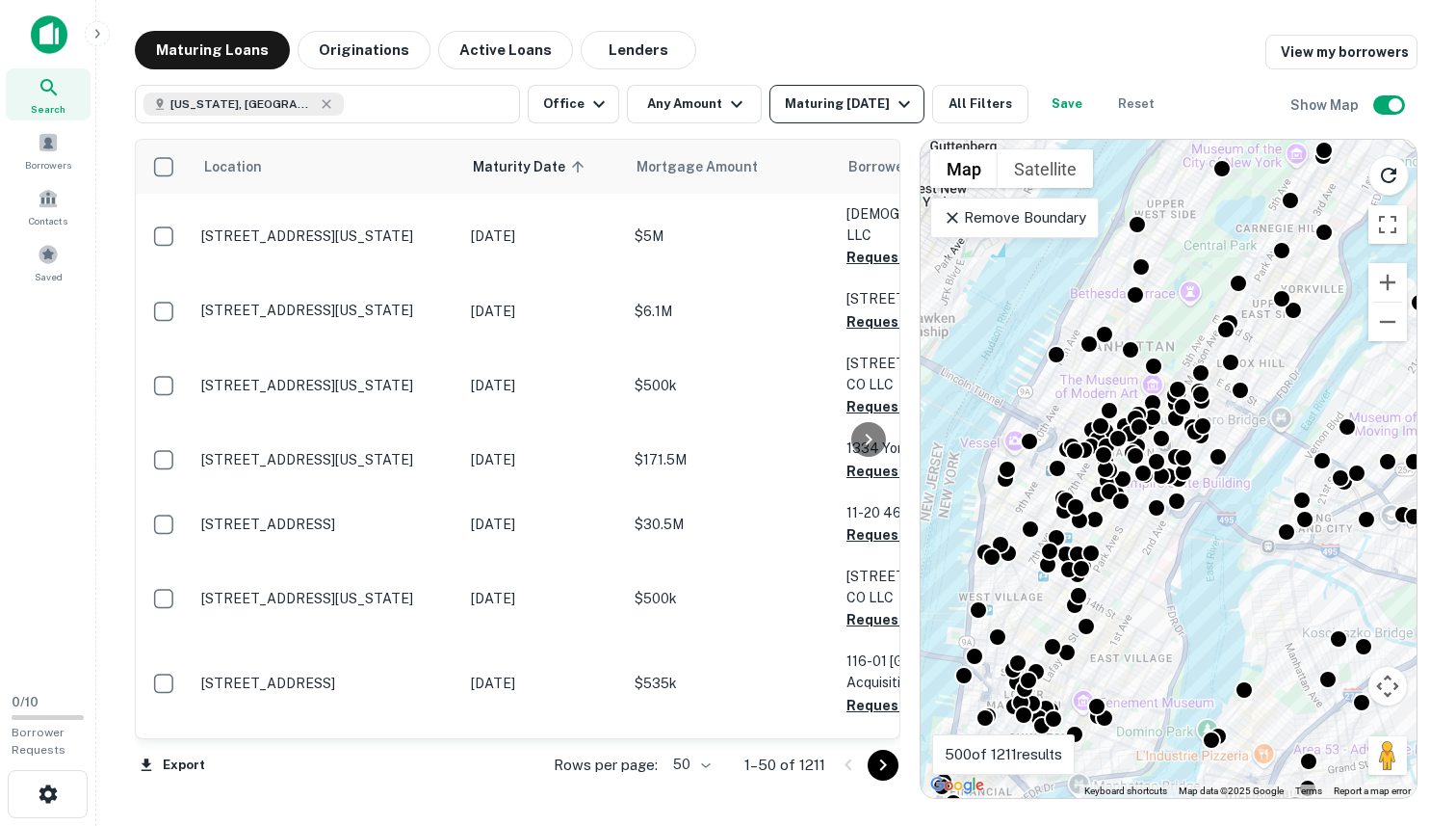
click at [893, 111] on div "Maturing [DATE]" at bounding box center [850, 103] width 131 height 23
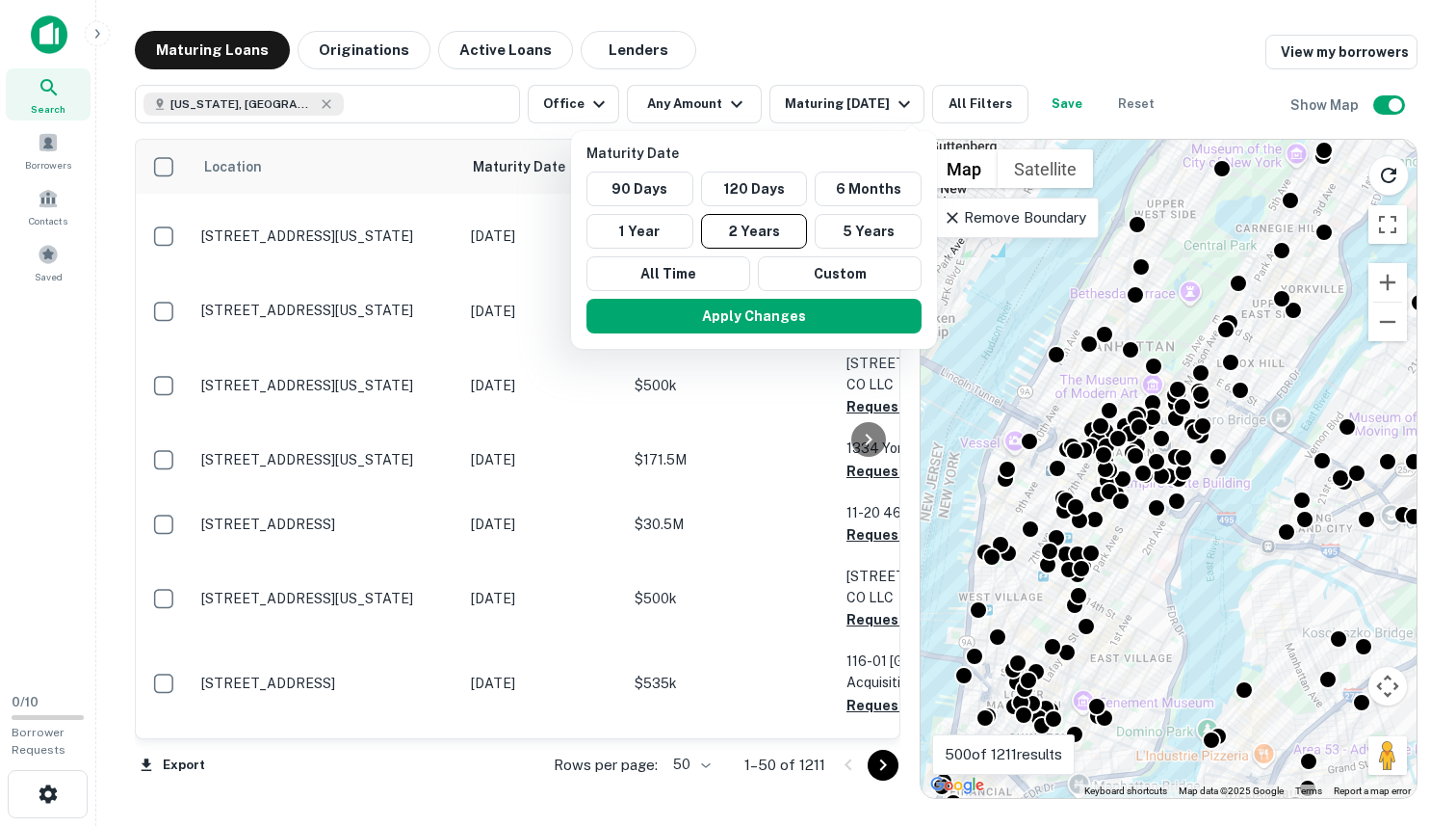
click at [986, 109] on div at bounding box center [728, 413] width 1456 height 826
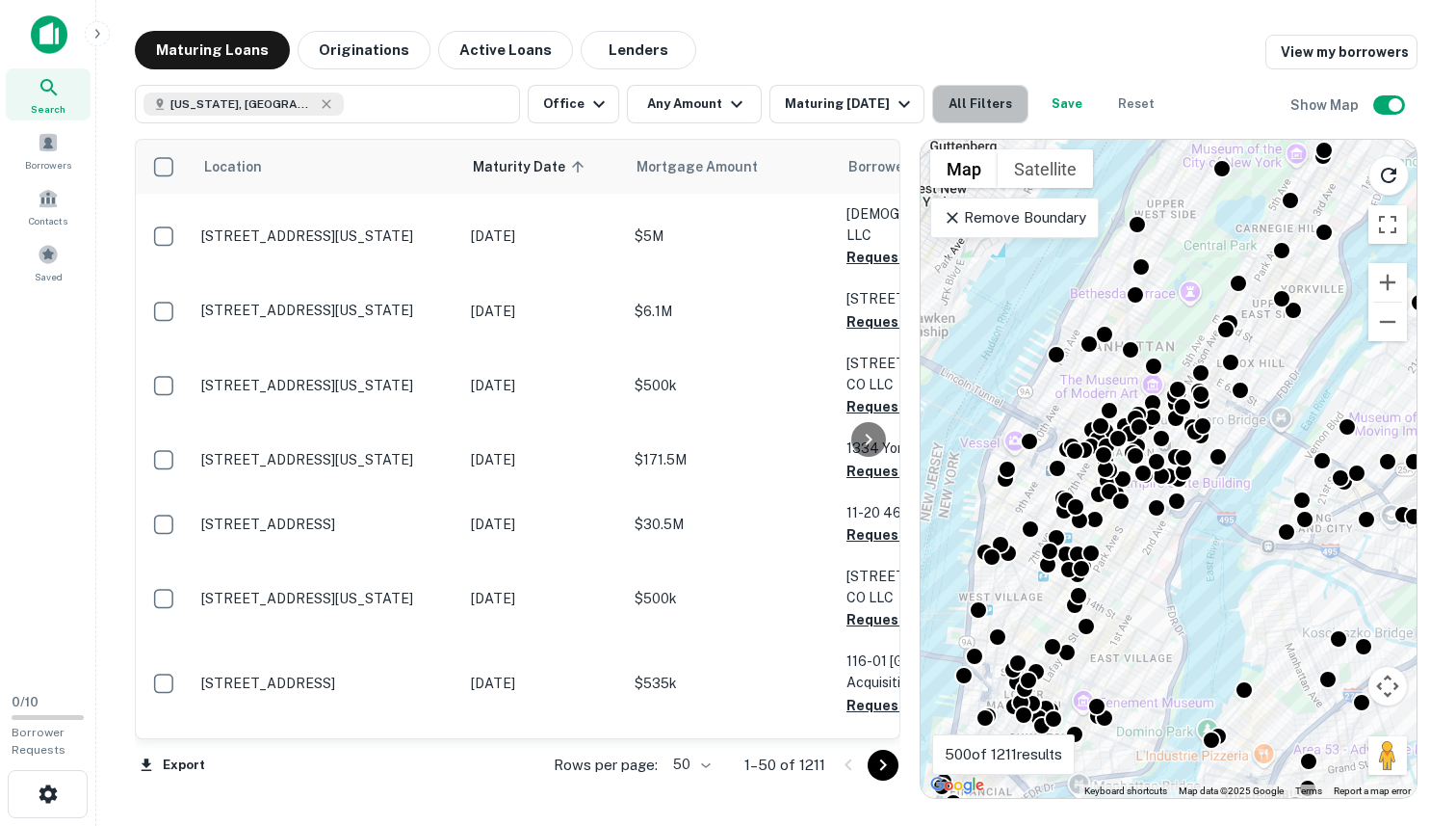
click at [977, 108] on button "All Filters" at bounding box center [981, 103] width 97 height 38
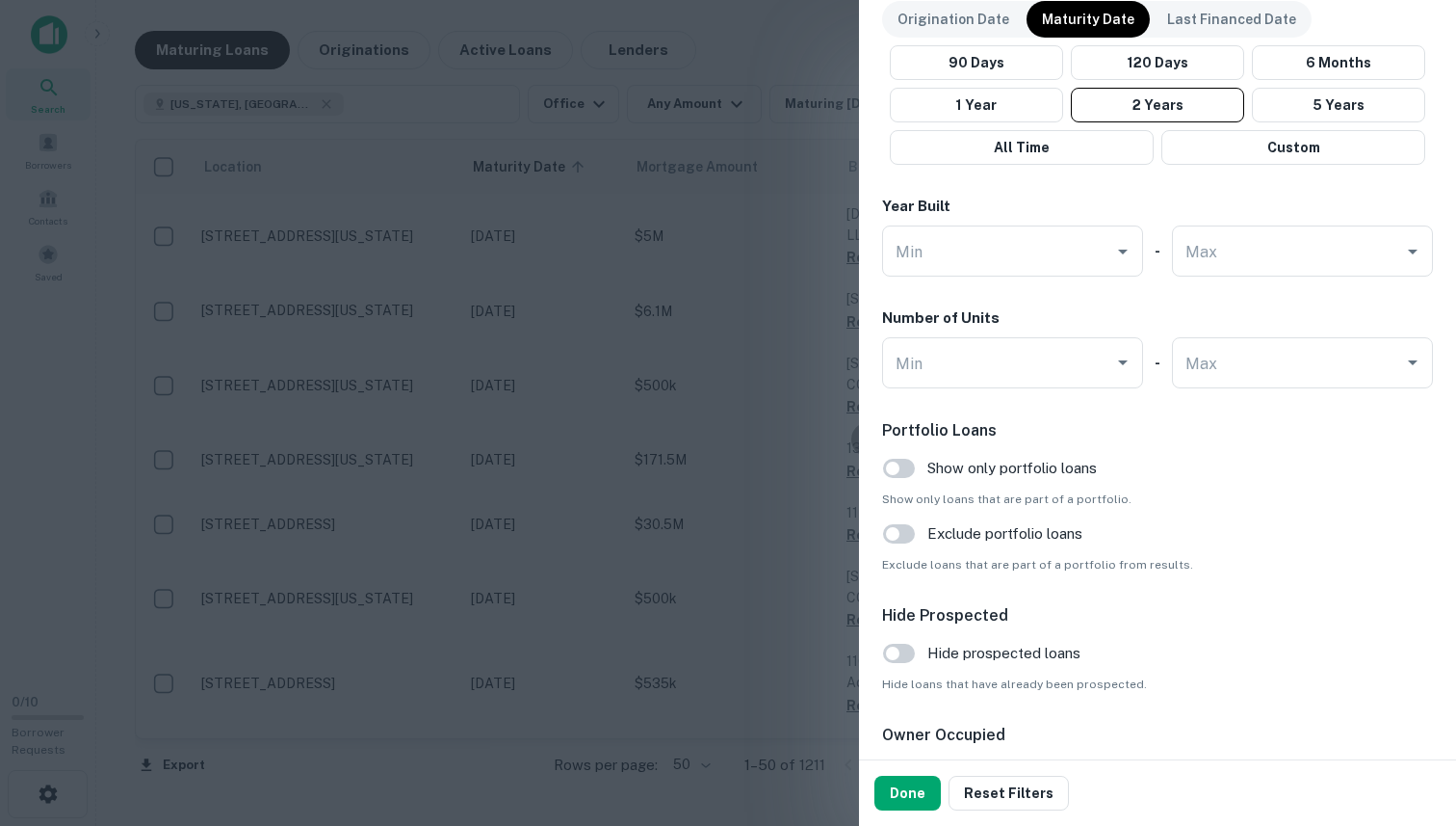
scroll to position [1765, 0]
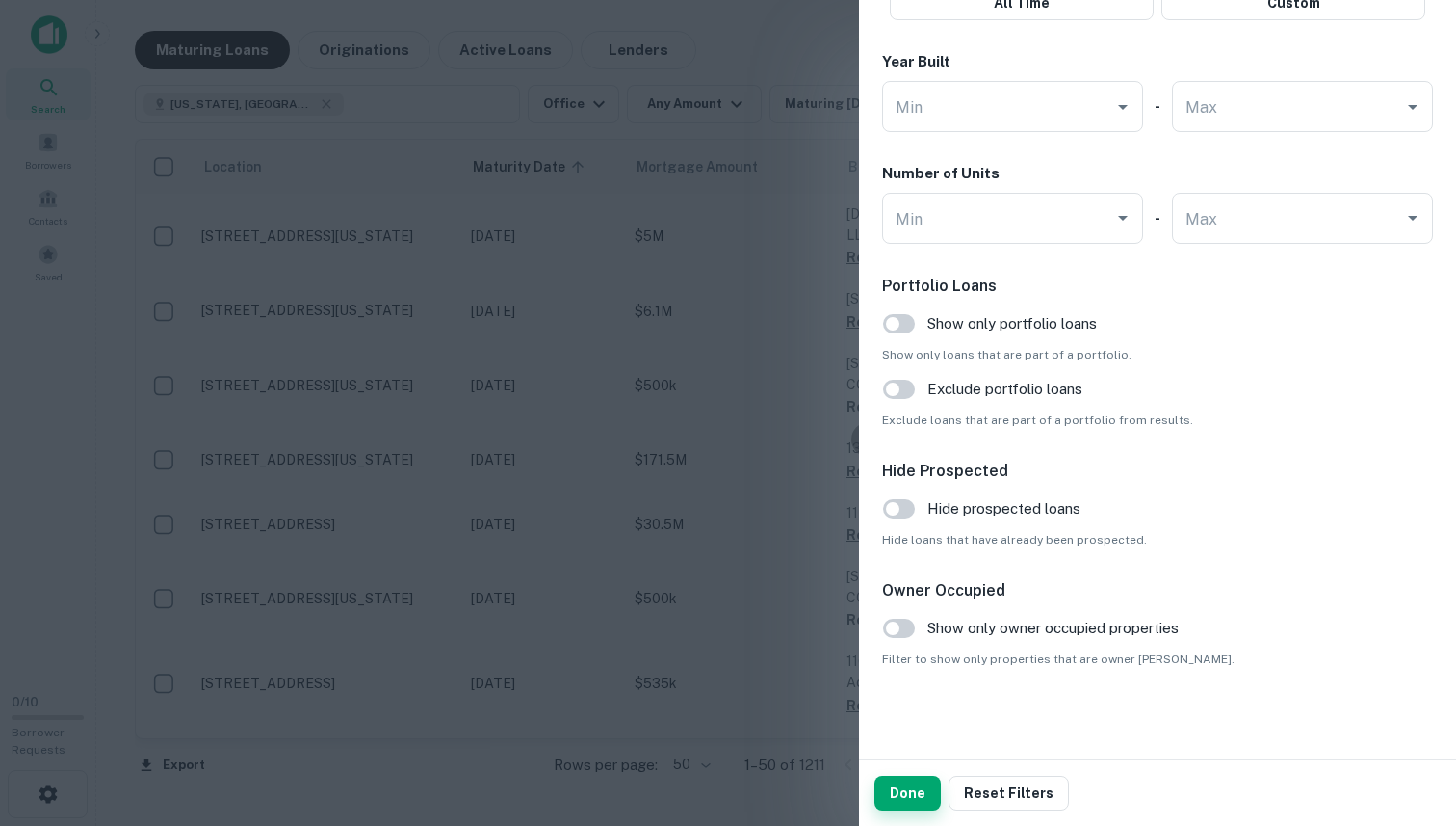
click at [895, 797] on button "Done" at bounding box center [907, 792] width 66 height 34
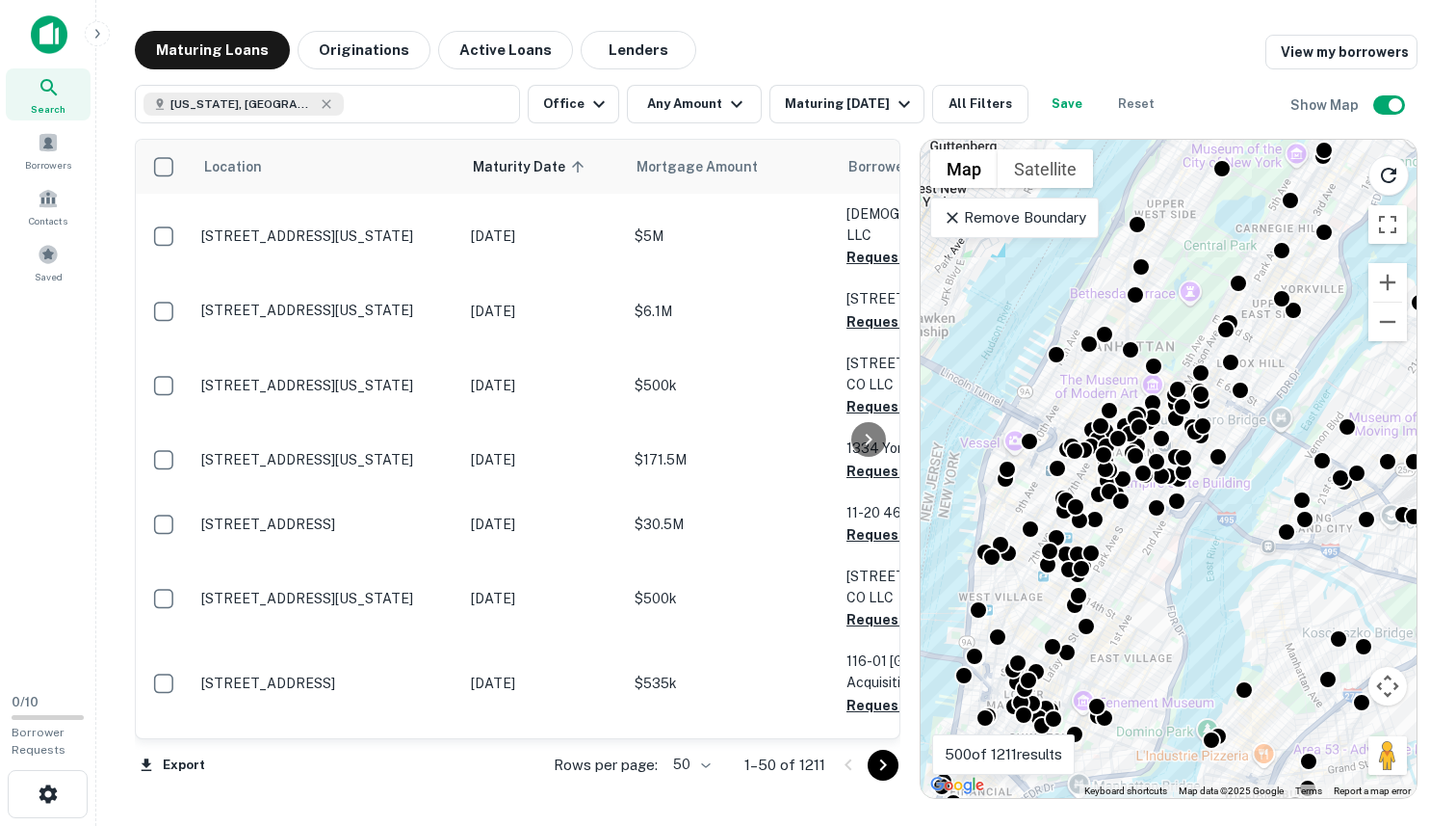
click at [1156, 605] on div "To activate drag with keyboard, press Alt + Enter. Once in keyboard drag state,…" at bounding box center [1169, 469] width 496 height 658
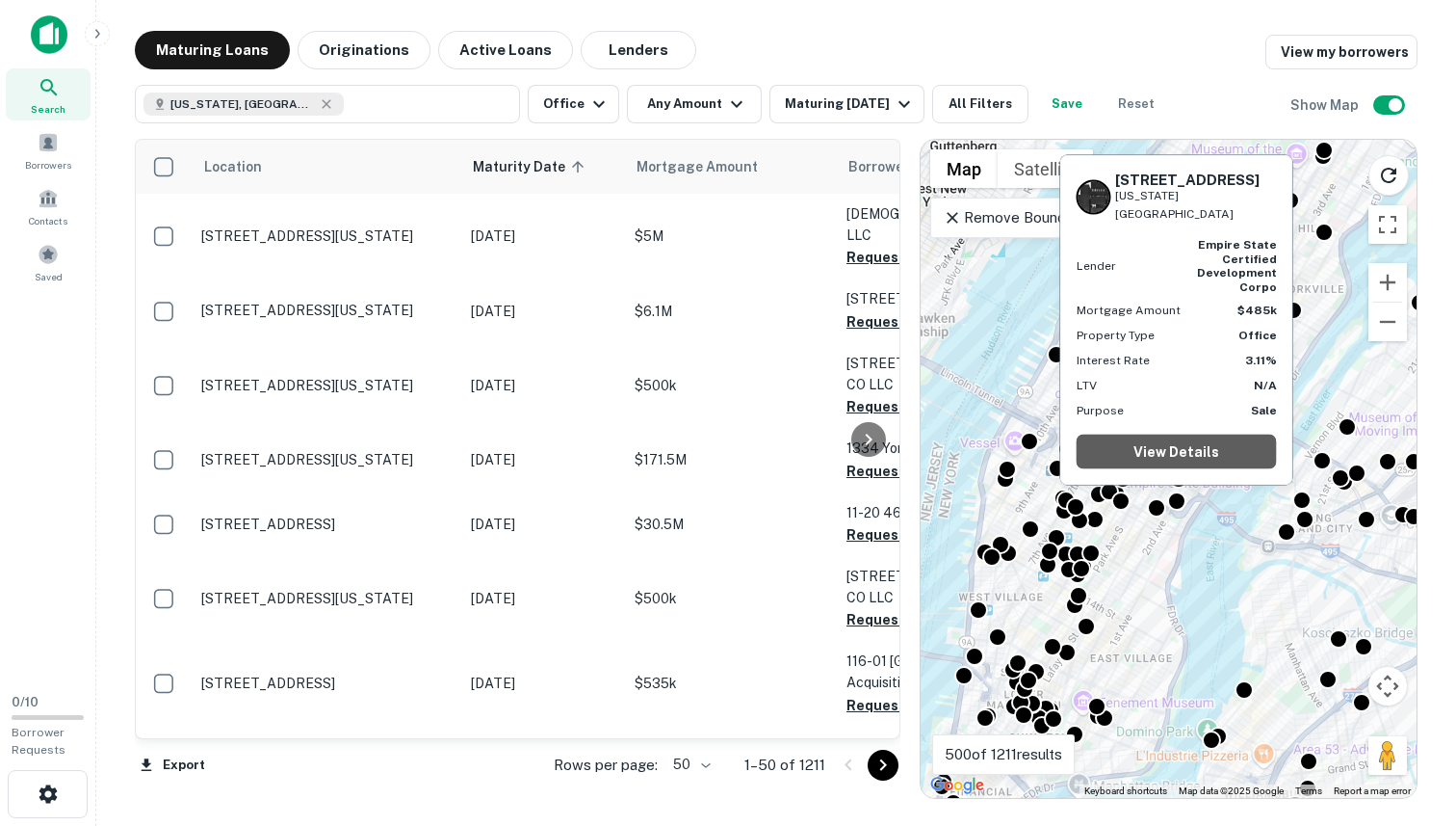
click at [1216, 444] on link "View Details" at bounding box center [1176, 451] width 200 height 34
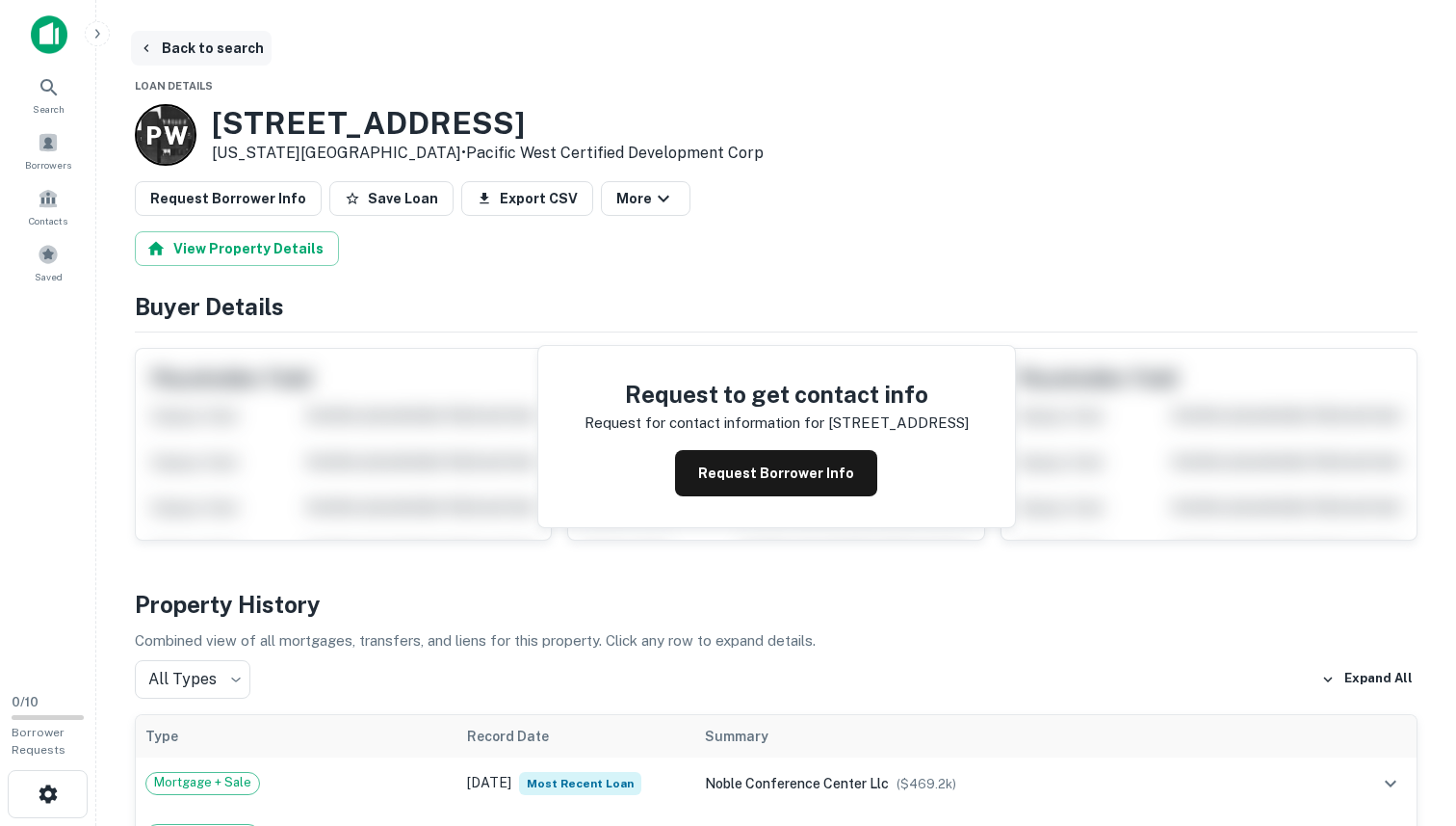
click at [195, 56] on button "Back to search" at bounding box center [201, 47] width 141 height 34
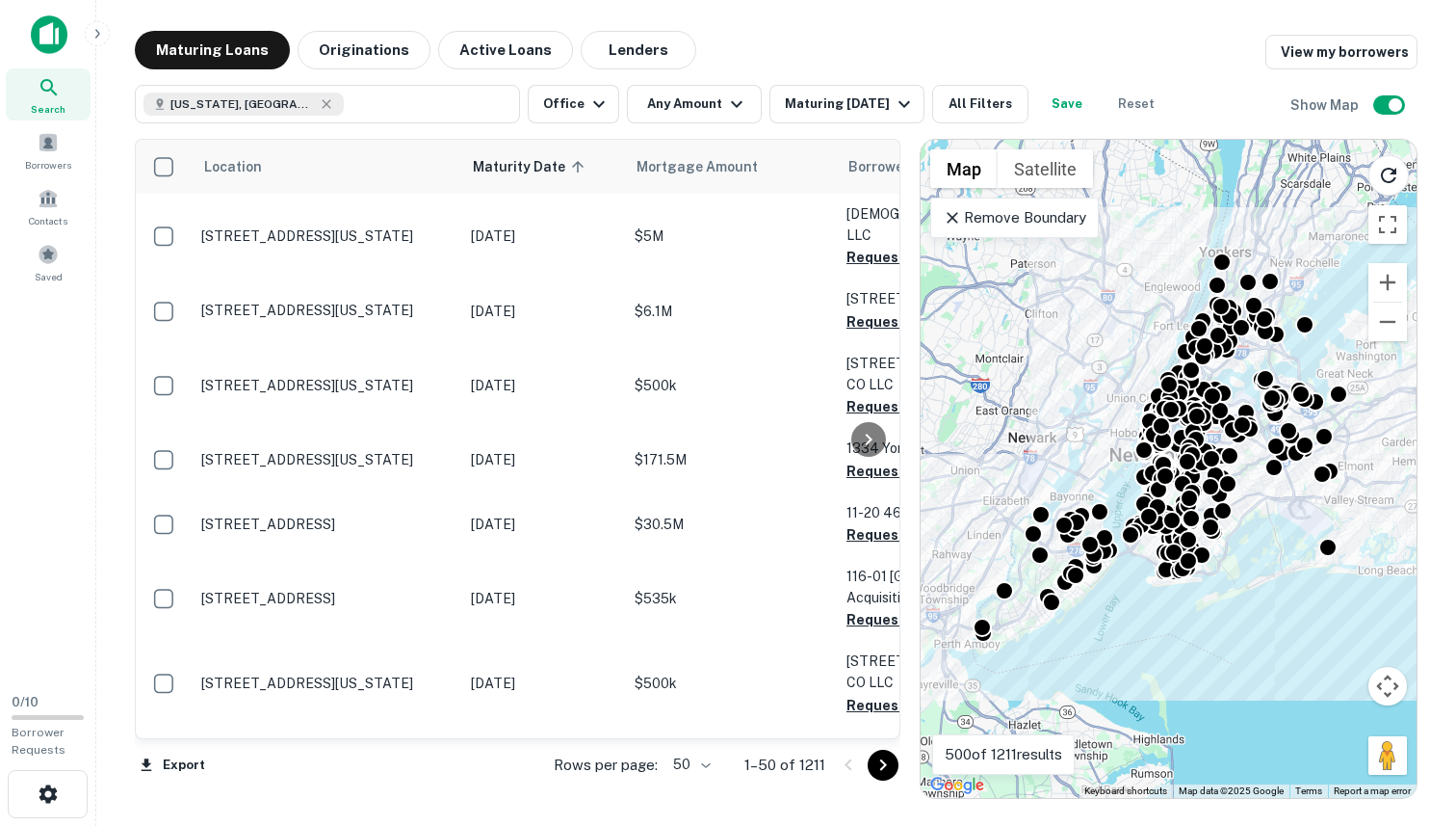
click at [814, 25] on main "Maturing Loans Originations Active Loans Lenders View my borrowers [US_STATE], …" at bounding box center [776, 413] width 1360 height 826
